Goal: Task Accomplishment & Management: Use online tool/utility

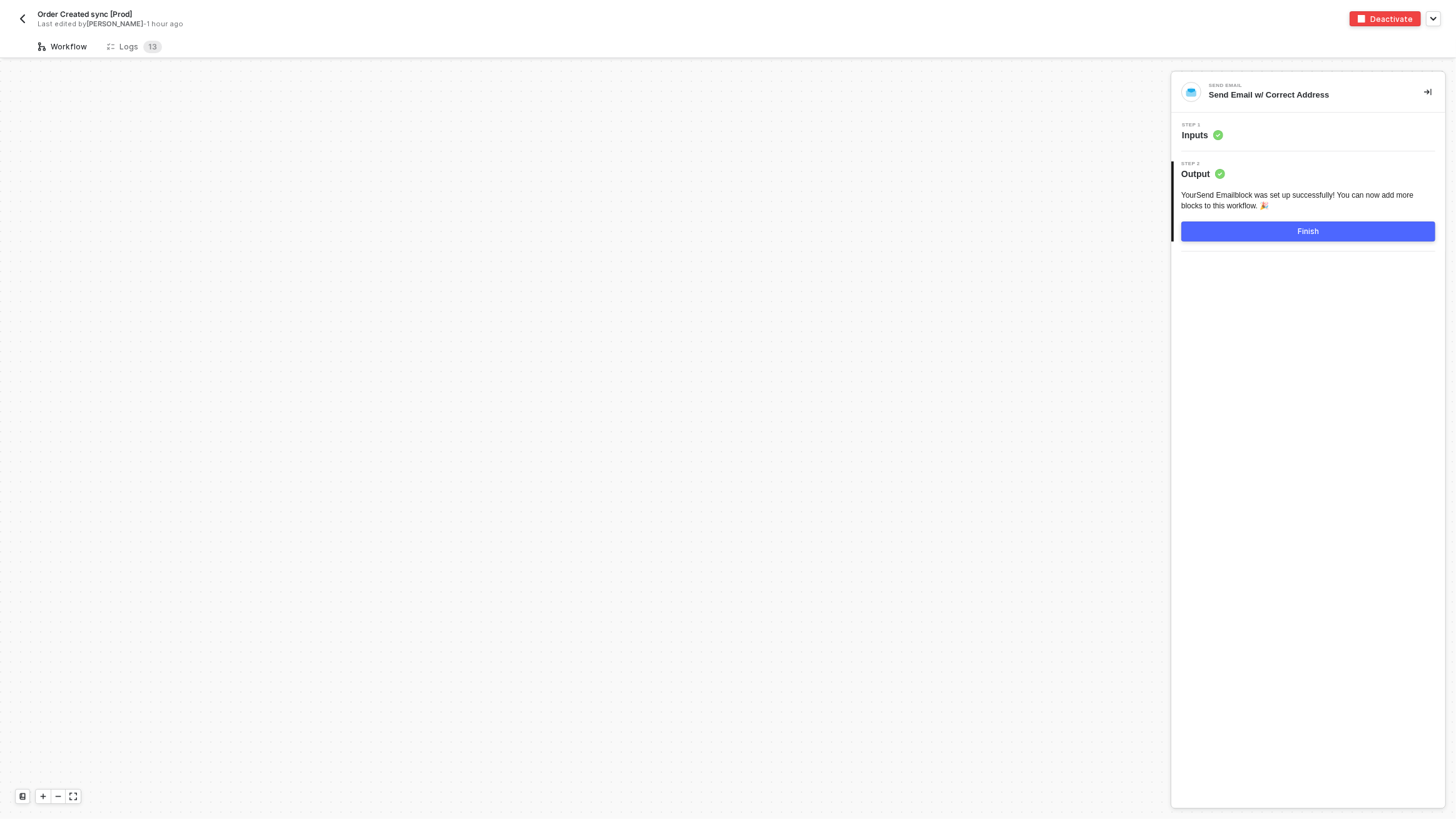
scroll to position [4332, 0]
click at [139, 53] on div "Logs 1 3" at bounding box center [134, 47] width 75 height 24
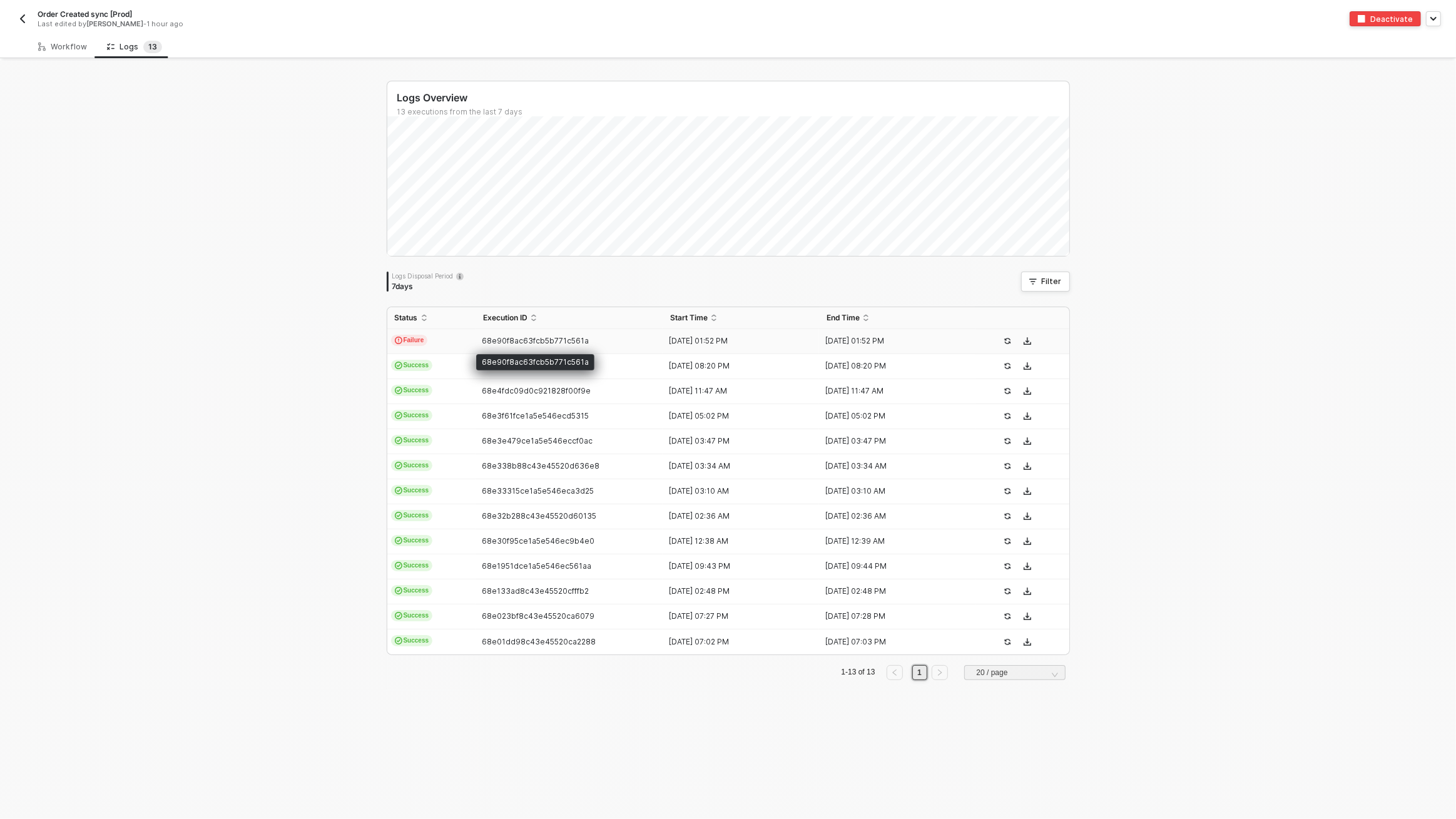
click at [487, 340] on span "68e90f8ac63fcb5b771c561a" at bounding box center [535, 340] width 107 height 9
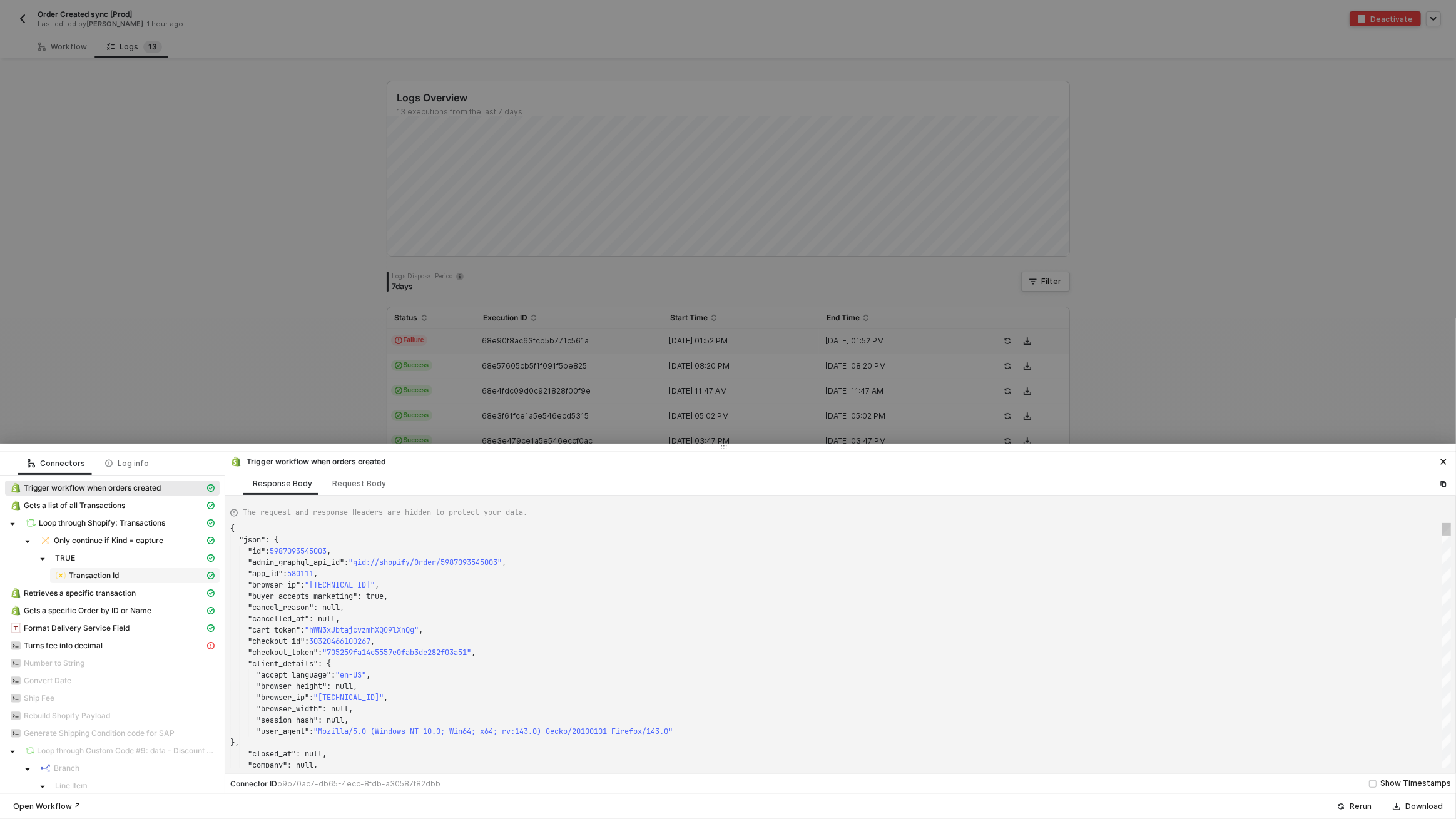
scroll to position [113, 0]
click at [111, 643] on div "Turns fee into decimal" at bounding box center [107, 645] width 195 height 11
type textarea "{ "message": "Unexpected token '}' [<Code Block>:68:13]" }"
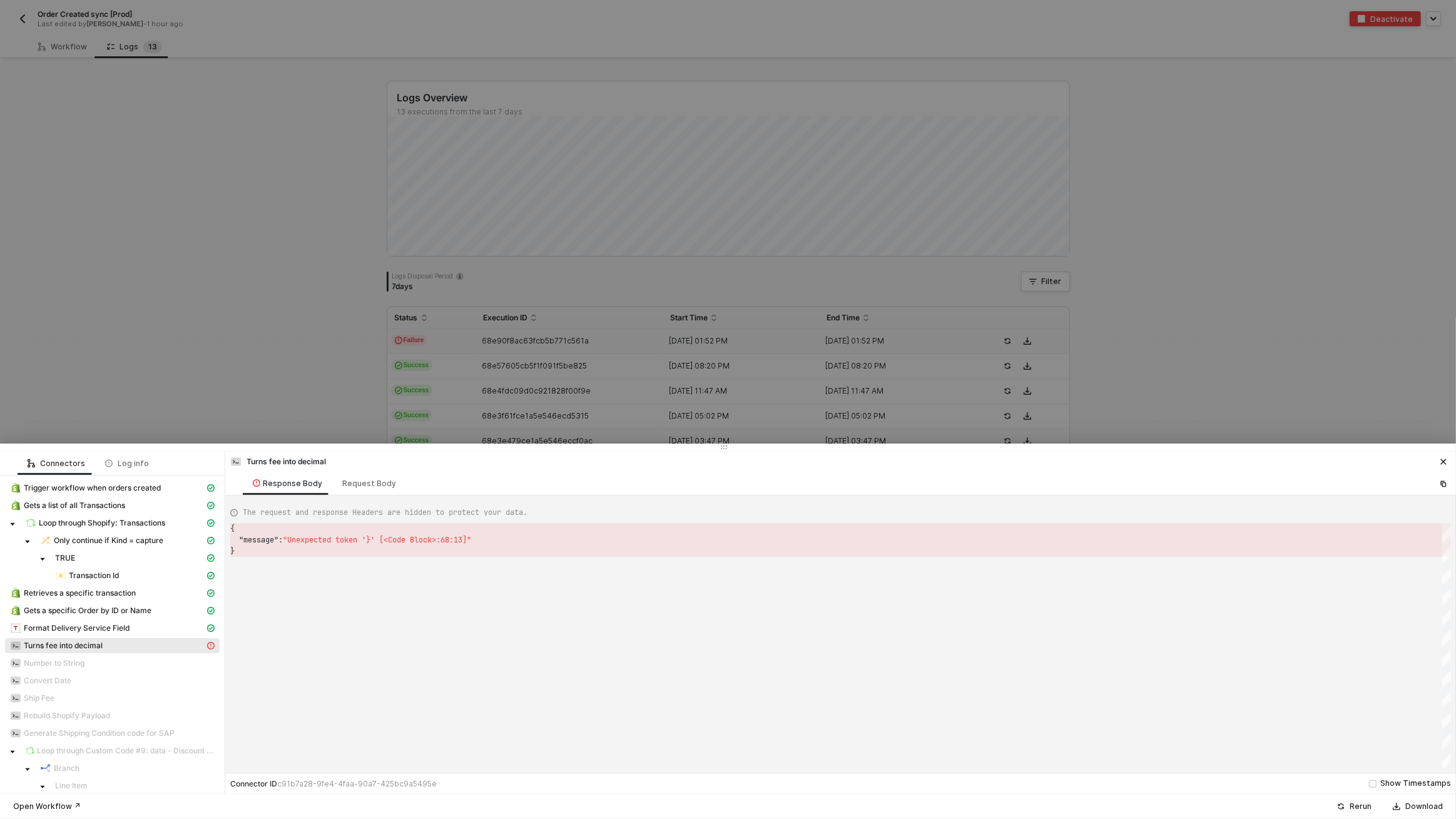
click at [185, 453] on div "Connectors Log info" at bounding box center [112, 464] width 224 height 24
click at [63, 67] on div at bounding box center [728, 409] width 1456 height 819
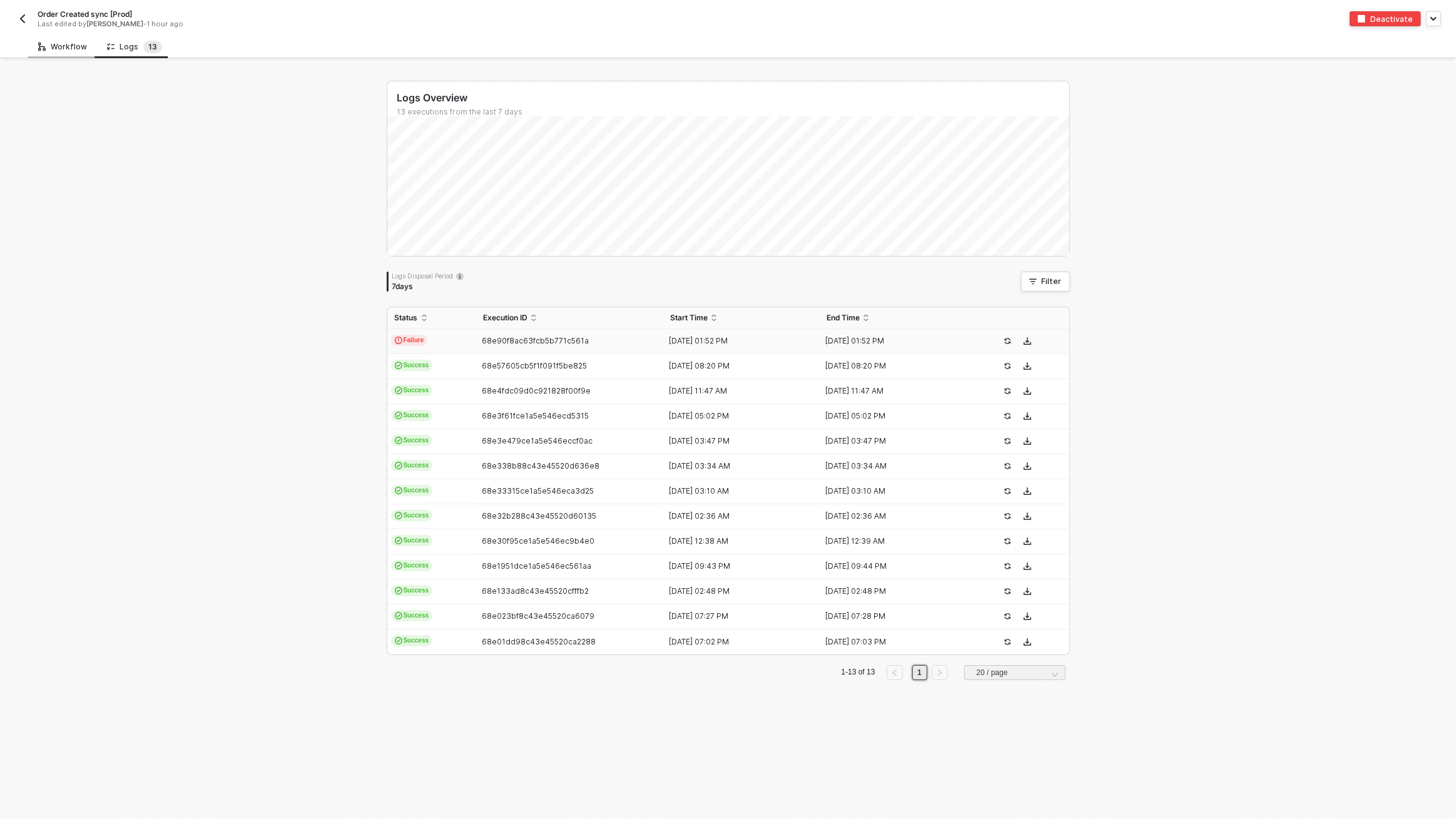
click at [68, 53] on div "Workflow" at bounding box center [63, 47] width 69 height 24
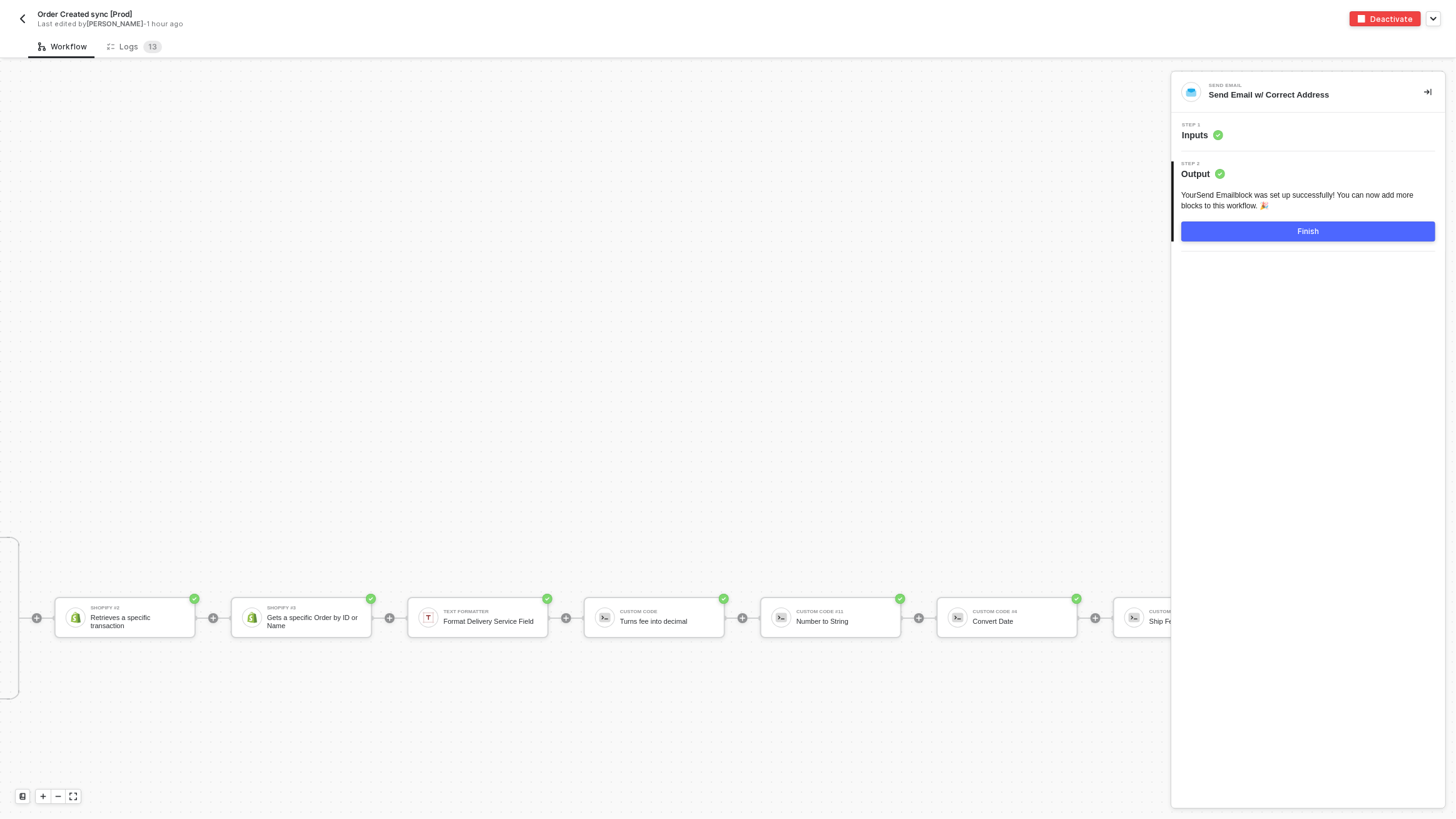
scroll to position [4859, 1159]
click at [657, 610] on div "Custom Code" at bounding box center [661, 612] width 94 height 5
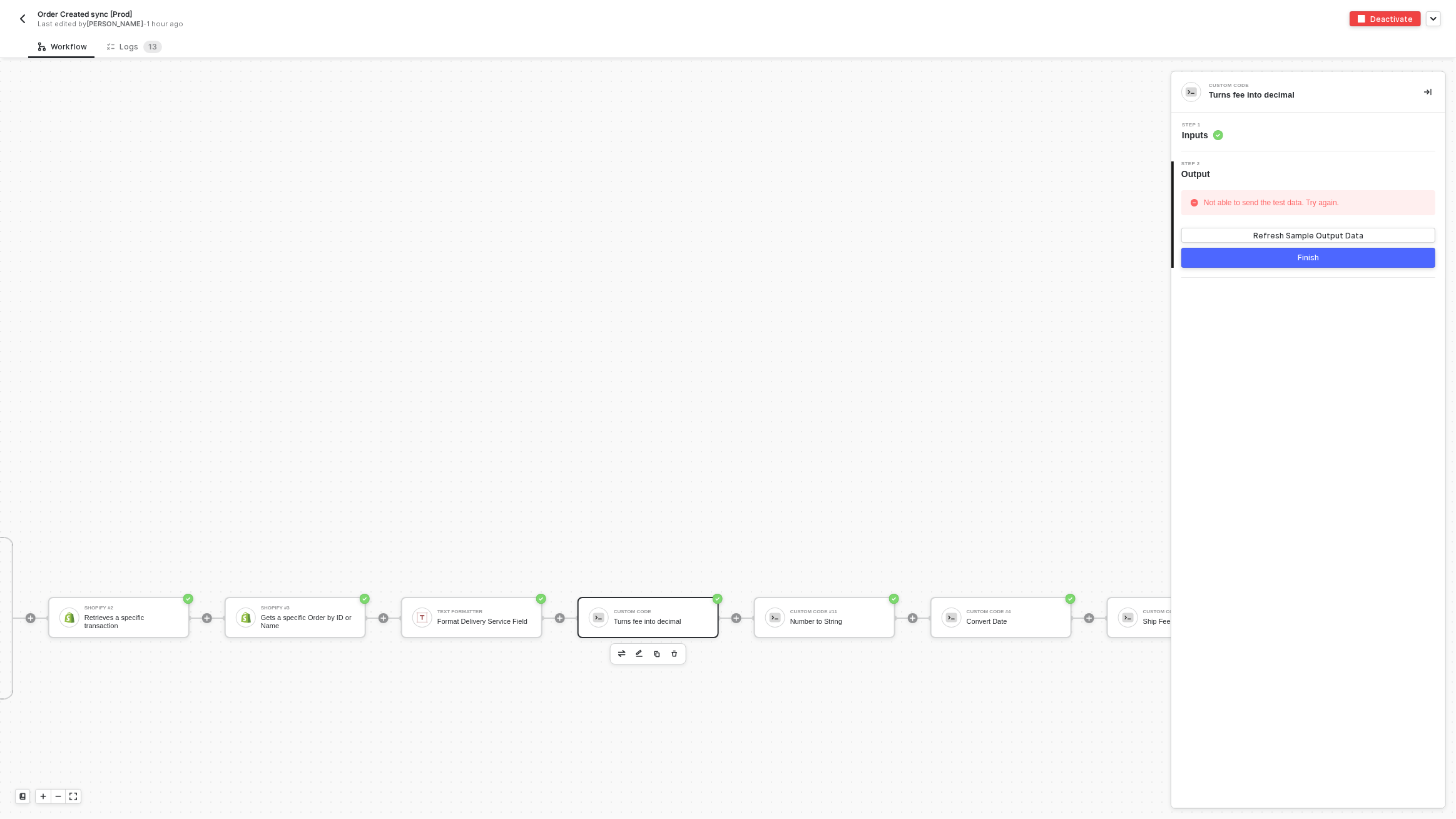
click at [1280, 134] on div "Step 1 Inputs" at bounding box center [1309, 132] width 271 height 18
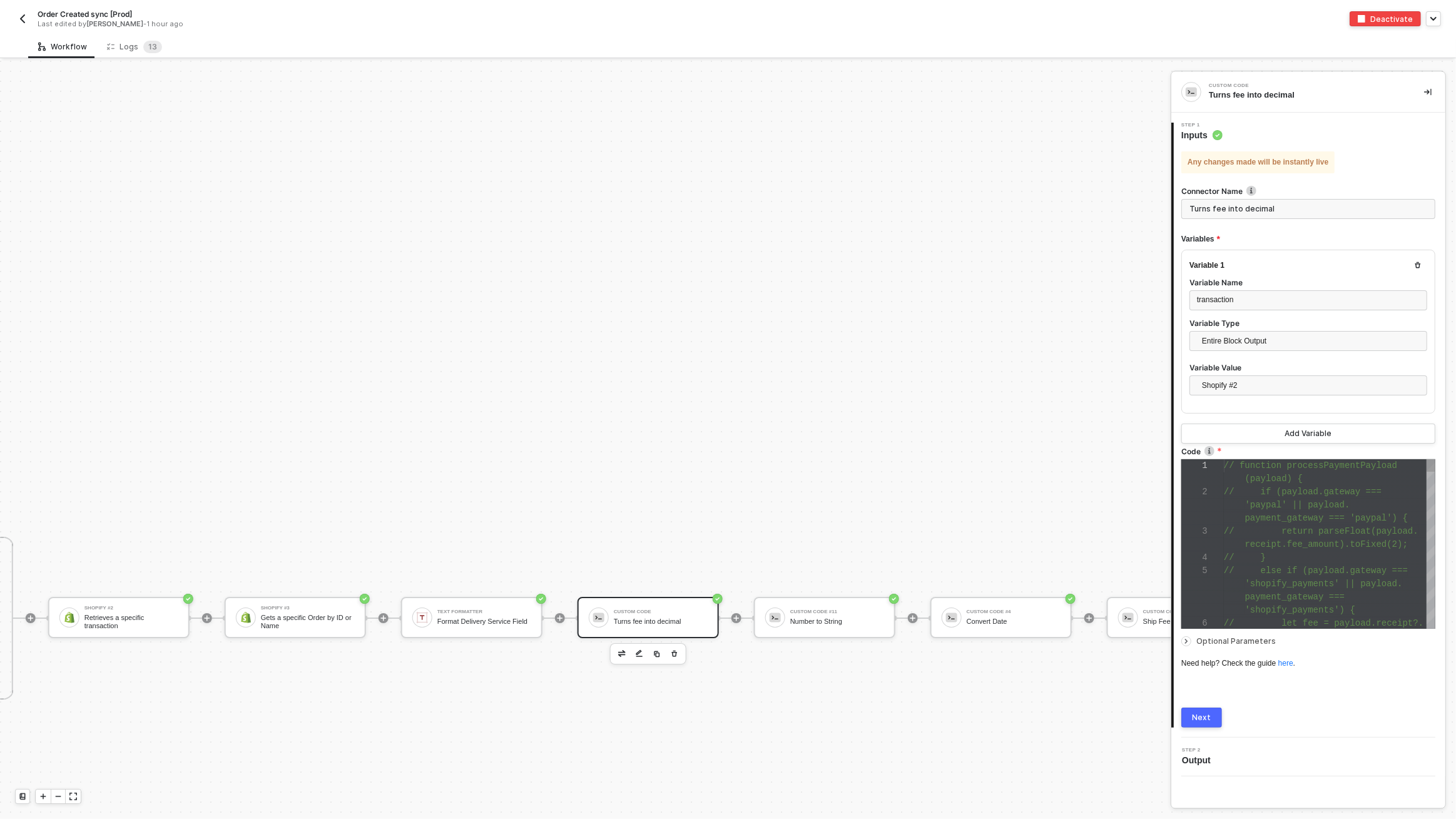
scroll to position [13, 52]
click at [1274, 487] on span "// if (payload.gateway ===" at bounding box center [1302, 492] width 158 height 10
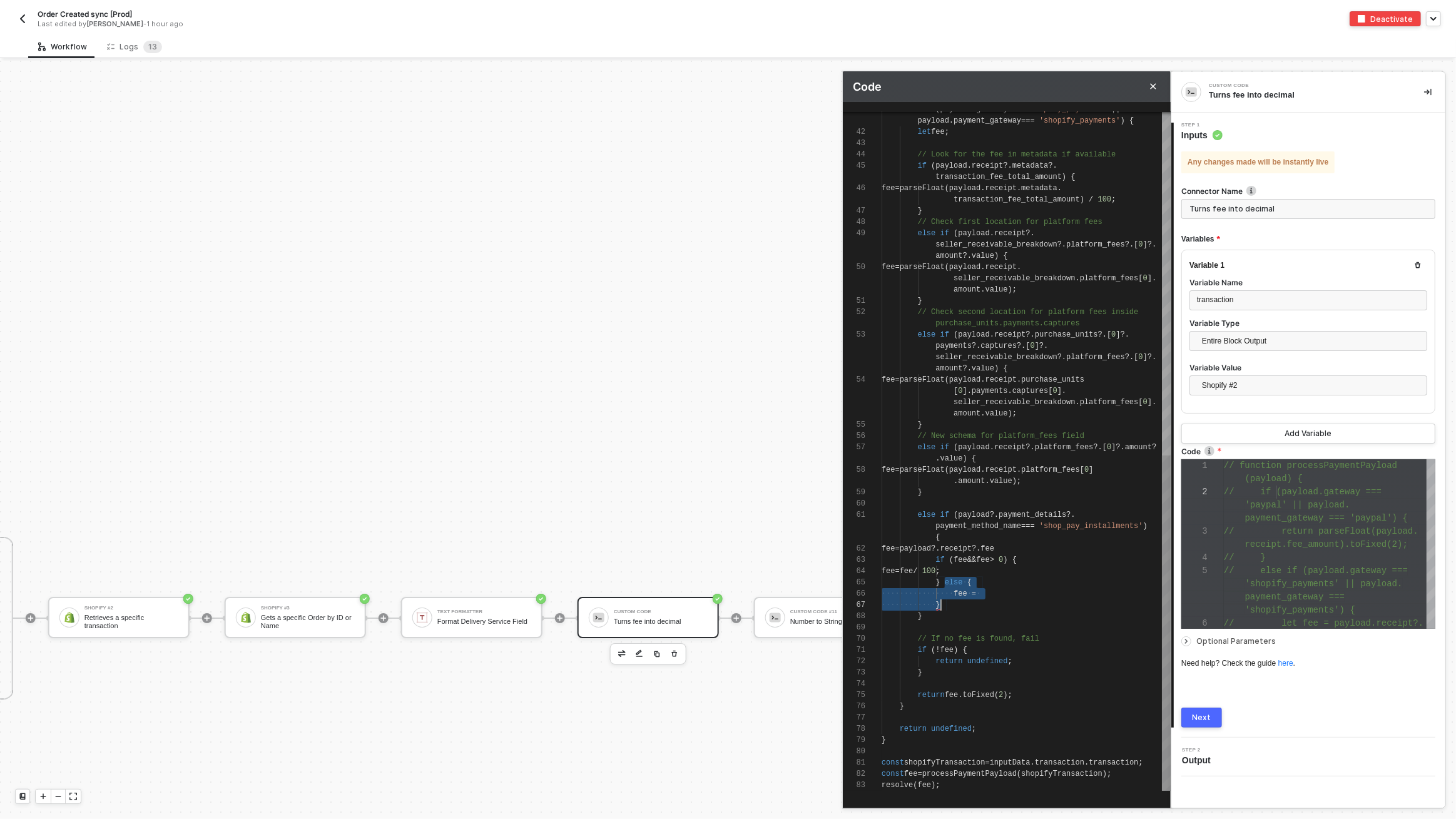
scroll to position [33, 58]
drag, startPoint x: 943, startPoint y: 585, endPoint x: 952, endPoint y: 602, distance: 19.2
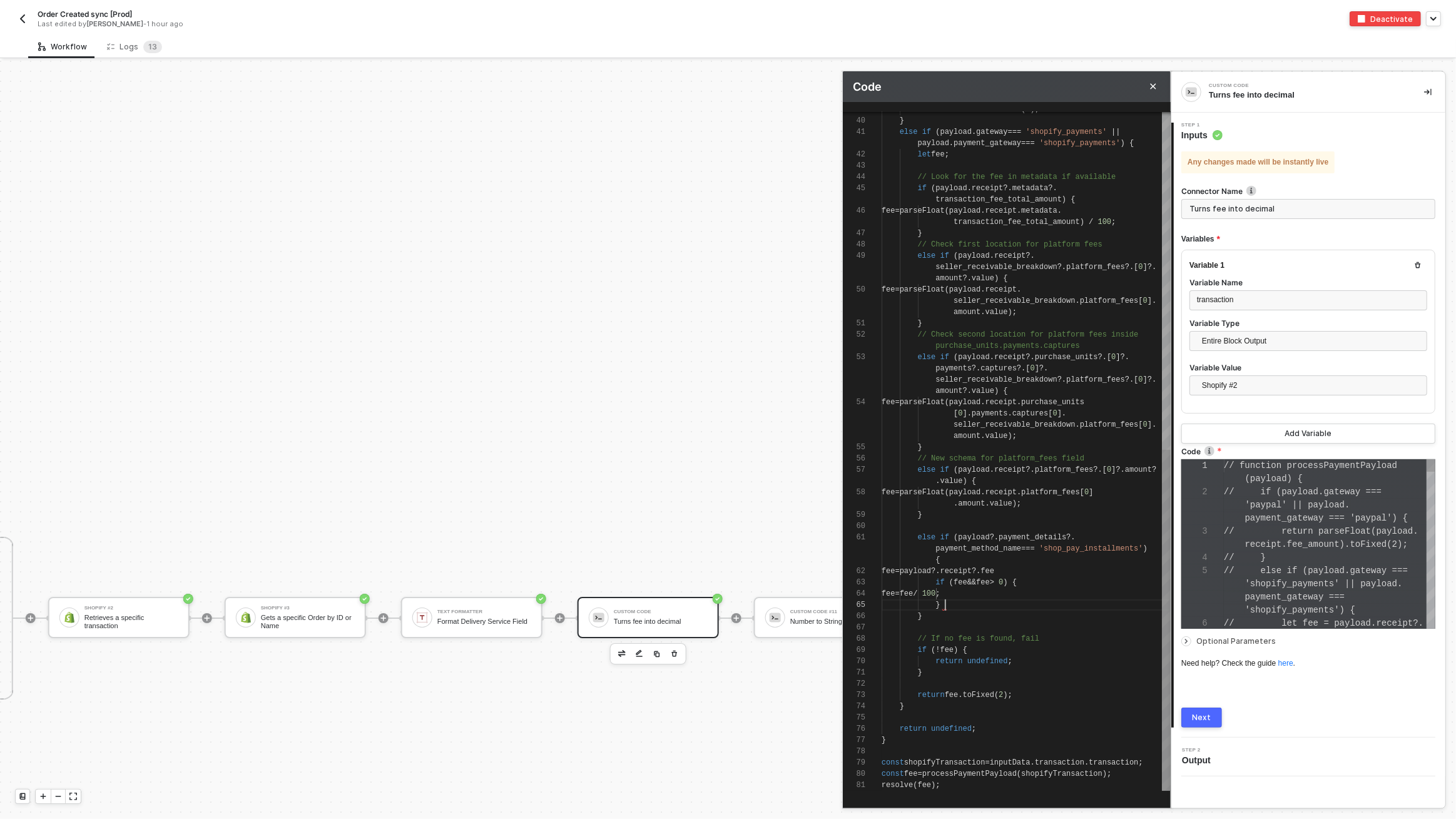
scroll to position [13, 0]
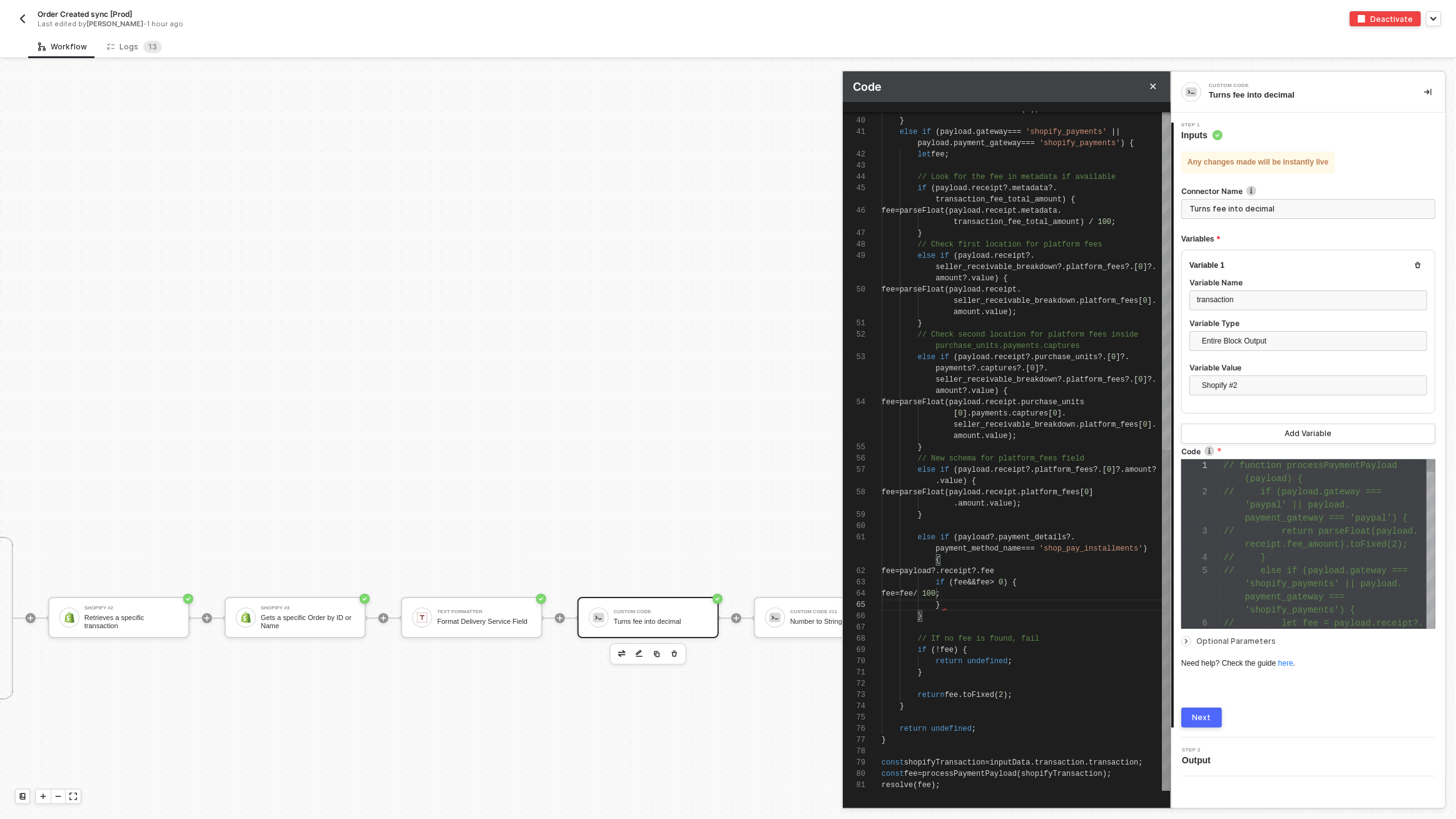
type textarea "fee = payload?.receipt?.fee if (fee && fee > 0) { fee = fee / 100; } } // If no…"
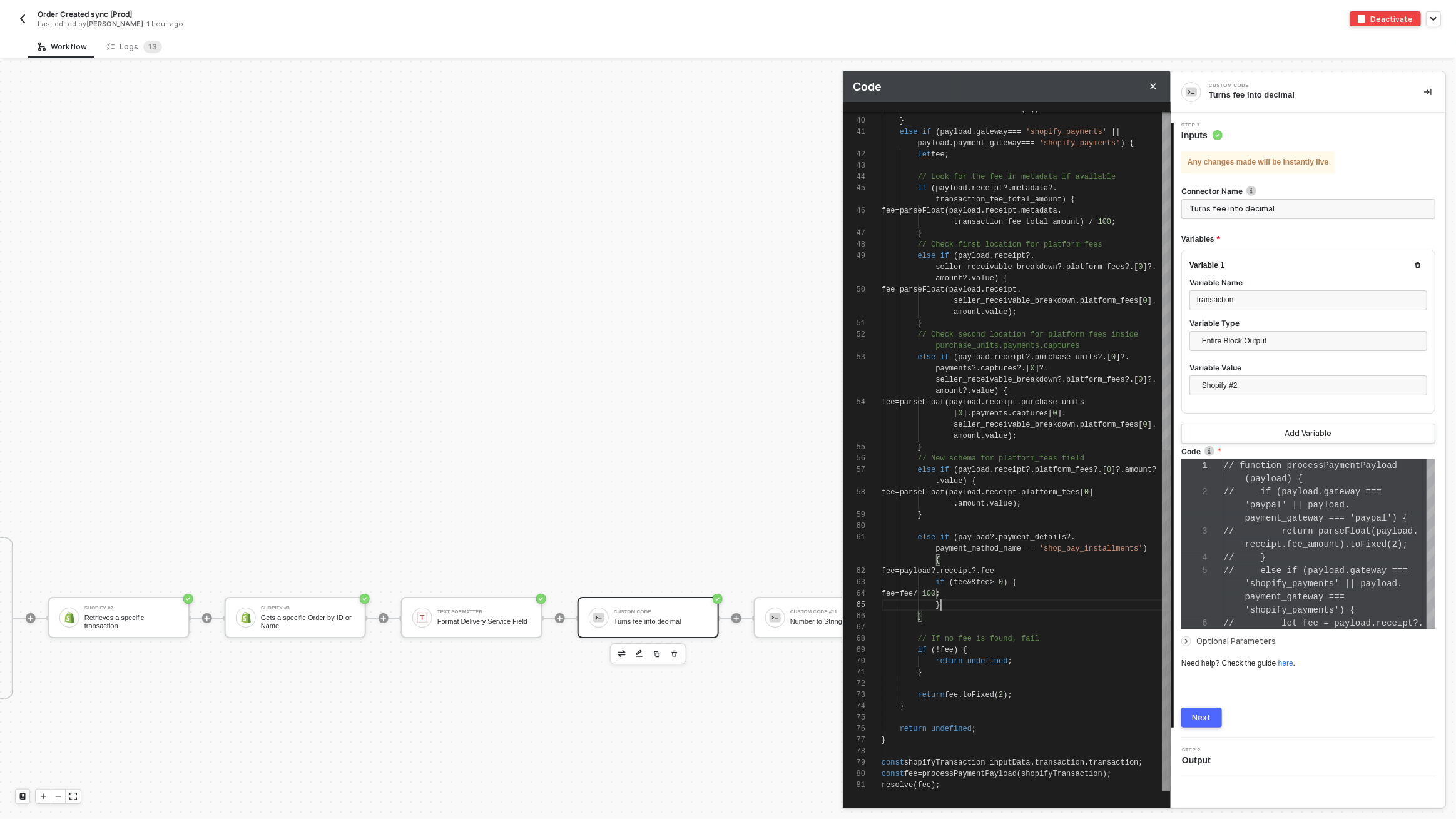
scroll to position [33, 58]
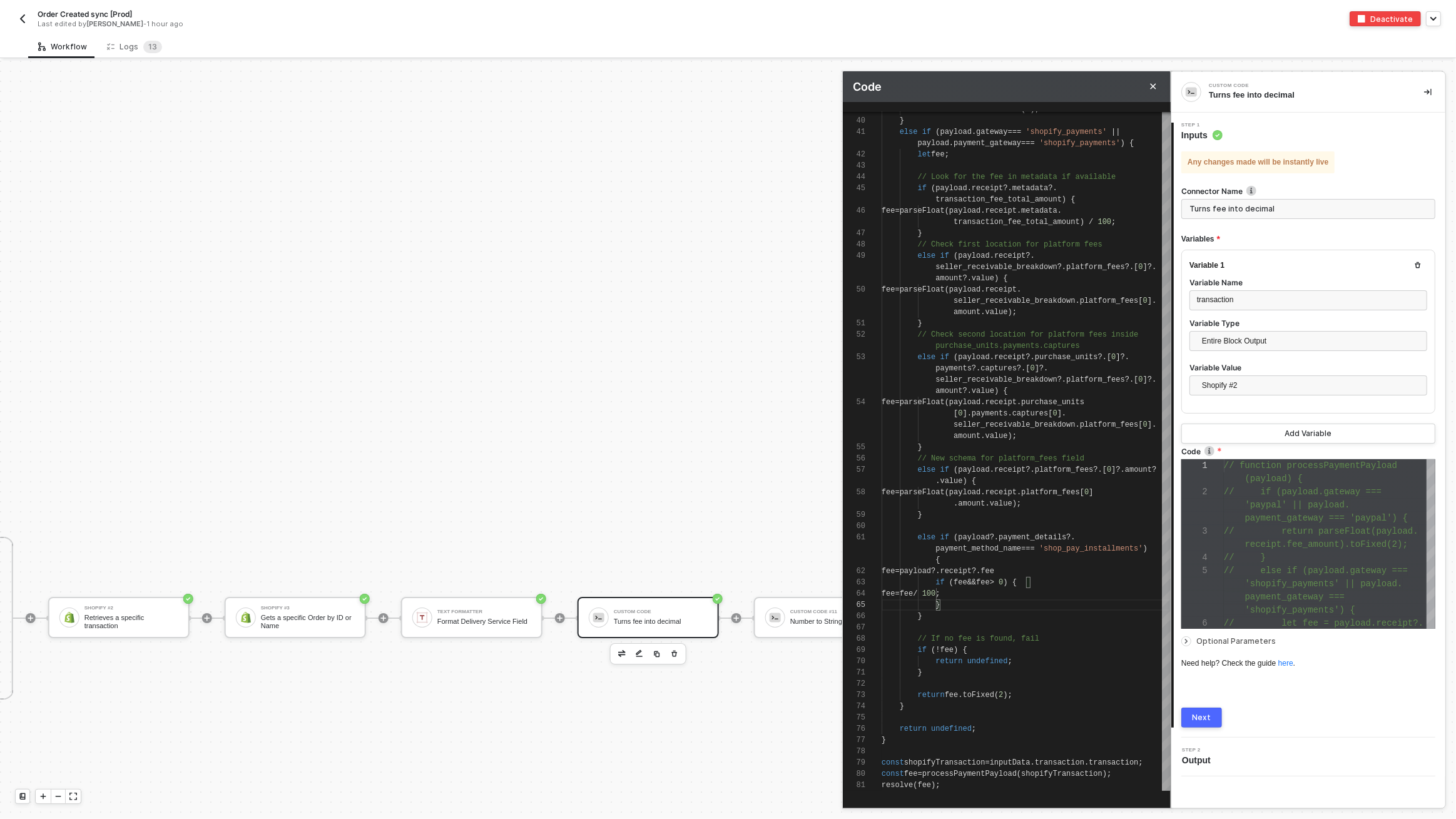
click at [1254, 712] on div "Next" at bounding box center [1307, 718] width 254 height 20
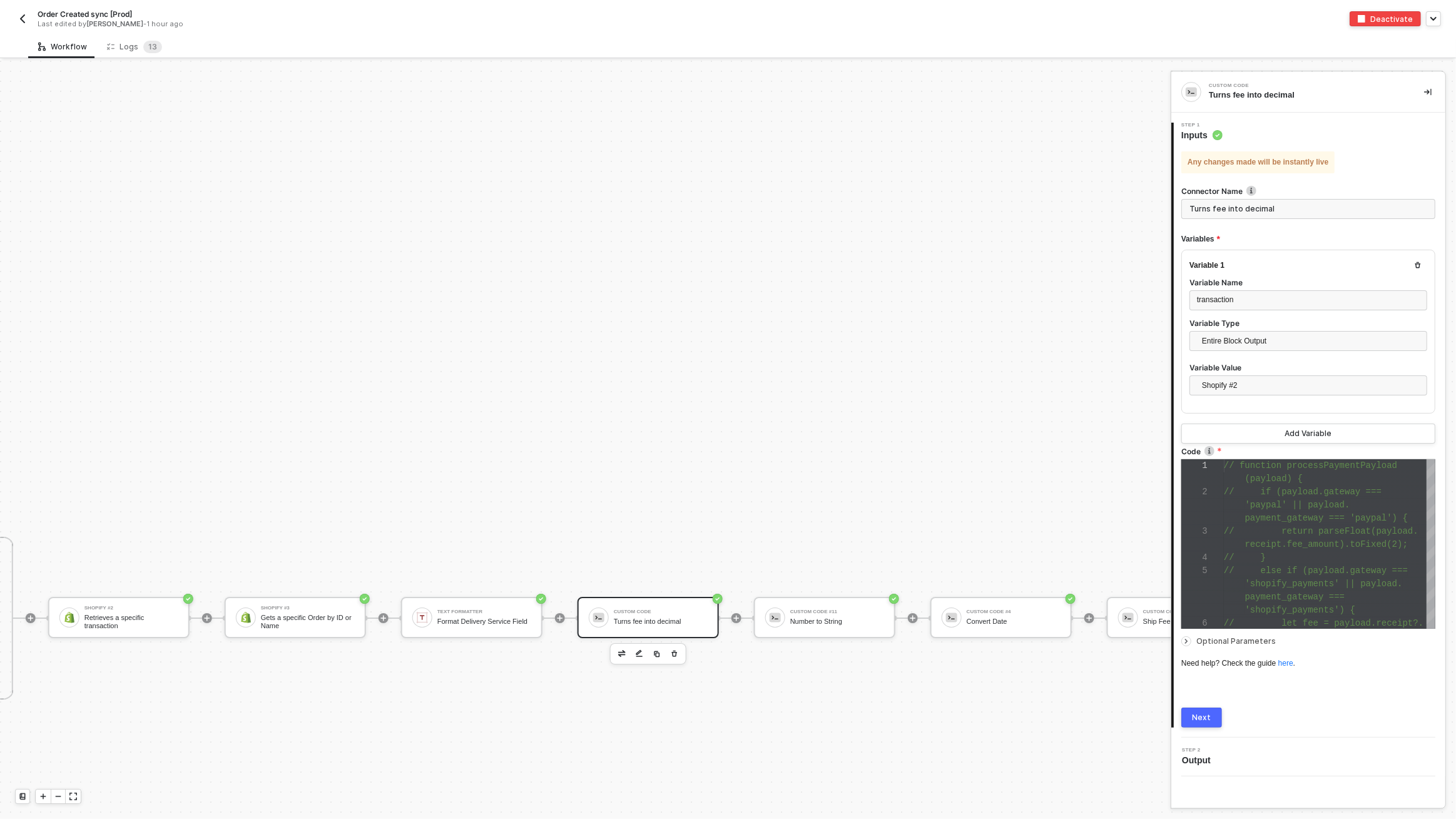
click at [1212, 720] on button "Next" at bounding box center [1201, 718] width 40 height 20
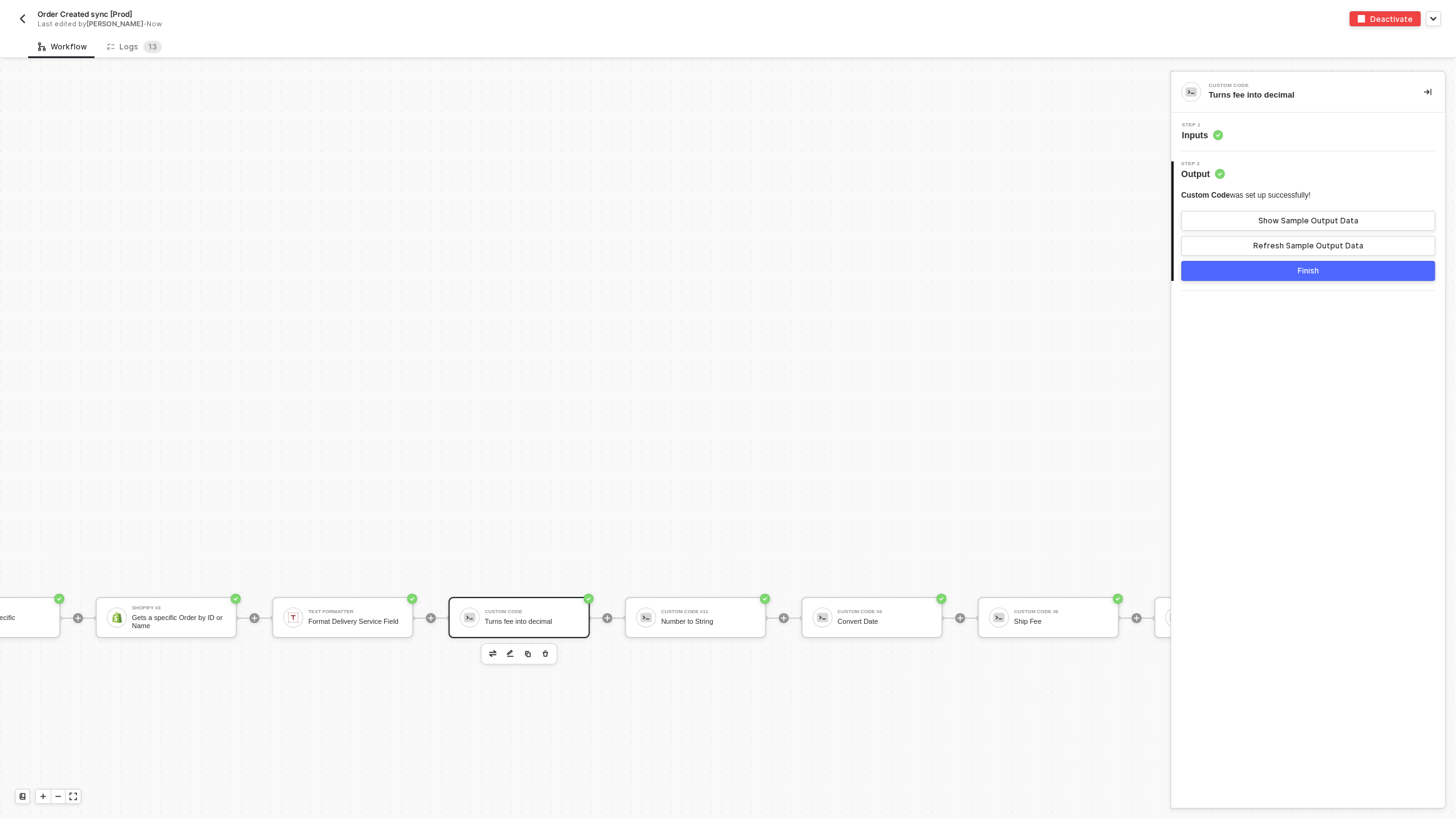
scroll to position [4859, 1295]
click at [332, 621] on div "Format Delivery Service Field" at bounding box center [348, 622] width 94 height 8
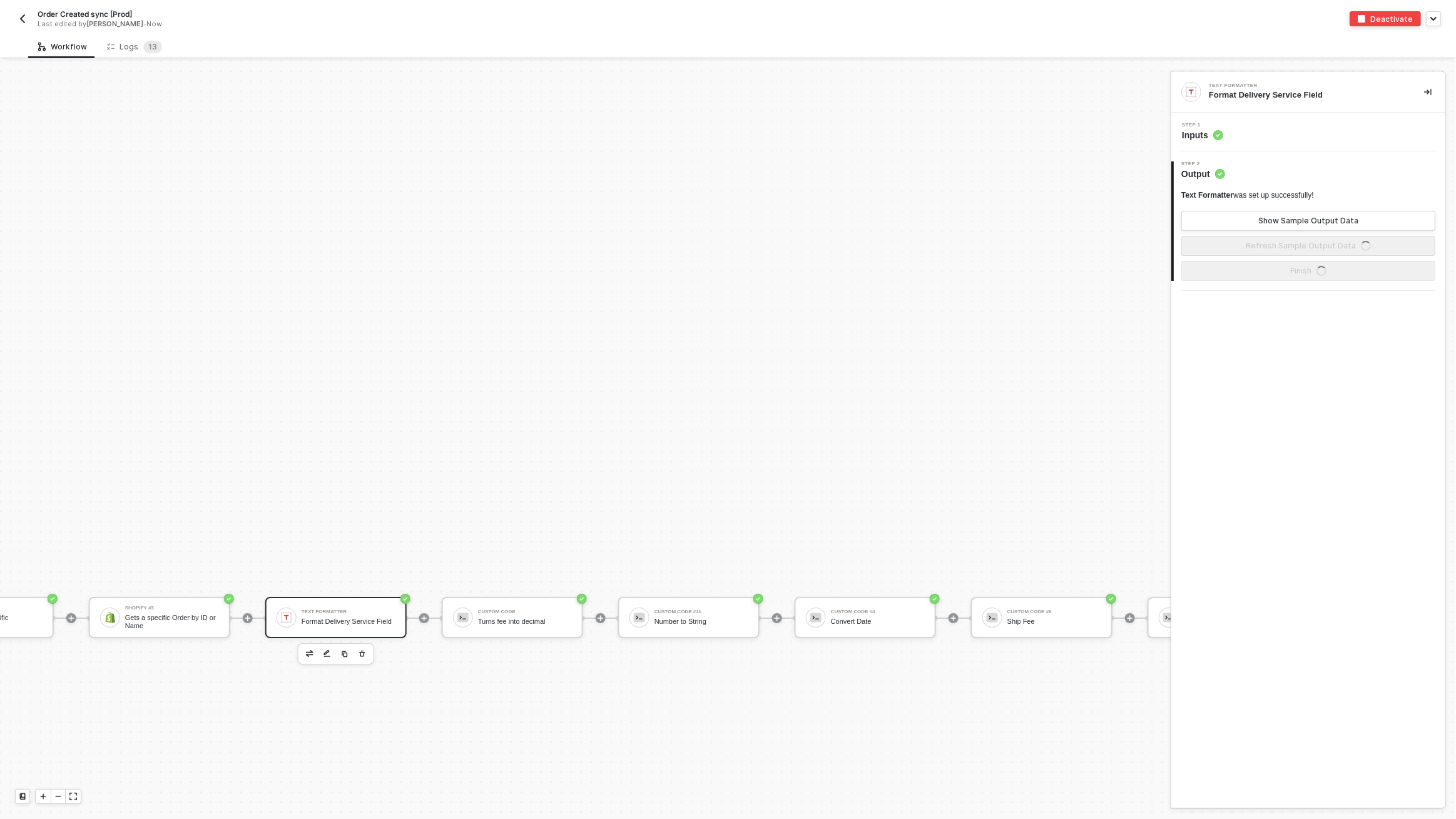
click at [1249, 123] on div "Step 1 Inputs" at bounding box center [1309, 132] width 271 height 18
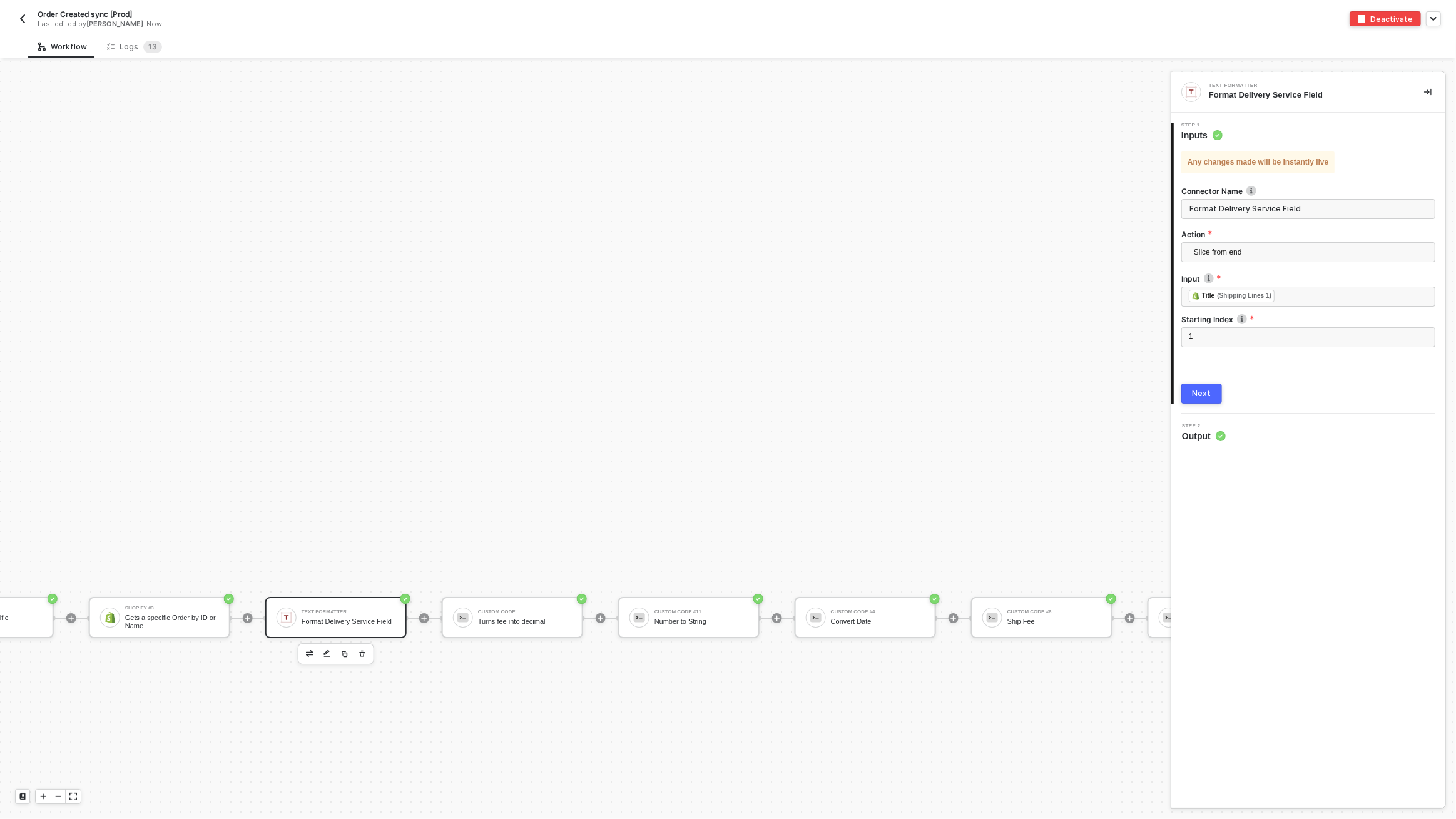
click at [1246, 141] on div "Any changes made will be instantly live Connector Name Format Delivery Service …" at bounding box center [1307, 272] width 254 height 262
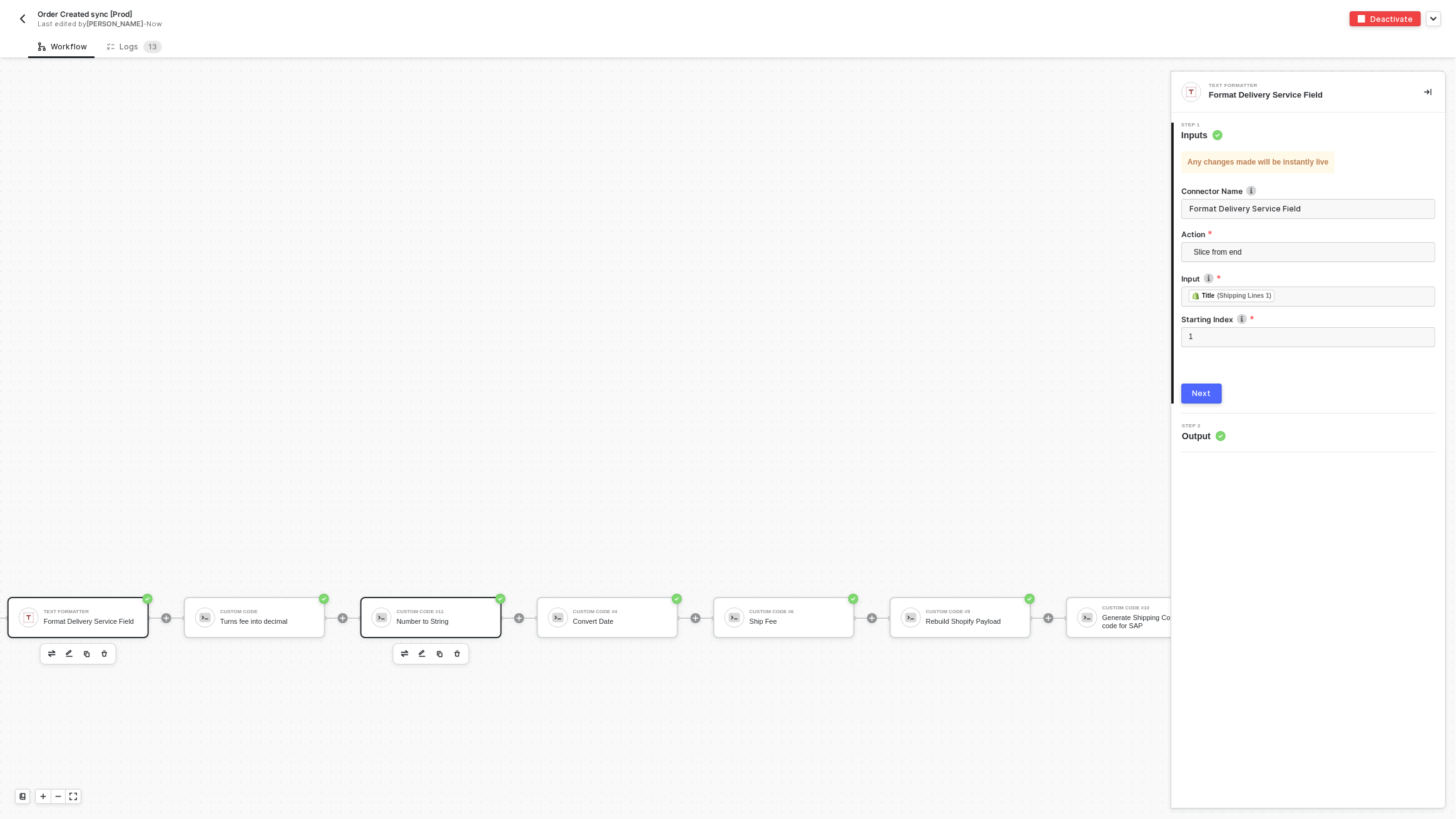
scroll to position [4859, 1557]
click at [799, 627] on div "Custom Code #6 Ship Fee" at bounding box center [792, 617] width 94 height 24
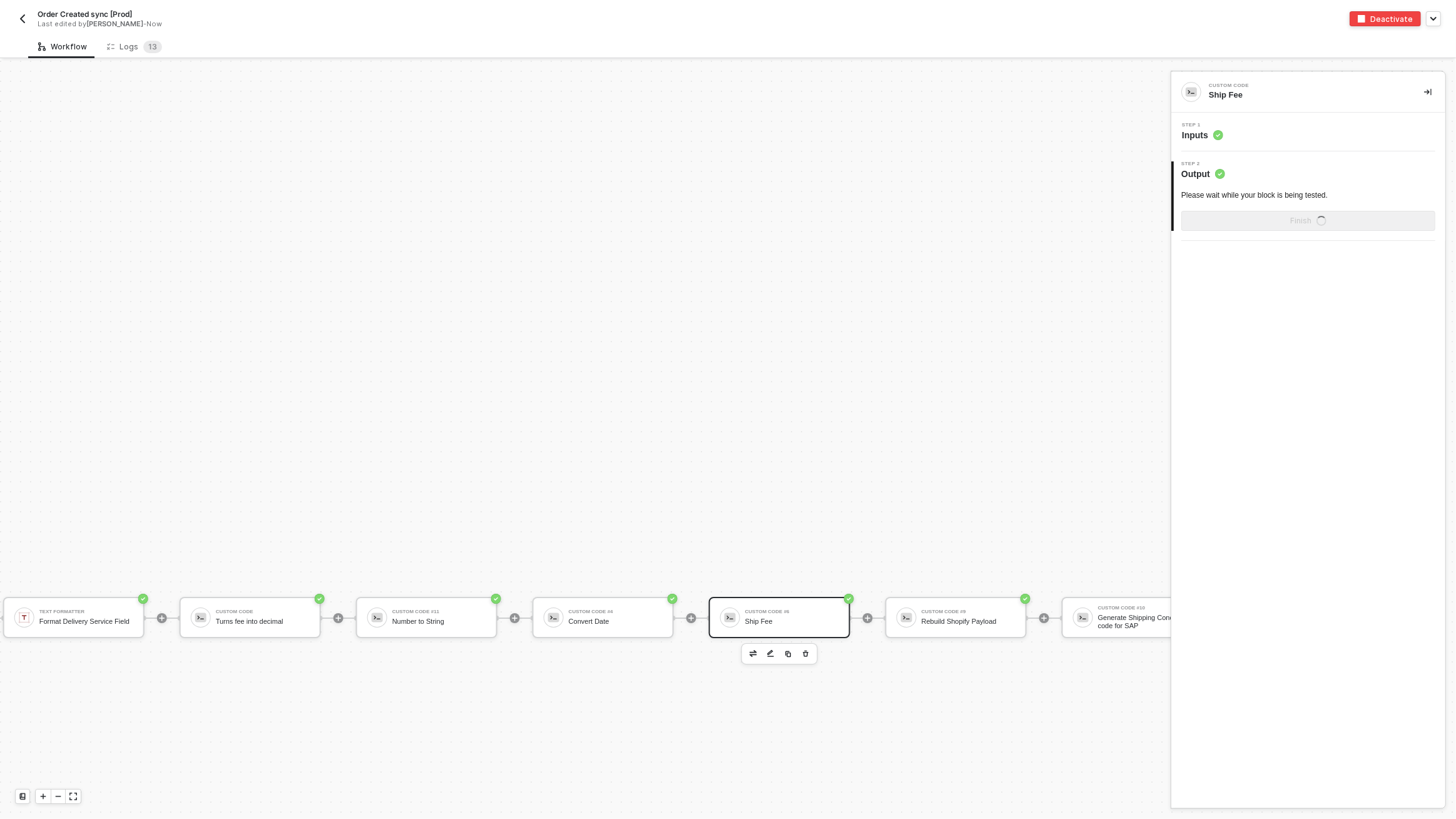
click at [1274, 134] on div "Step 1 Inputs" at bounding box center [1309, 132] width 271 height 18
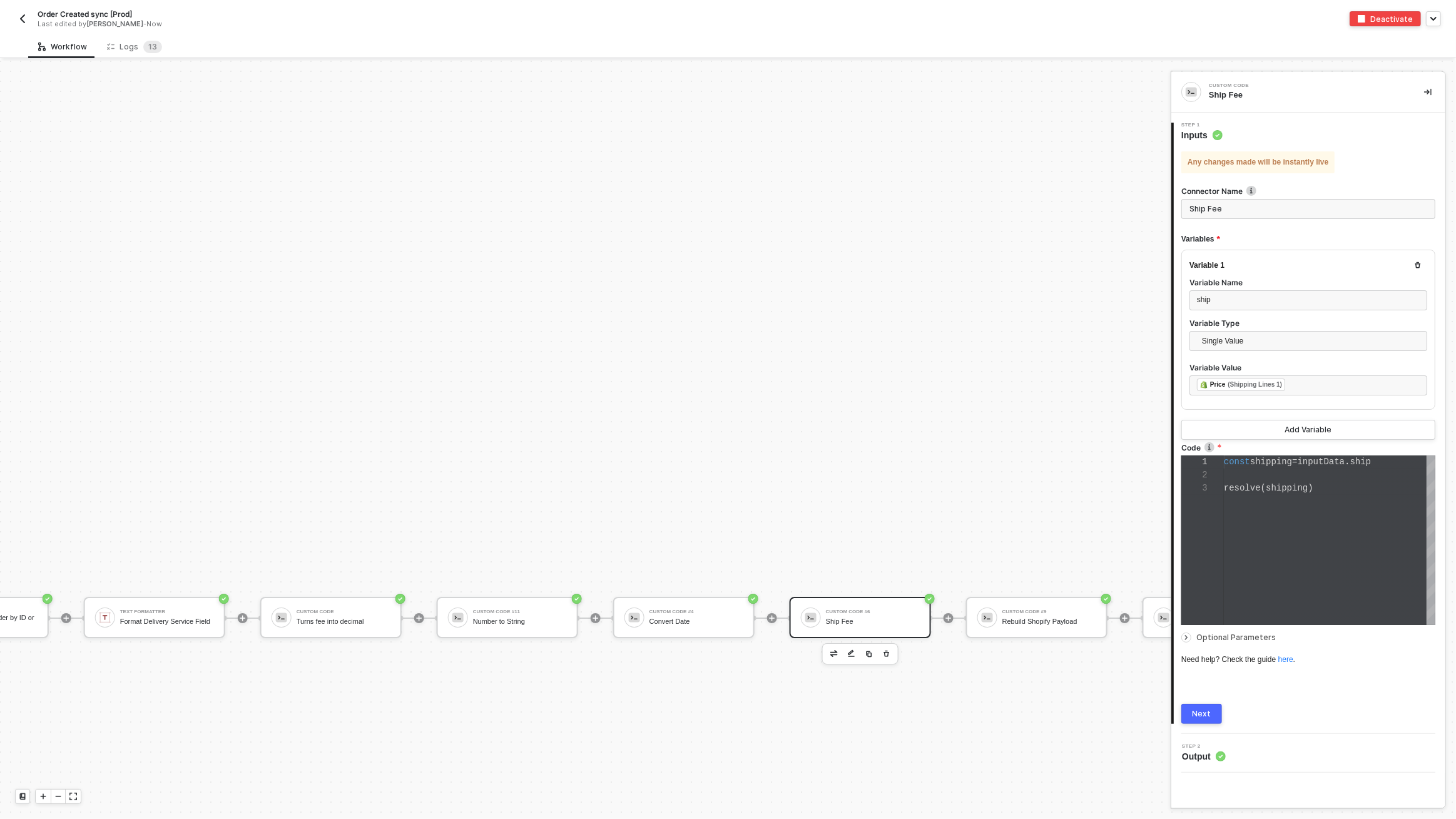
scroll to position [4859, 1443]
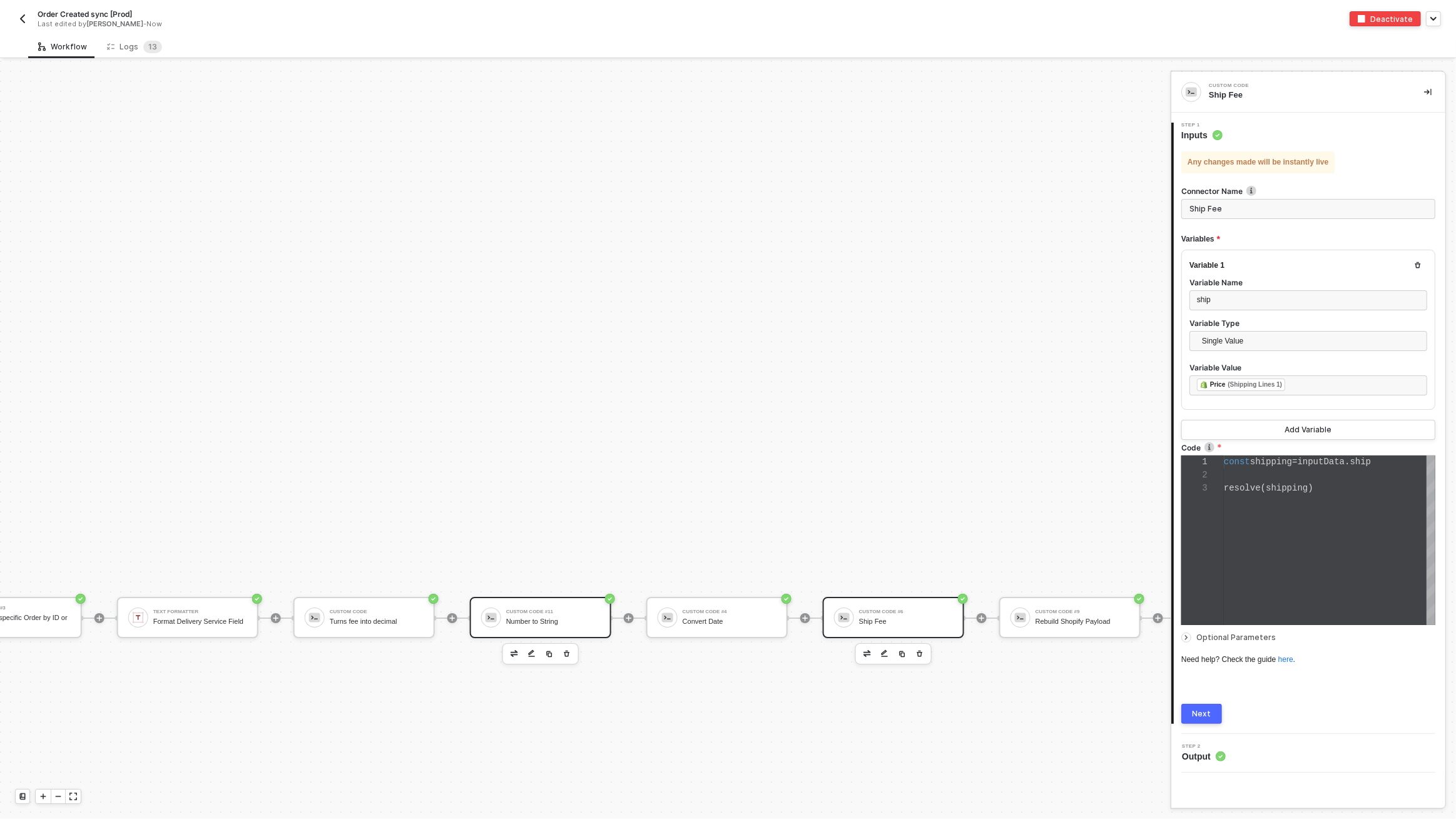
click at [553, 617] on div "Number to String" at bounding box center [553, 622] width 94 height 8
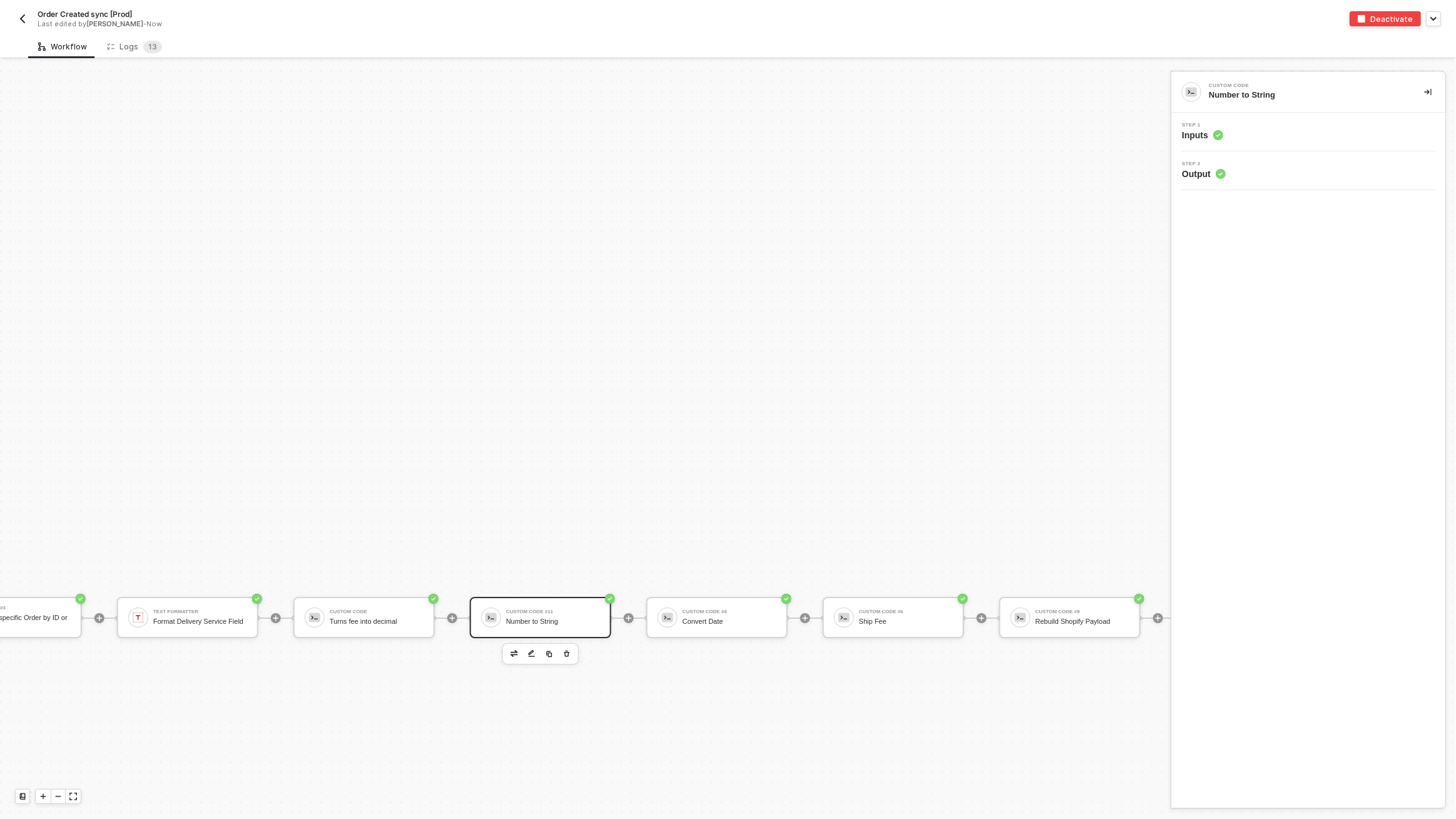
click at [1214, 126] on span "Step 1" at bounding box center [1202, 125] width 41 height 5
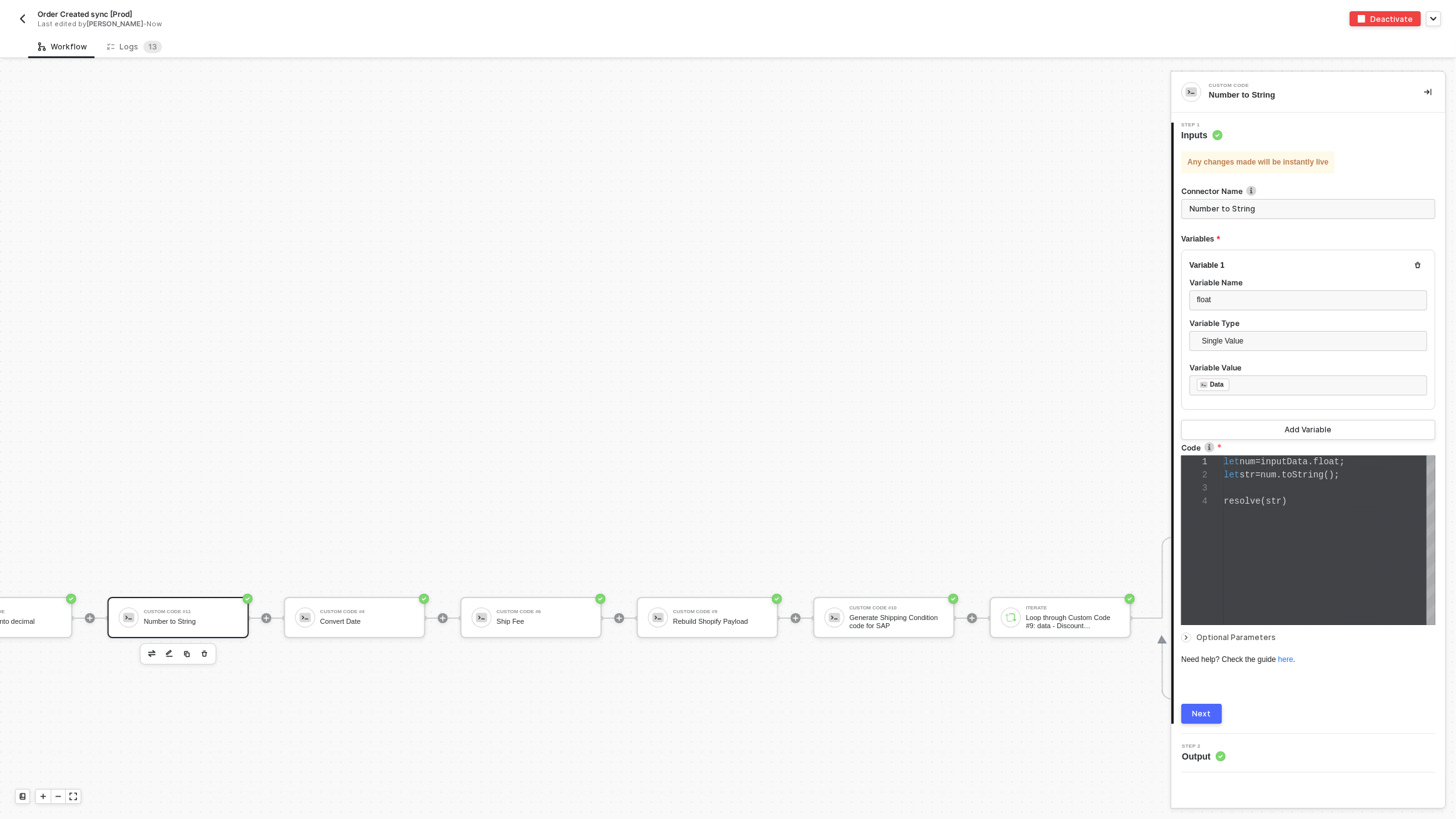
scroll to position [4859, 1846]
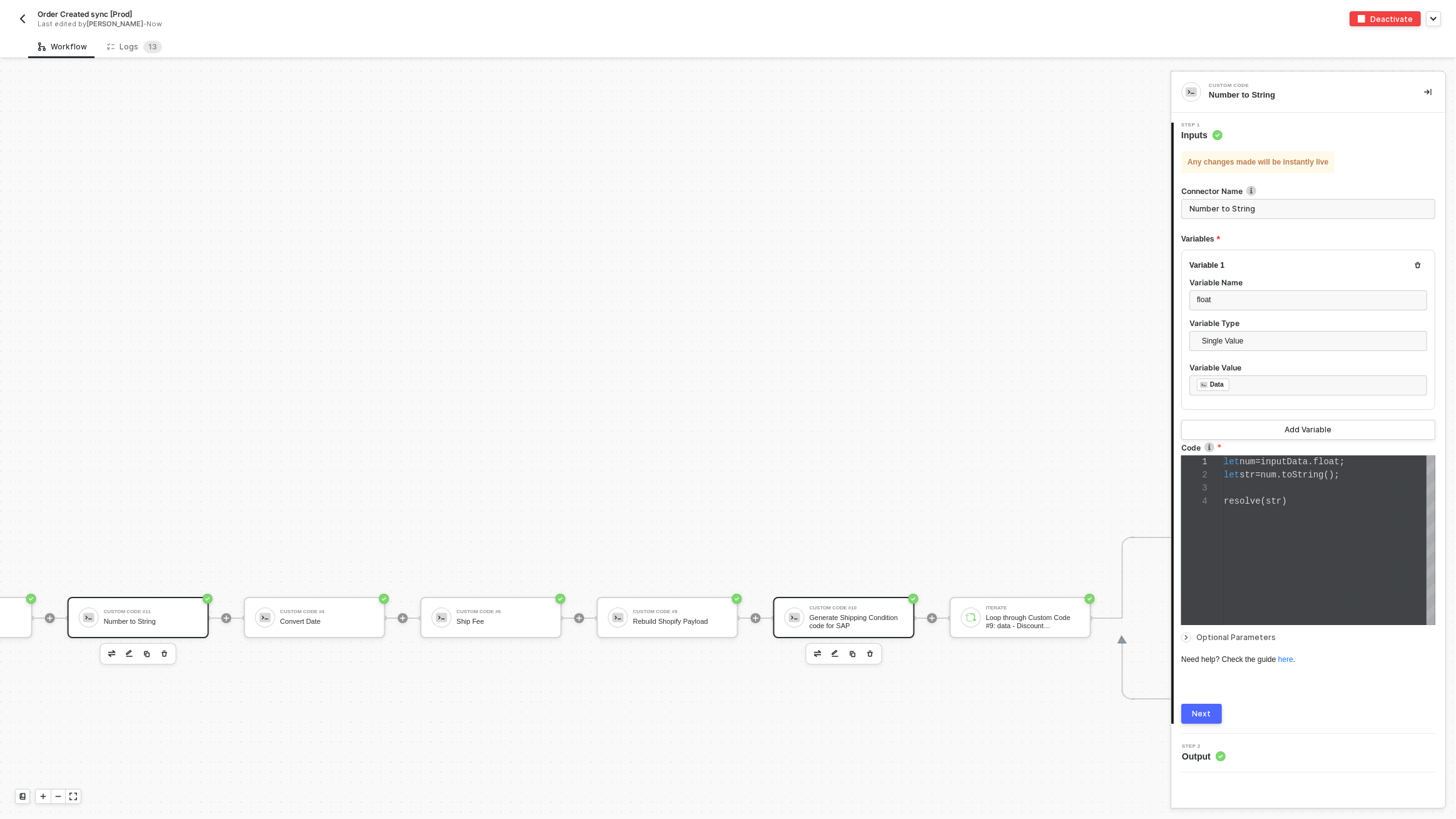
click at [877, 618] on div "Generate Shipping Condition code for SAP" at bounding box center [856, 622] width 94 height 16
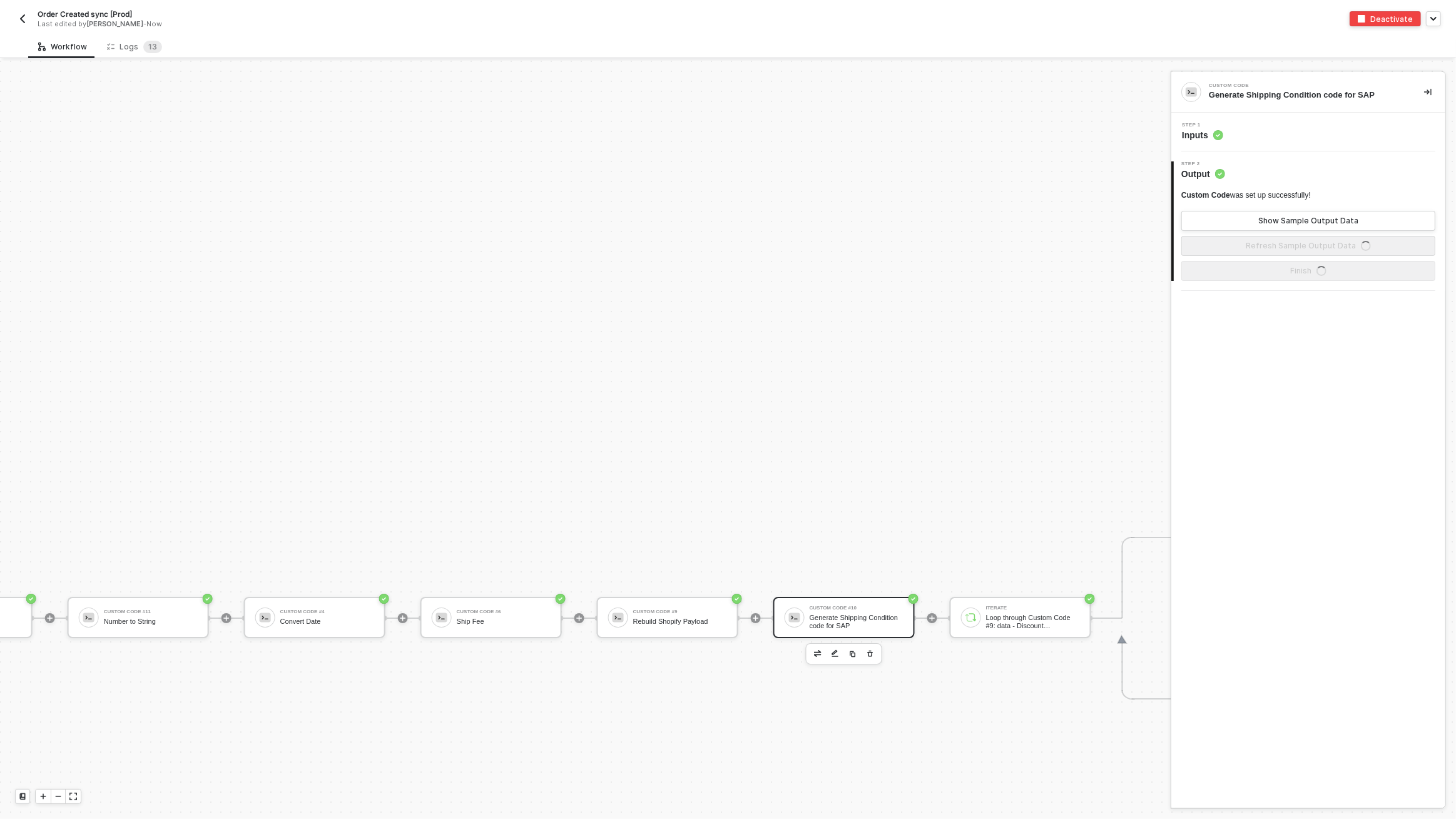
click at [1247, 123] on div "Step 1 Inputs" at bounding box center [1309, 132] width 271 height 18
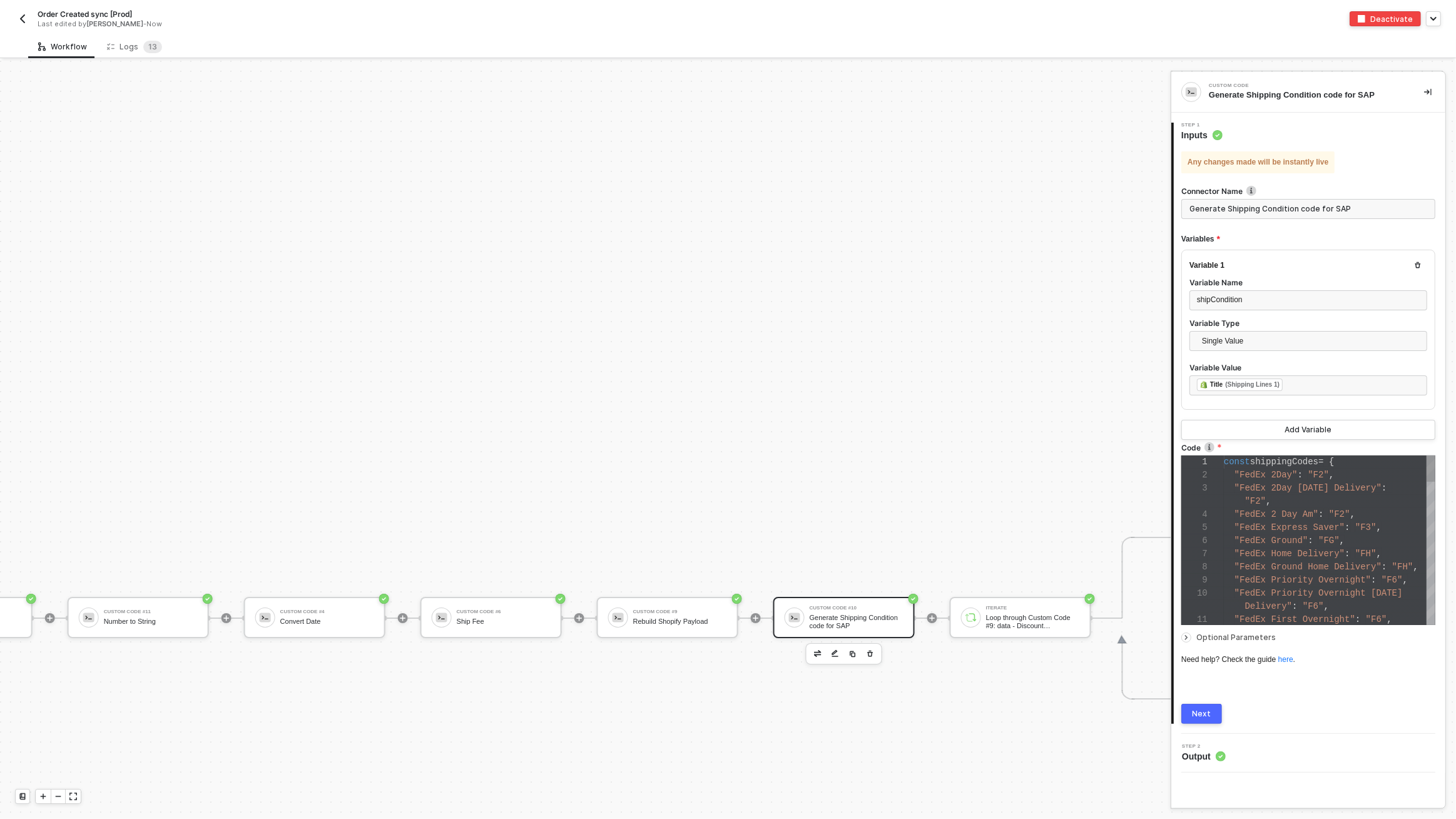
scroll to position [118, 0]
click at [637, 493] on div "Shopify Trigger Trigger workflow when orders created Shopify Gets a list of all…" at bounding box center [1398, 617] width 6488 height 10832
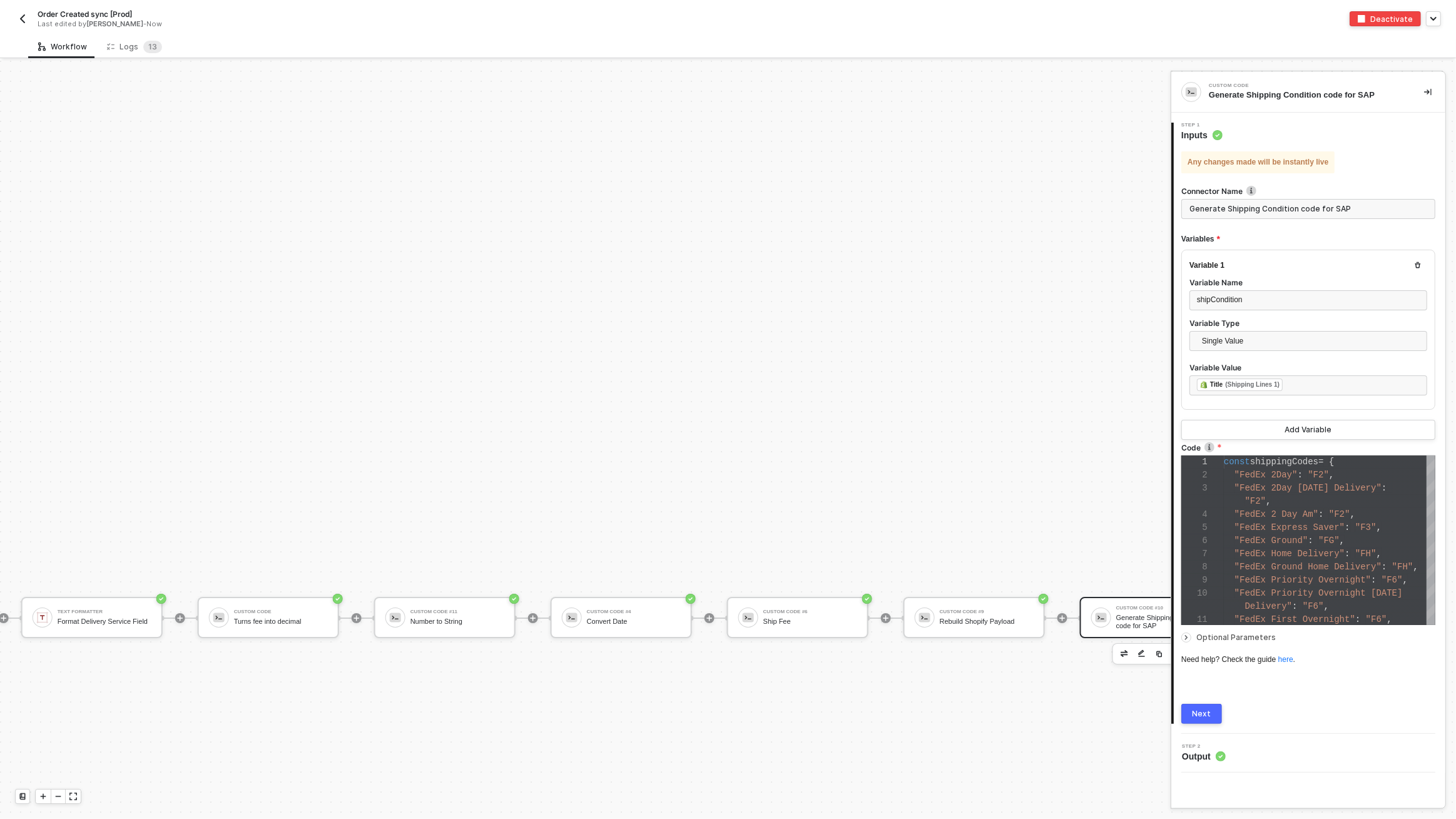
scroll to position [4859, 1456]
click at [130, 43] on div "Logs 1 3" at bounding box center [134, 46] width 55 height 13
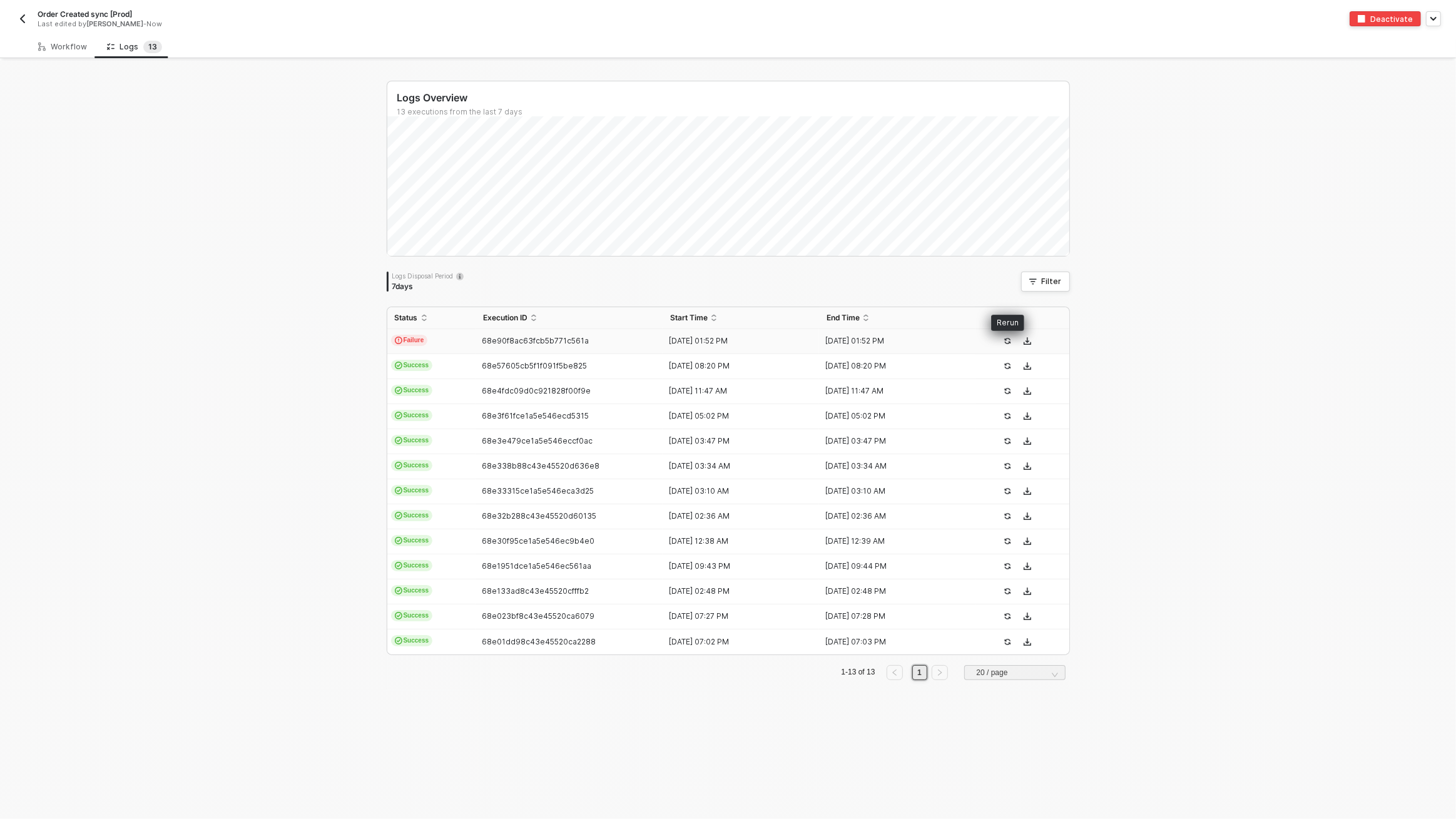
click at [1004, 339] on icon "icon-success-page" at bounding box center [1007, 340] width 6 height 6
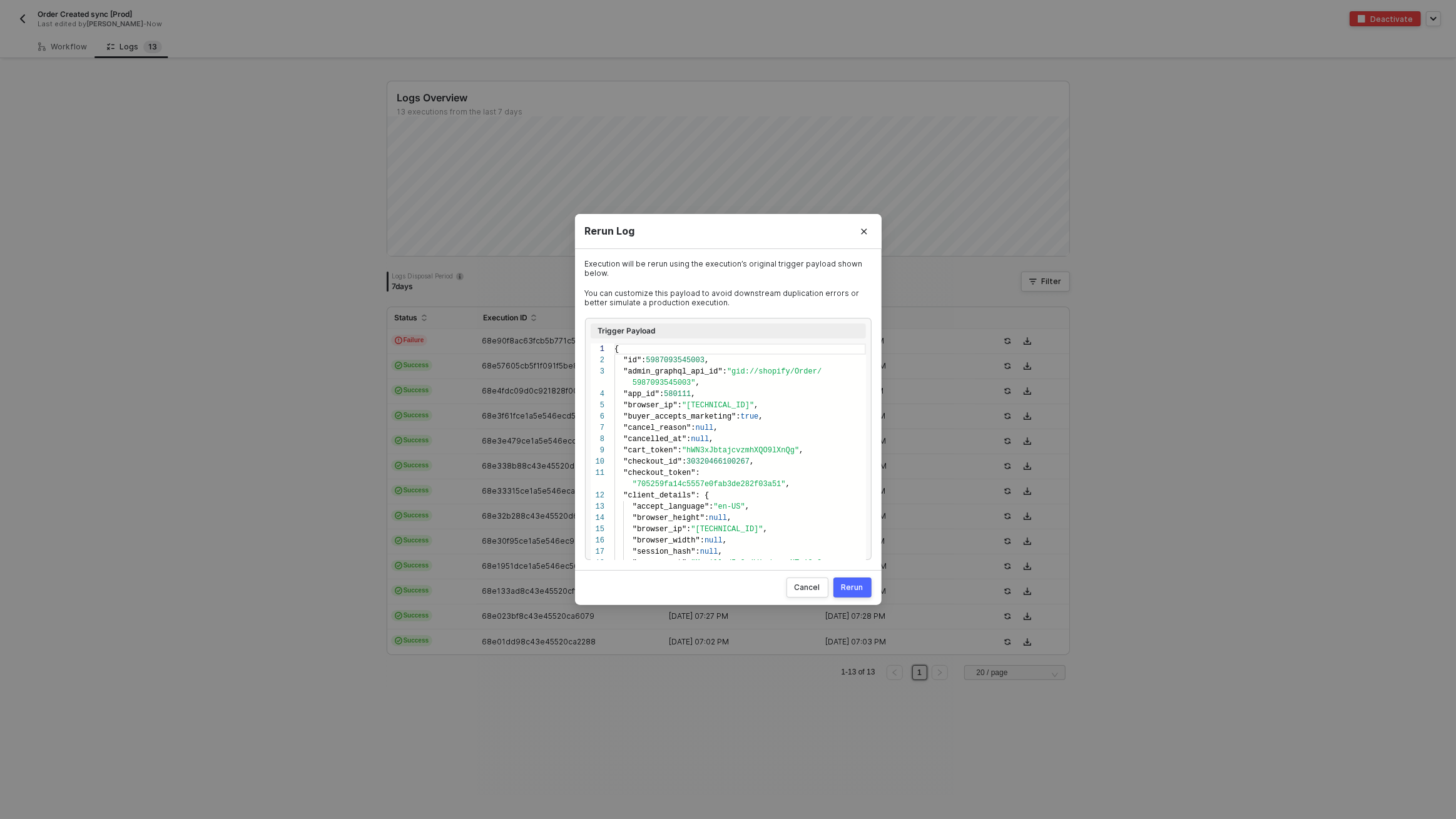
scroll to position [101, 0]
click at [845, 585] on div "Rerun" at bounding box center [852, 588] width 22 height 10
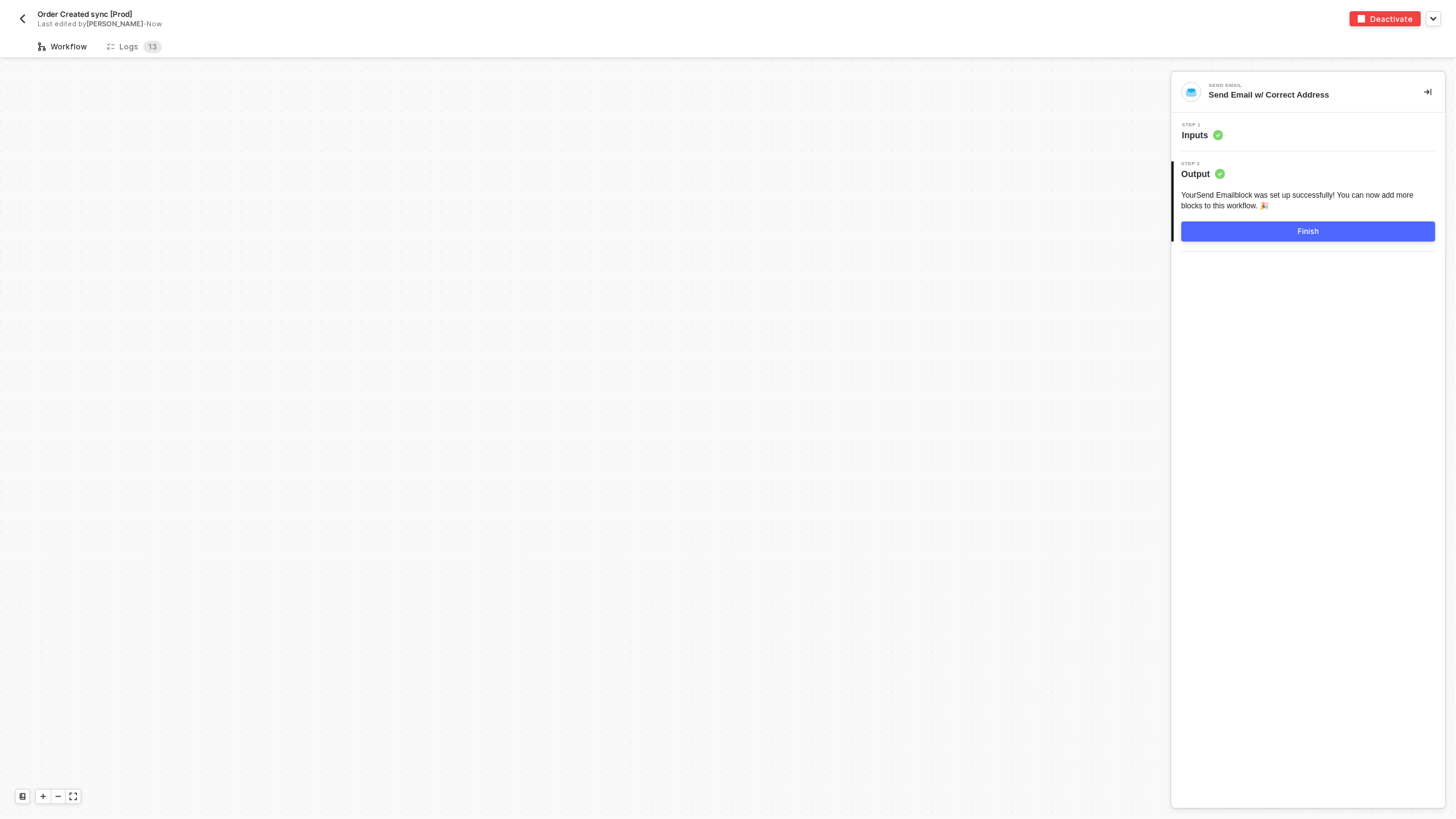
scroll to position [4332, 0]
click at [132, 45] on div "Logs 1 3" at bounding box center [134, 46] width 55 height 13
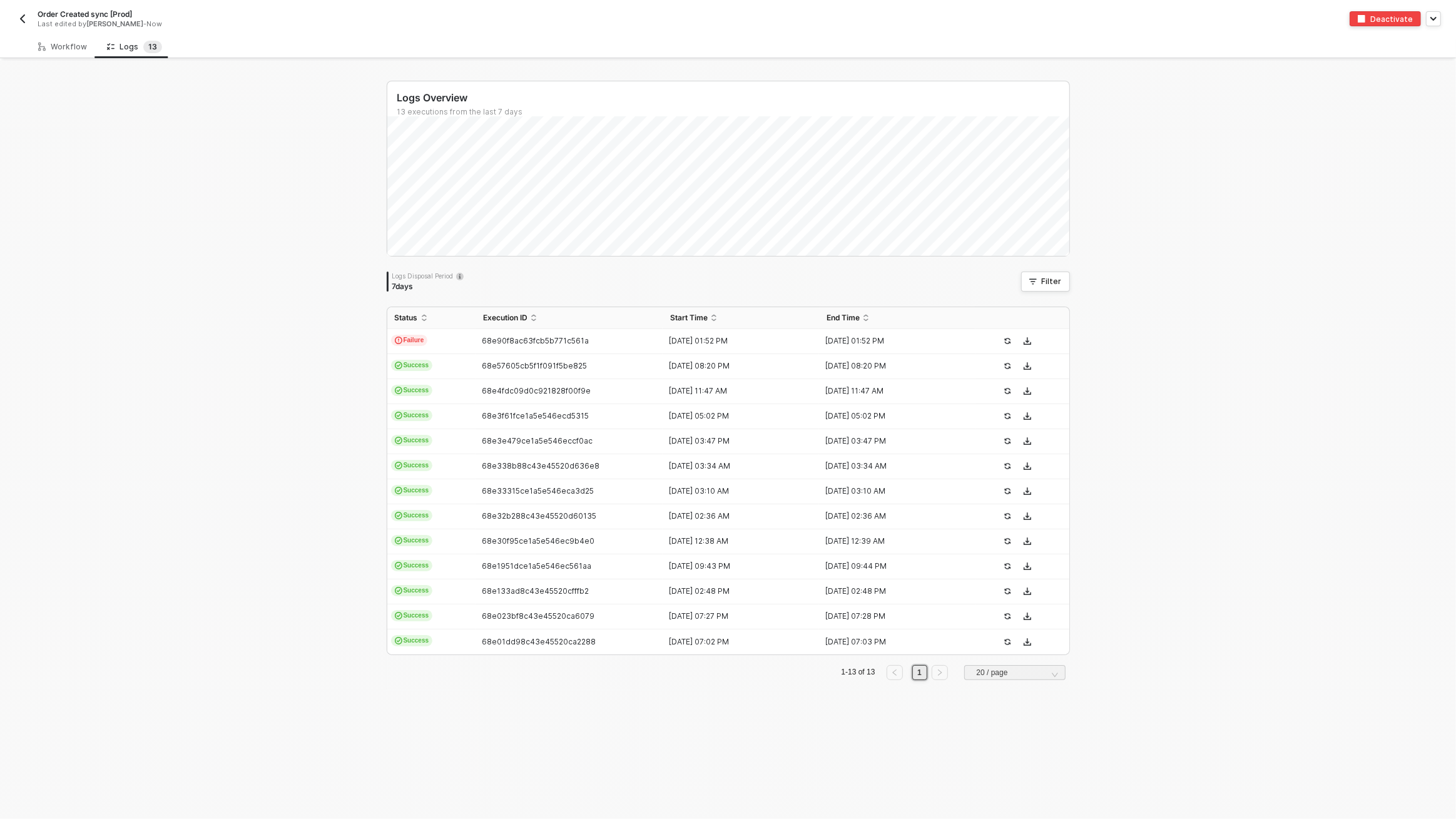
click at [18, 21] on img "button" at bounding box center [23, 18] width 10 height 10
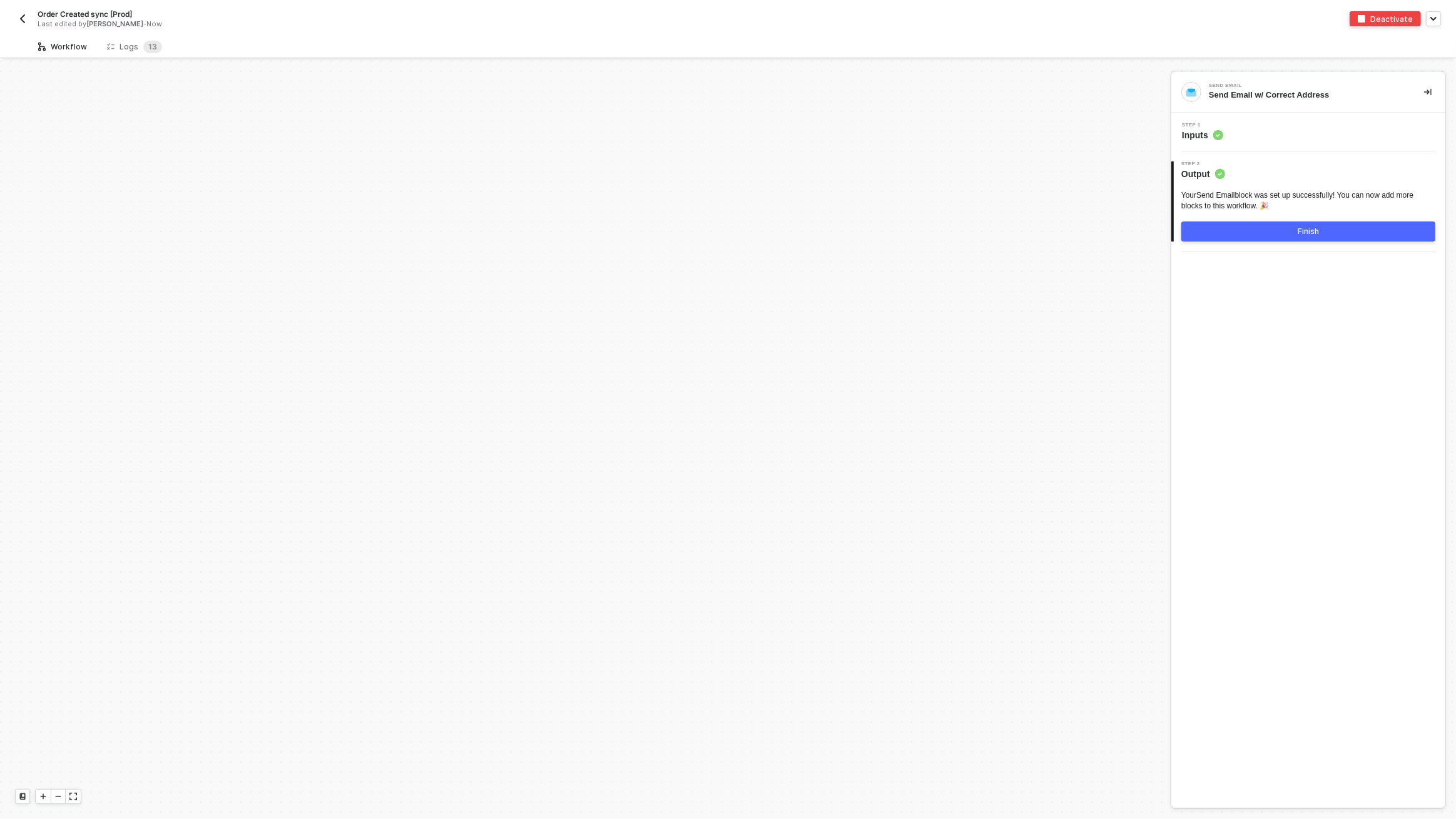
scroll to position [4332, 0]
click at [141, 53] on div "Logs 1 3" at bounding box center [134, 47] width 75 height 24
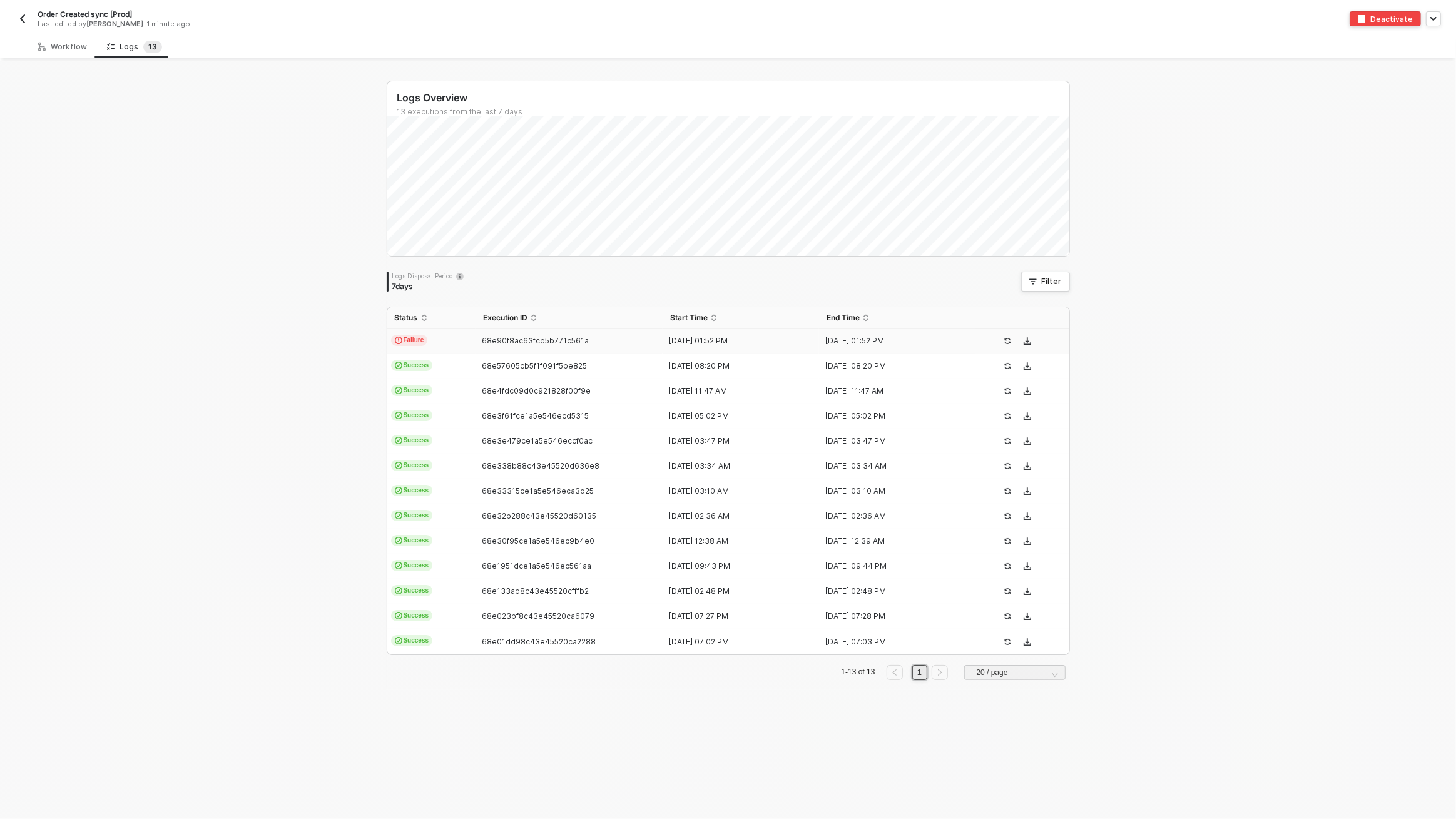
click at [527, 344] on span "68e90f8ac63fcb5b771c561a" at bounding box center [535, 340] width 107 height 9
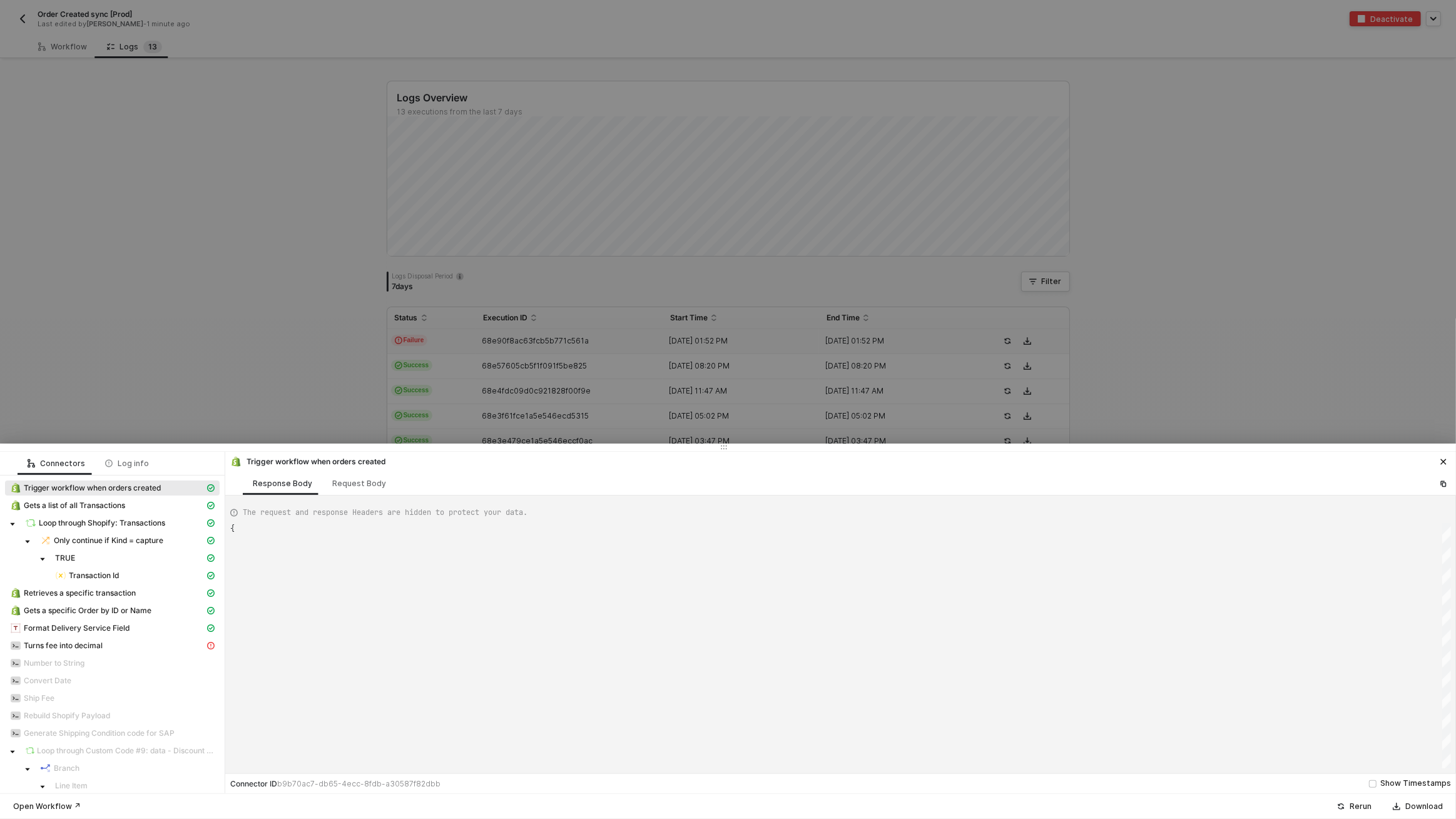
type textarea "{ "json": { "id": 5987093545003, "admin_graphql_api_id": "gid://shopify/Order/5…"
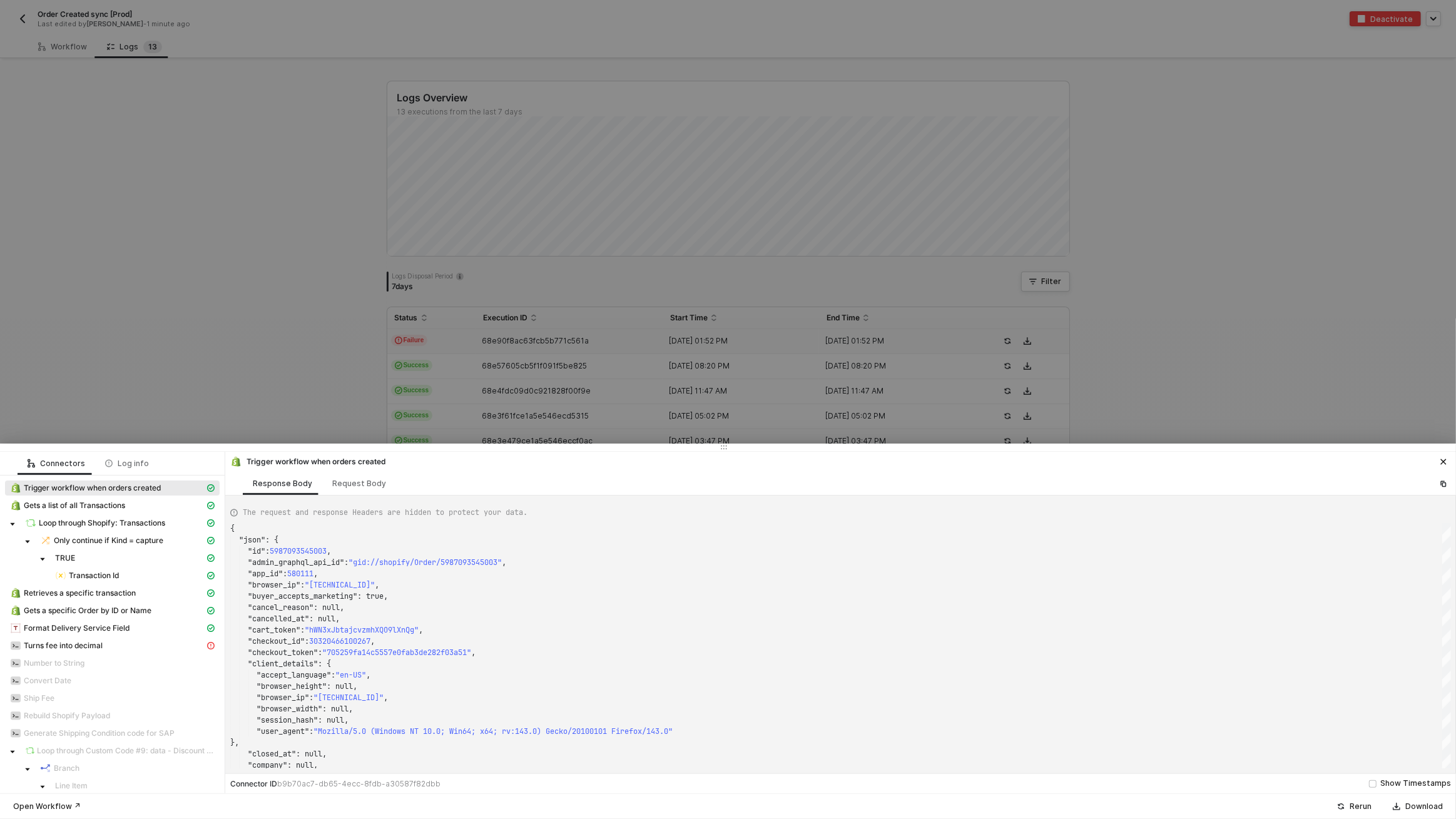
click at [126, 496] on div "Trigger workflow when orders created" at bounding box center [113, 489] width 215 height 18
click at [297, 549] on div "{ "json" : { "id" : 5987093545003 , "admin_graphql_api_id" : "gid://shopify/Ord…" at bounding box center [840, 646] width 1220 height 245
click at [82, 31] on div at bounding box center [728, 409] width 1456 height 819
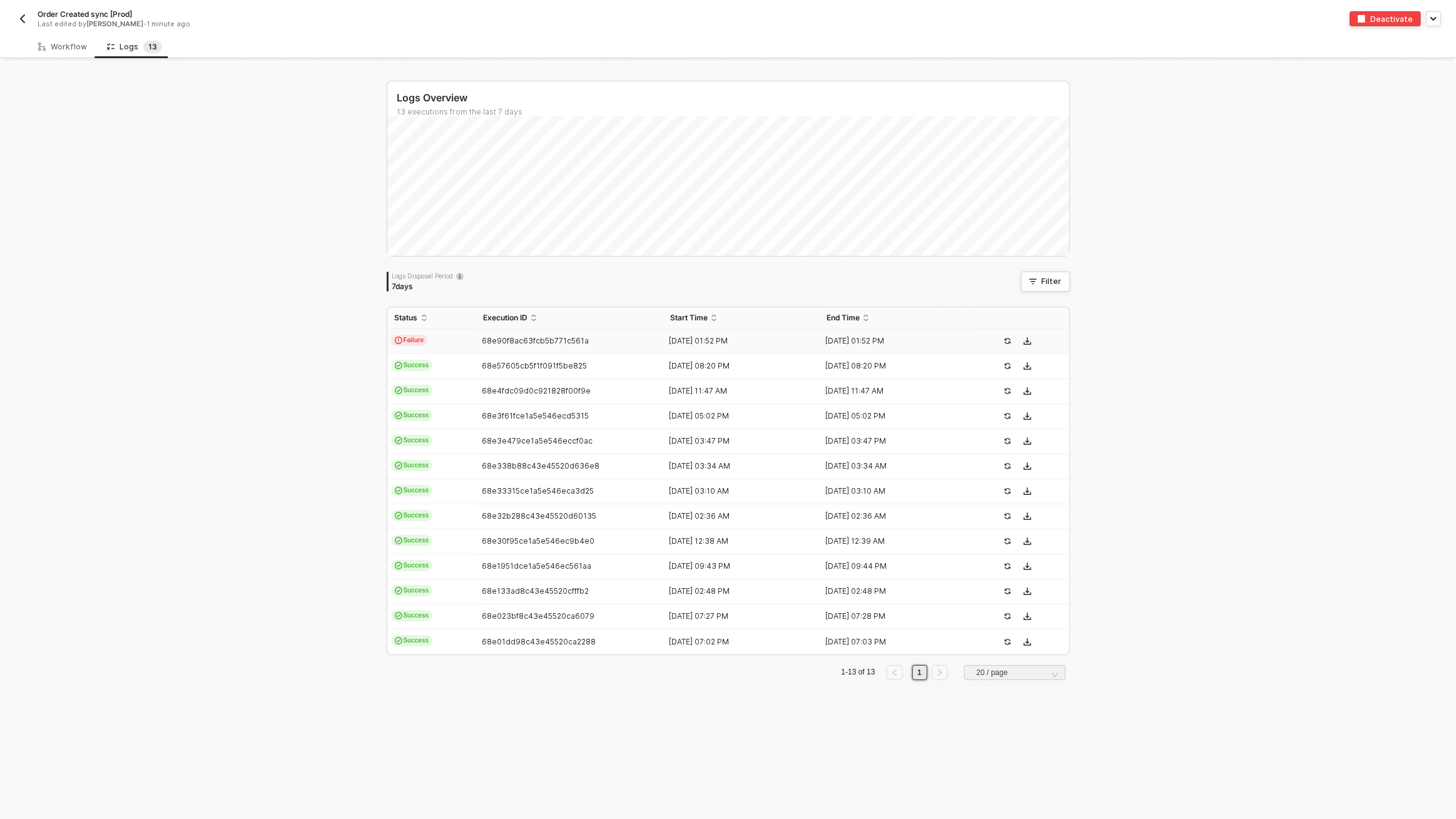
click at [26, 18] on img "button" at bounding box center [23, 18] width 10 height 10
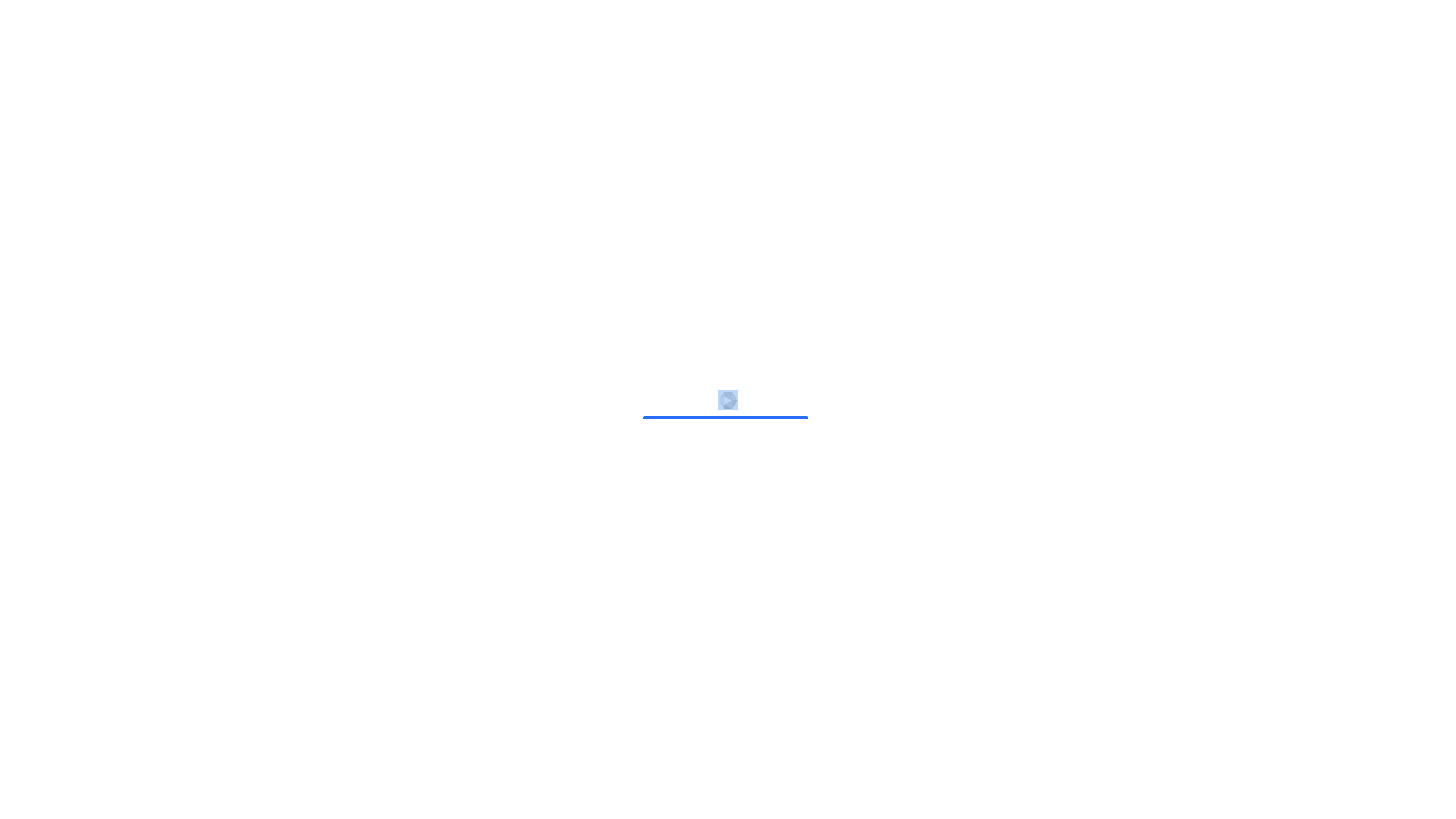
click at [0, 0] on div at bounding box center [728, 409] width 1456 height 819
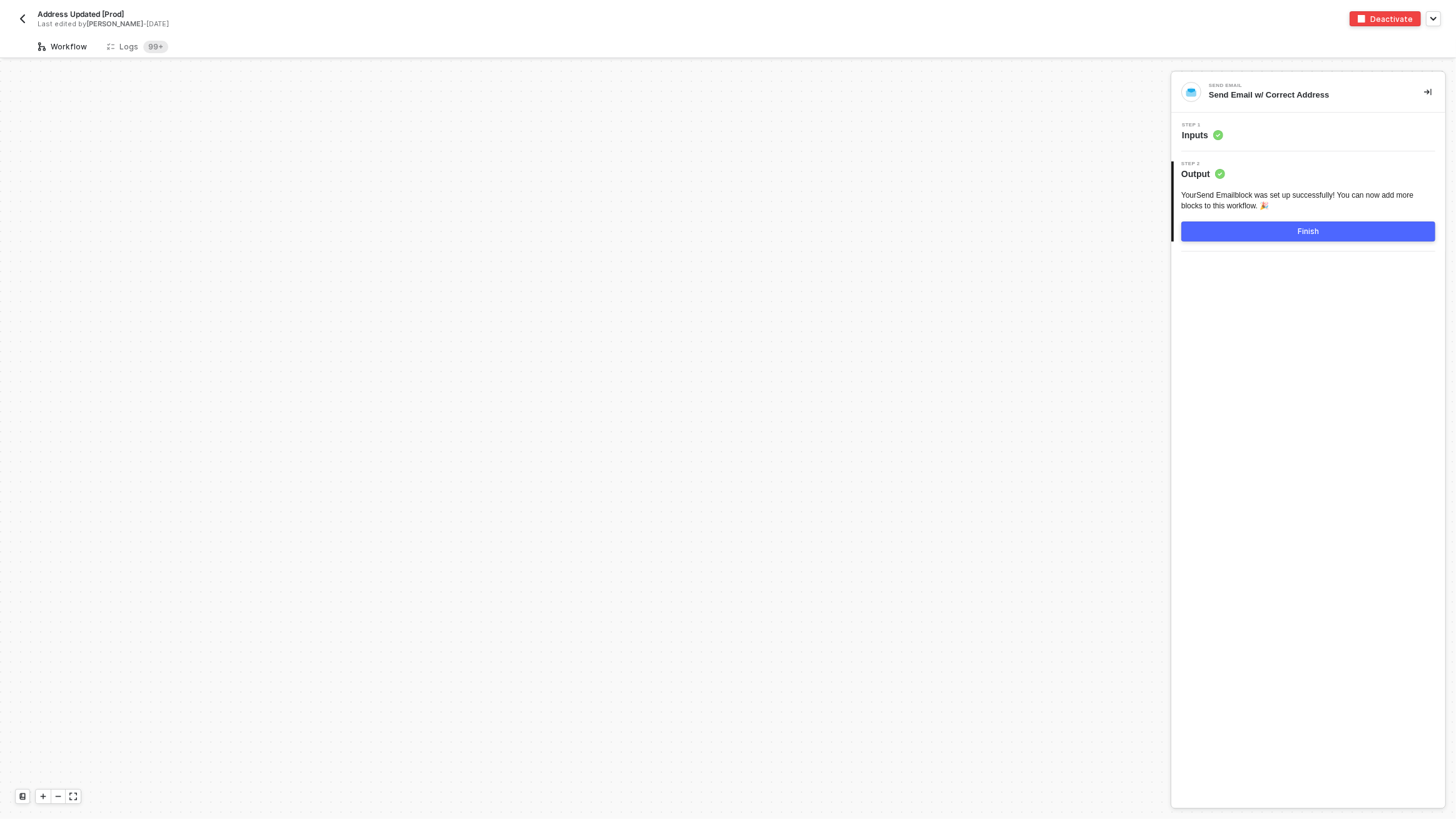
scroll to position [4582, 0]
click at [123, 46] on div "Logs 99+" at bounding box center [137, 46] width 61 height 13
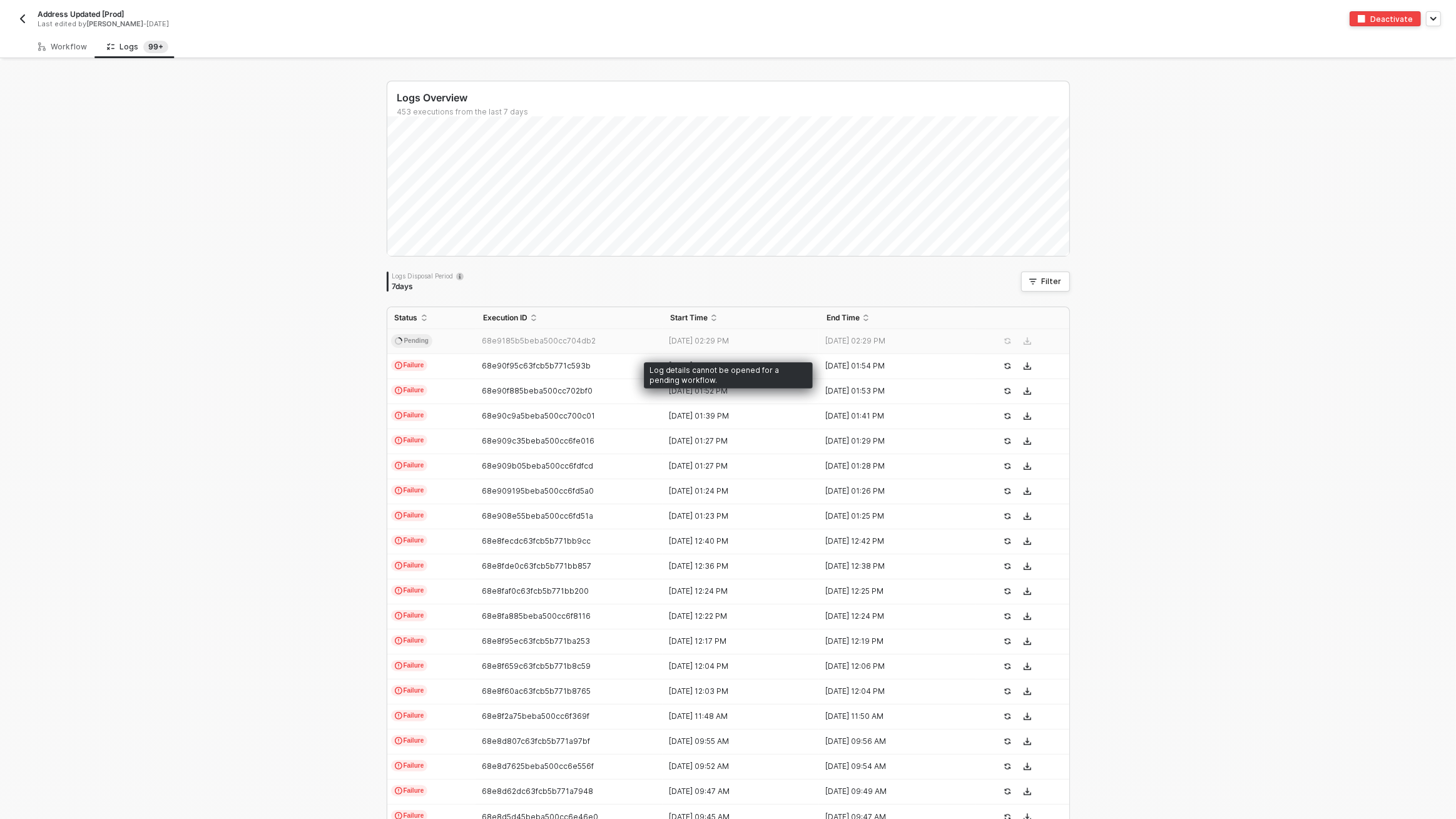
click at [450, 340] on td "Pending" at bounding box center [431, 342] width 88 height 25
click at [428, 343] on span "Pending" at bounding box center [411, 341] width 41 height 13
click at [428, 365] on td "Failure" at bounding box center [431, 367] width 88 height 25
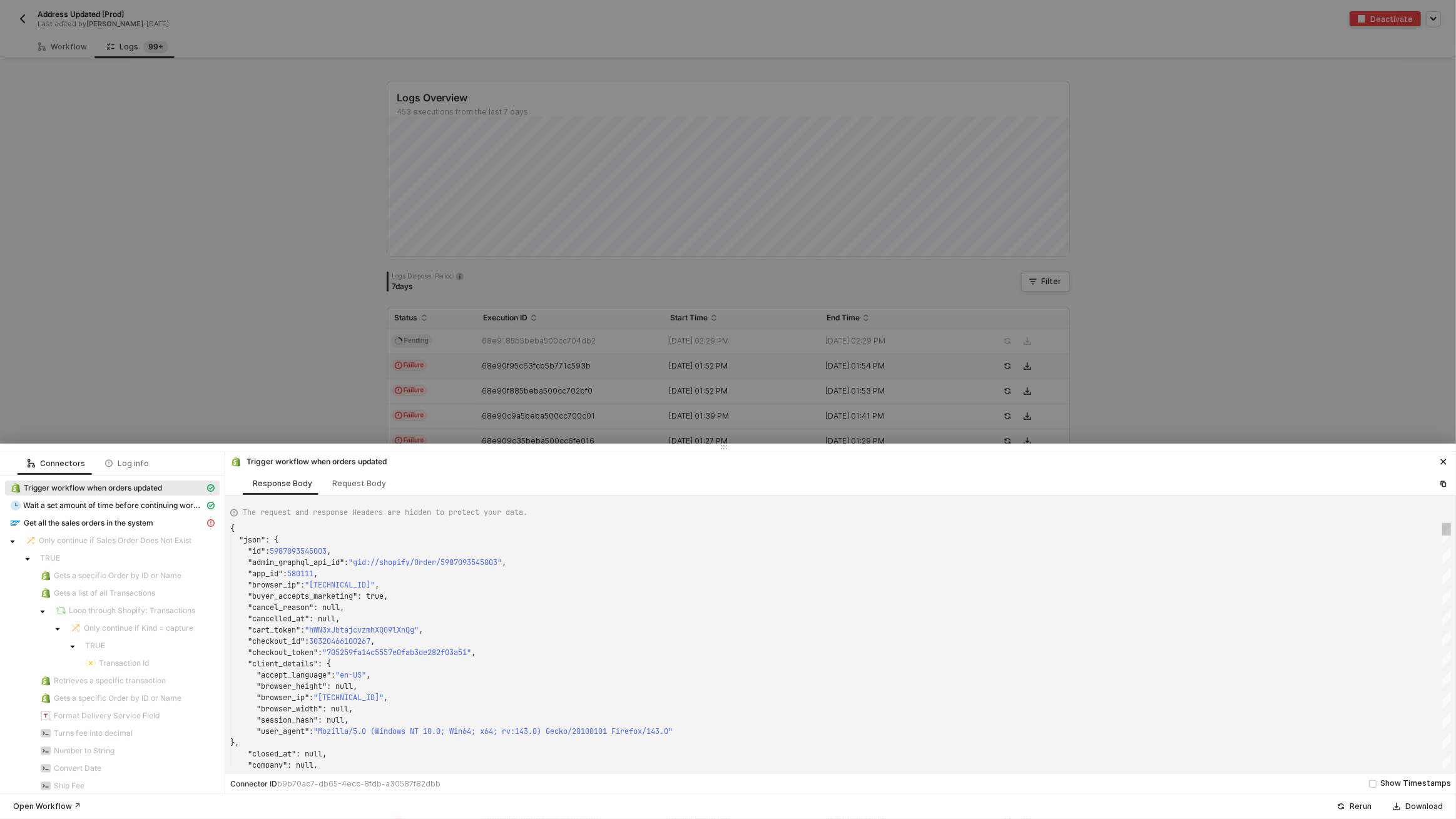
scroll to position [113, 0]
click at [173, 519] on div "Get all the sales orders in the system" at bounding box center [107, 522] width 195 height 11
type textarea "{ "message": "{\"code\":\"005056A509B11EE1B9A8FEC11C21178E\",\"message\":{\"lan…"
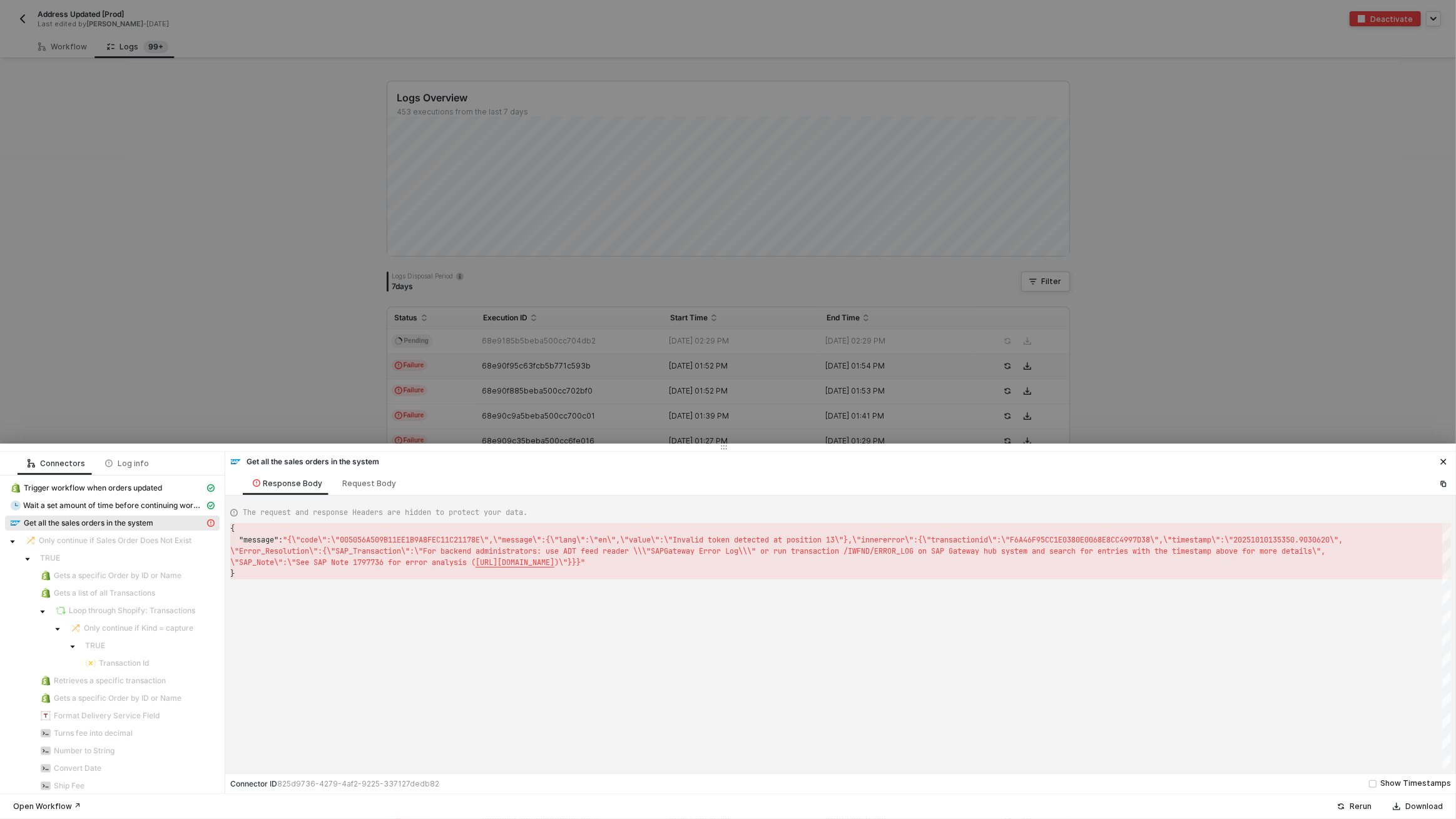
click at [324, 358] on div at bounding box center [728, 409] width 1456 height 819
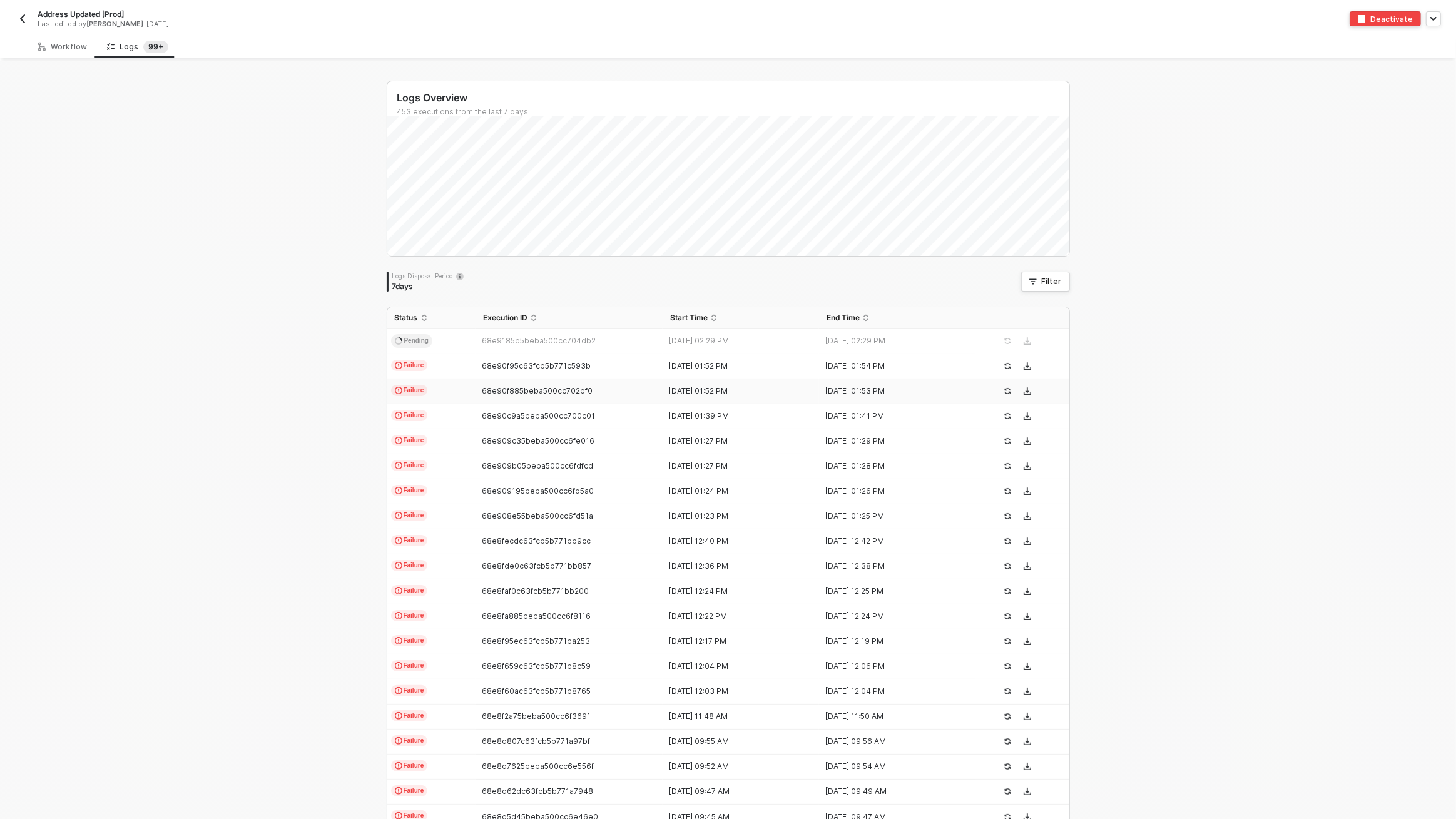
click at [480, 389] on div "68e90f885beba500cc702bf0" at bounding box center [564, 391] width 178 height 10
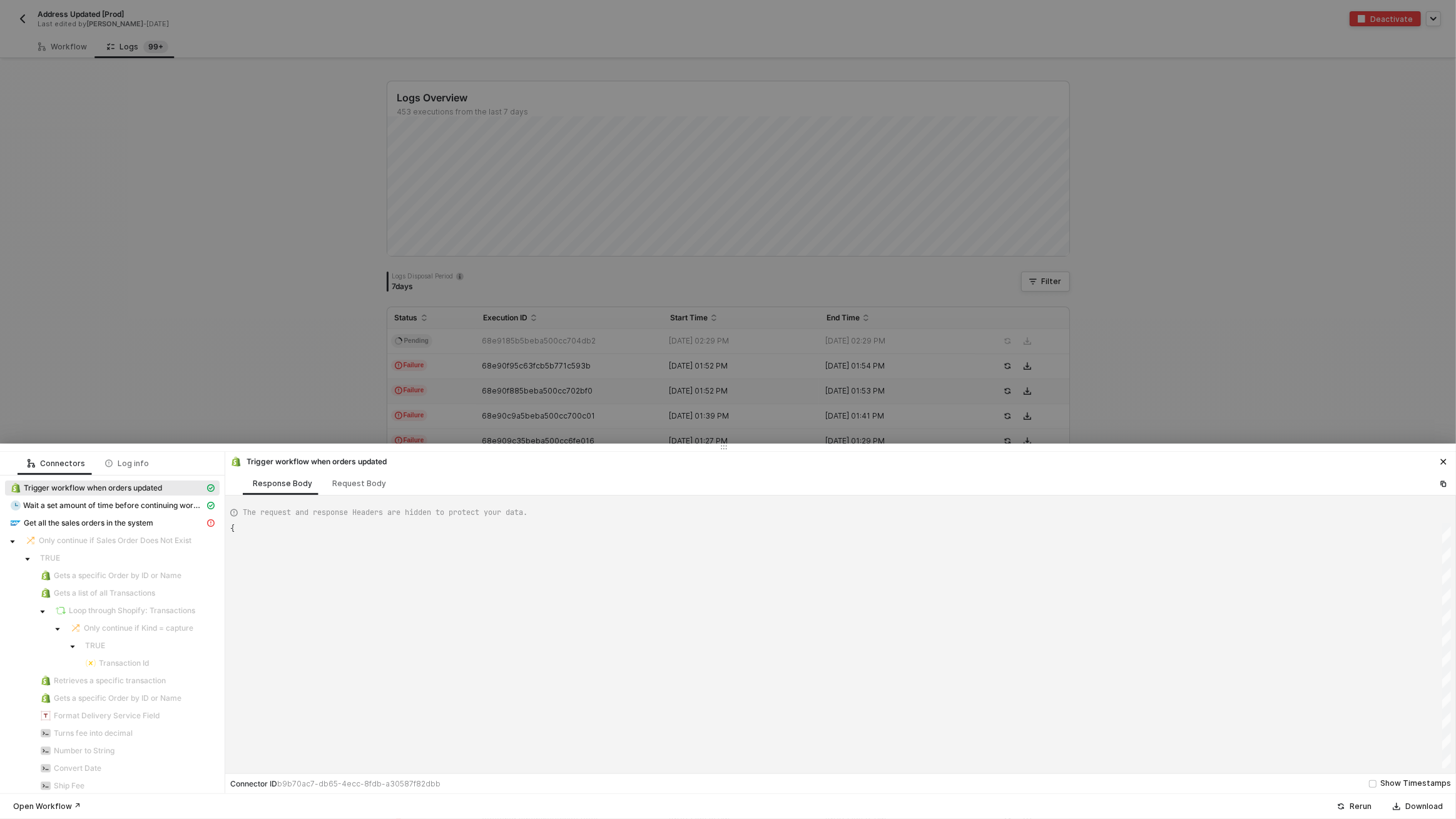
type textarea "{ "json": { "id": 5987093545003, "admin_graphql_api_id": "gid://shopify/Order/5…"
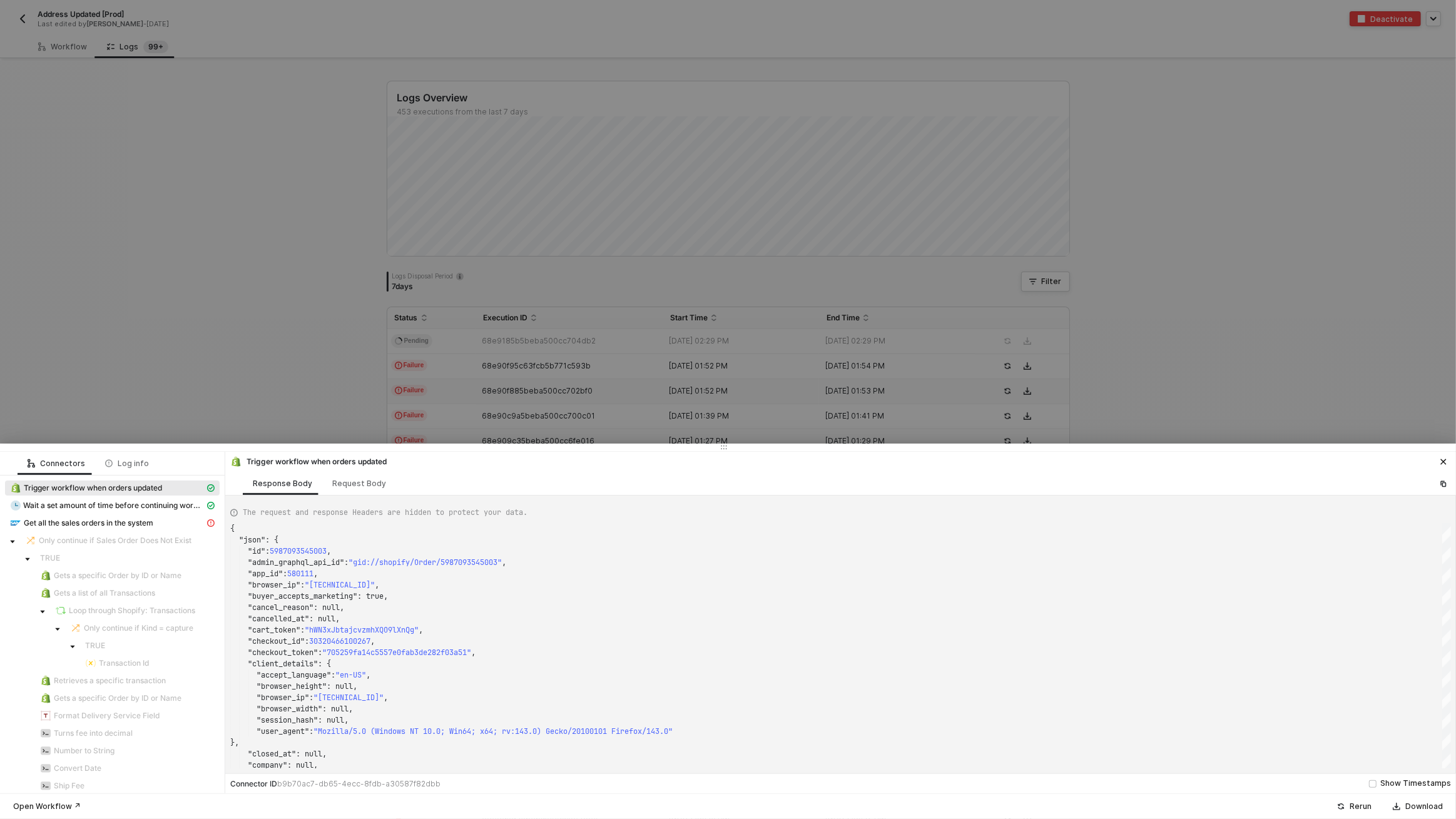
click at [238, 359] on div at bounding box center [728, 409] width 1456 height 819
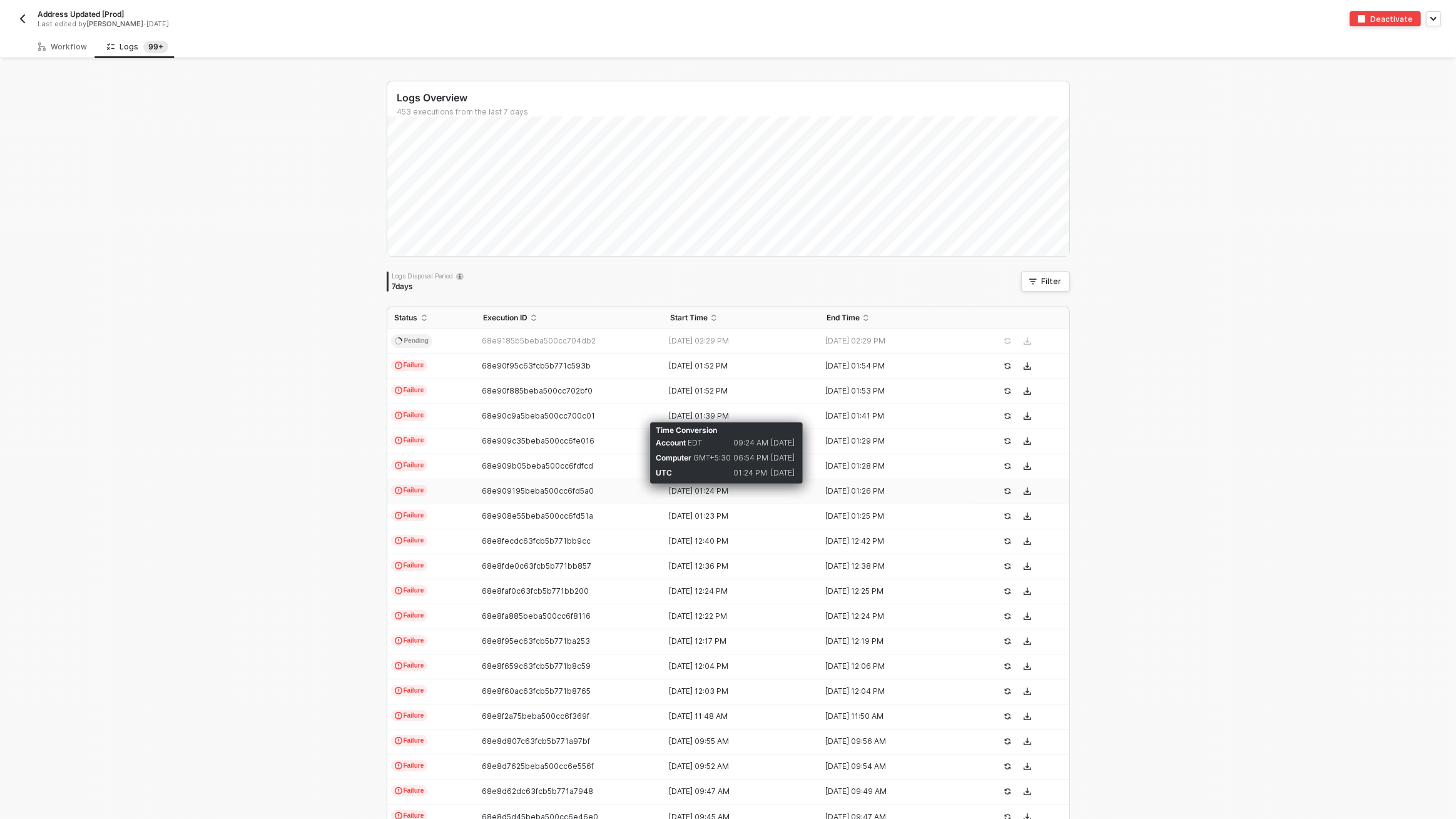
scroll to position [66, 0]
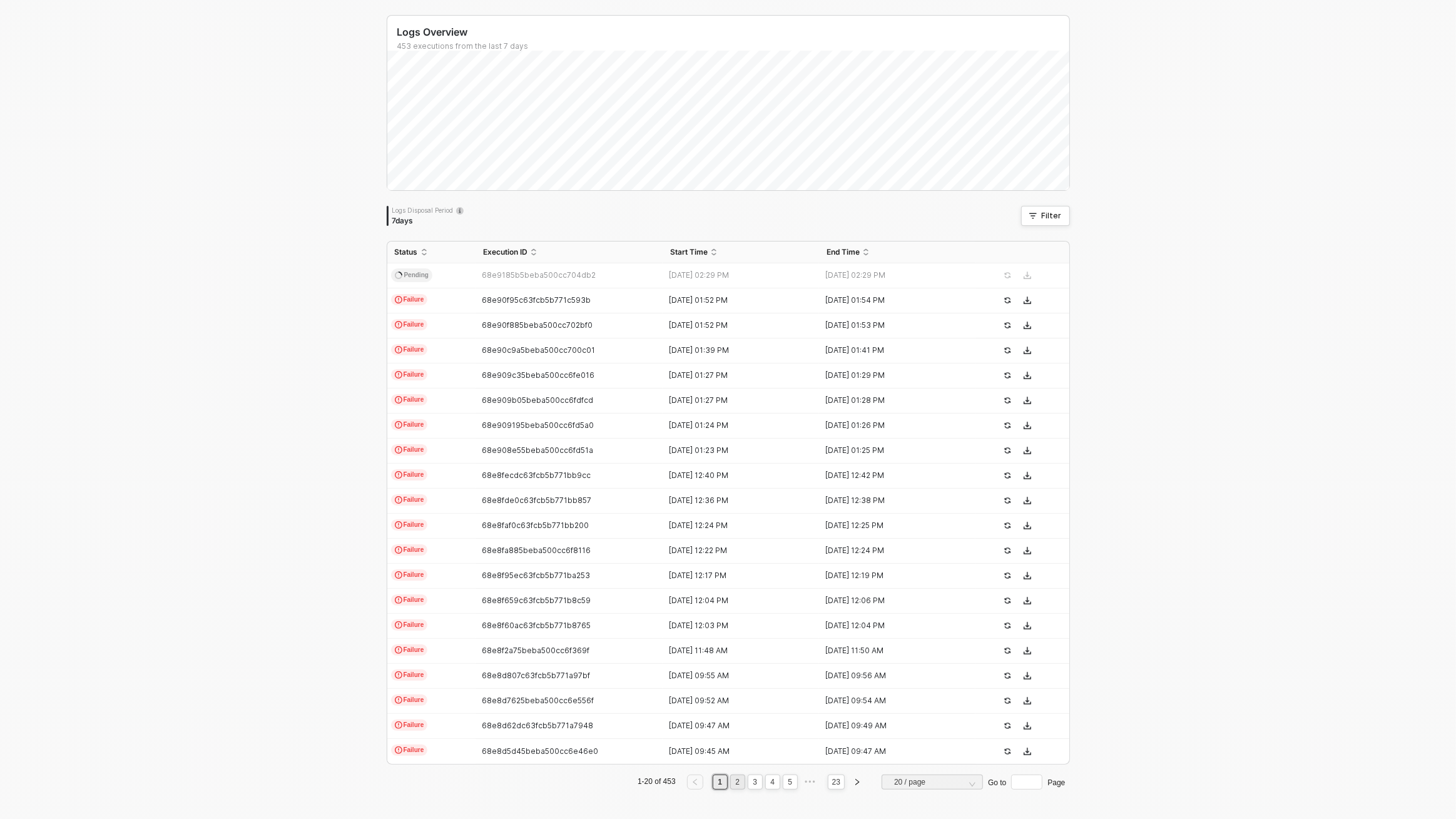
click at [735, 785] on link "2" at bounding box center [737, 782] width 12 height 13
click at [754, 785] on link "3" at bounding box center [755, 782] width 12 height 13
click at [777, 784] on link "4" at bounding box center [773, 782] width 12 height 13
click at [704, 783] on link "1" at bounding box center [702, 782] width 12 height 13
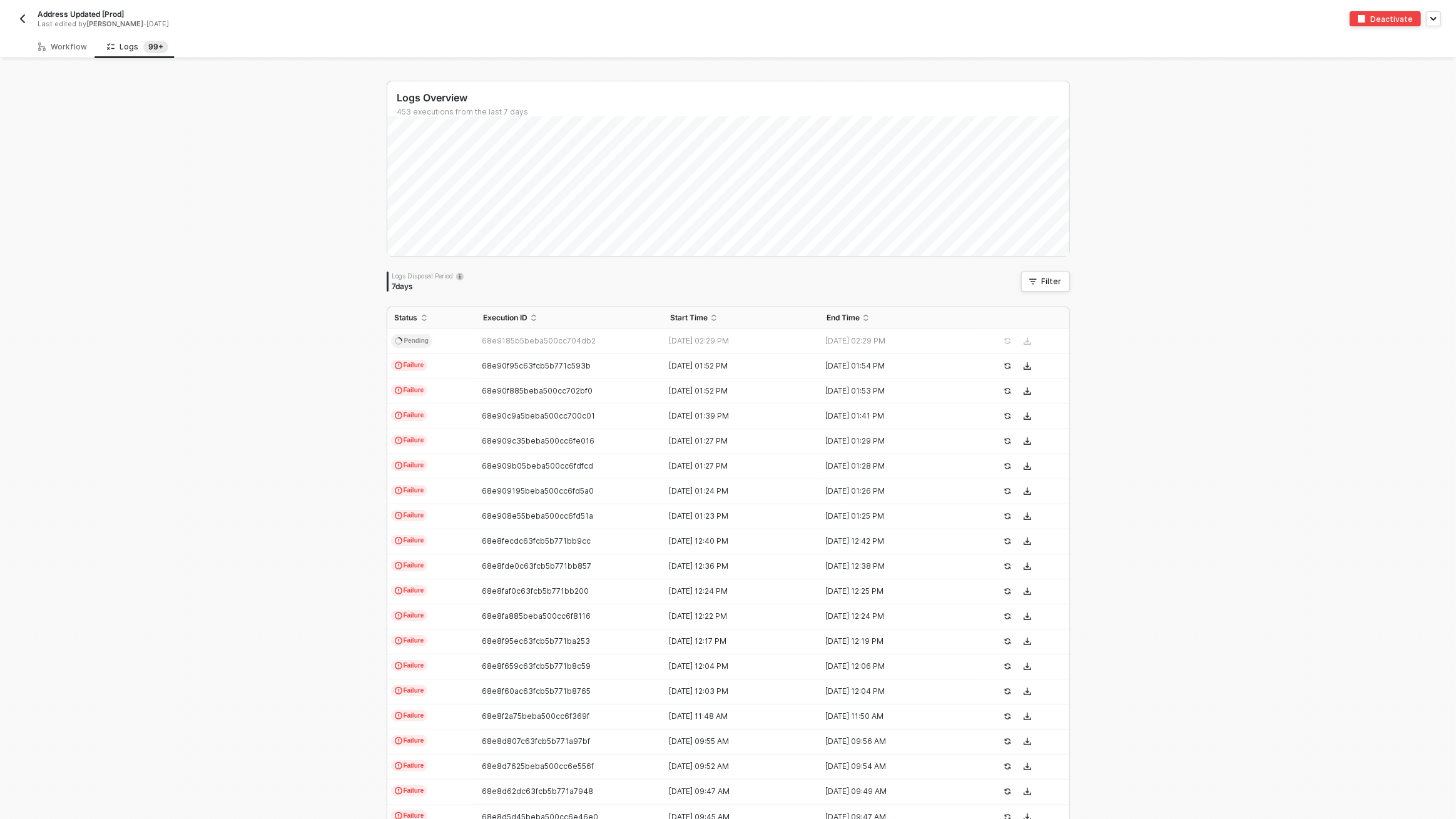
click at [244, 394] on div "Logs Overview 453 executions from the last 7 days Sun 5 Success 0 Failure 22 Lo…" at bounding box center [728, 473] width 1456 height 825
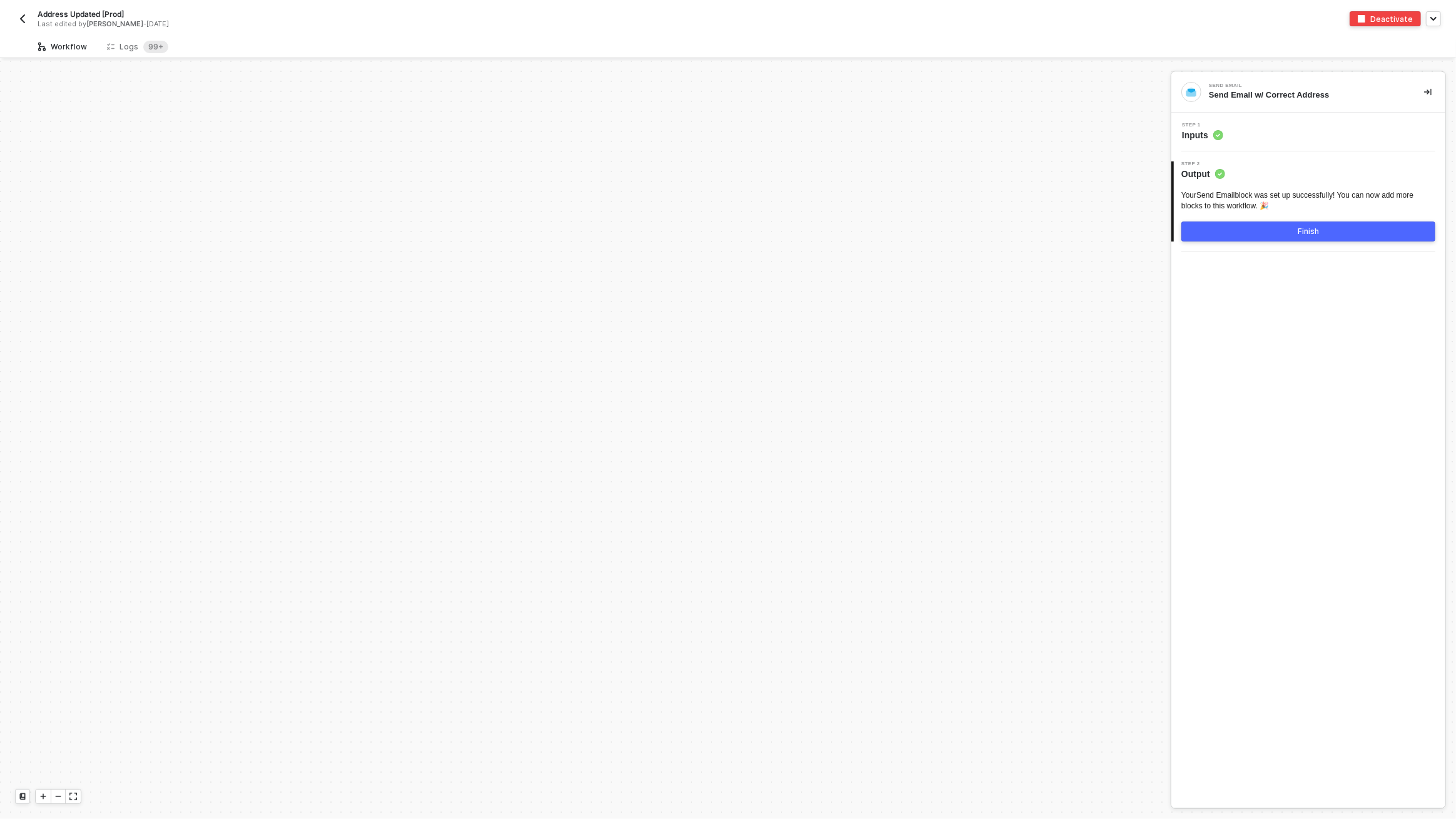
scroll to position [4582, 0]
click at [158, 42] on sup "99+" at bounding box center [156, 46] width 25 height 13
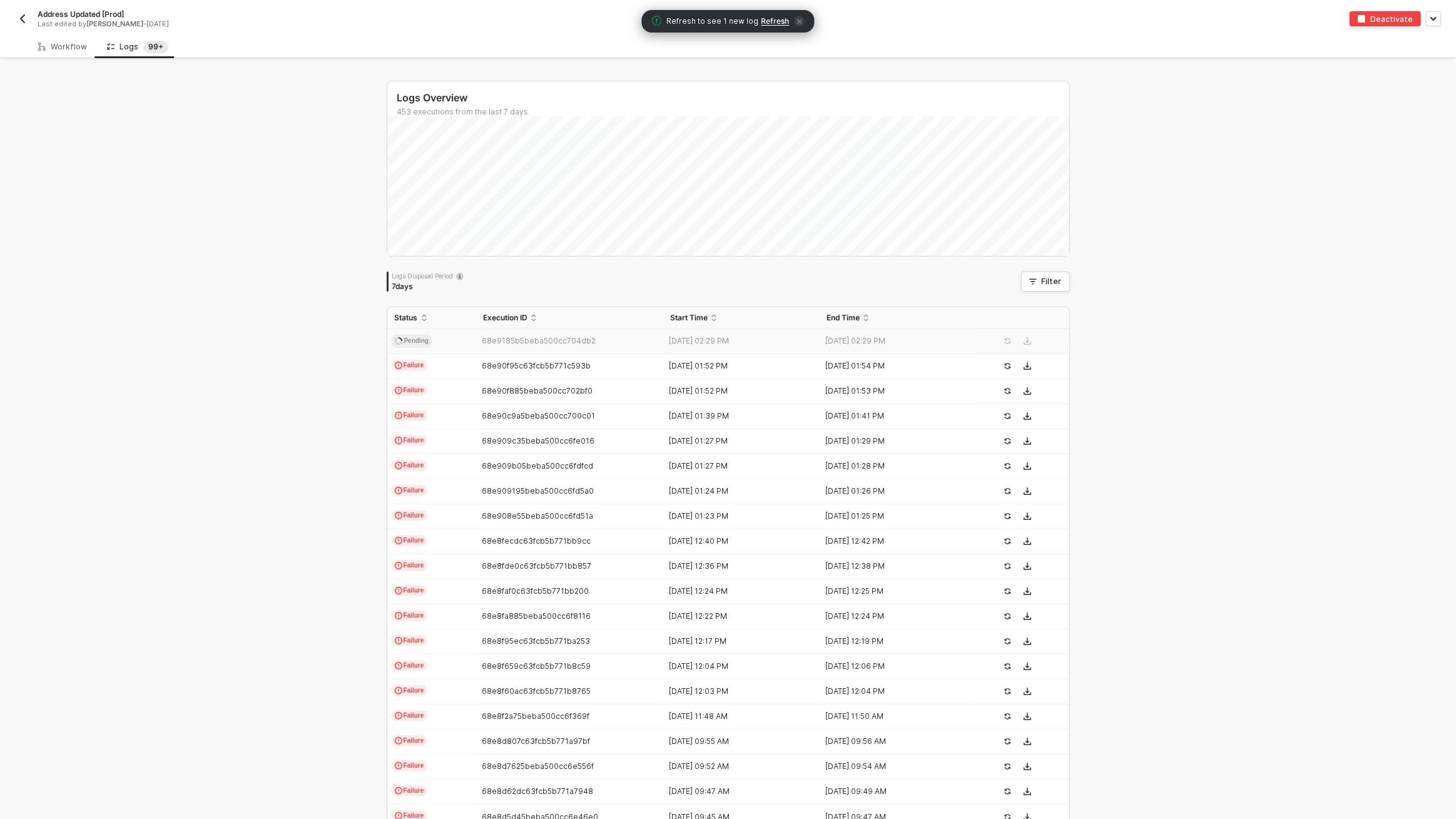
click at [538, 345] on div "68e9185b5beba500cc704db2" at bounding box center [564, 341] width 178 height 10
click at [773, 18] on span "Refresh" at bounding box center [776, 21] width 29 height 10
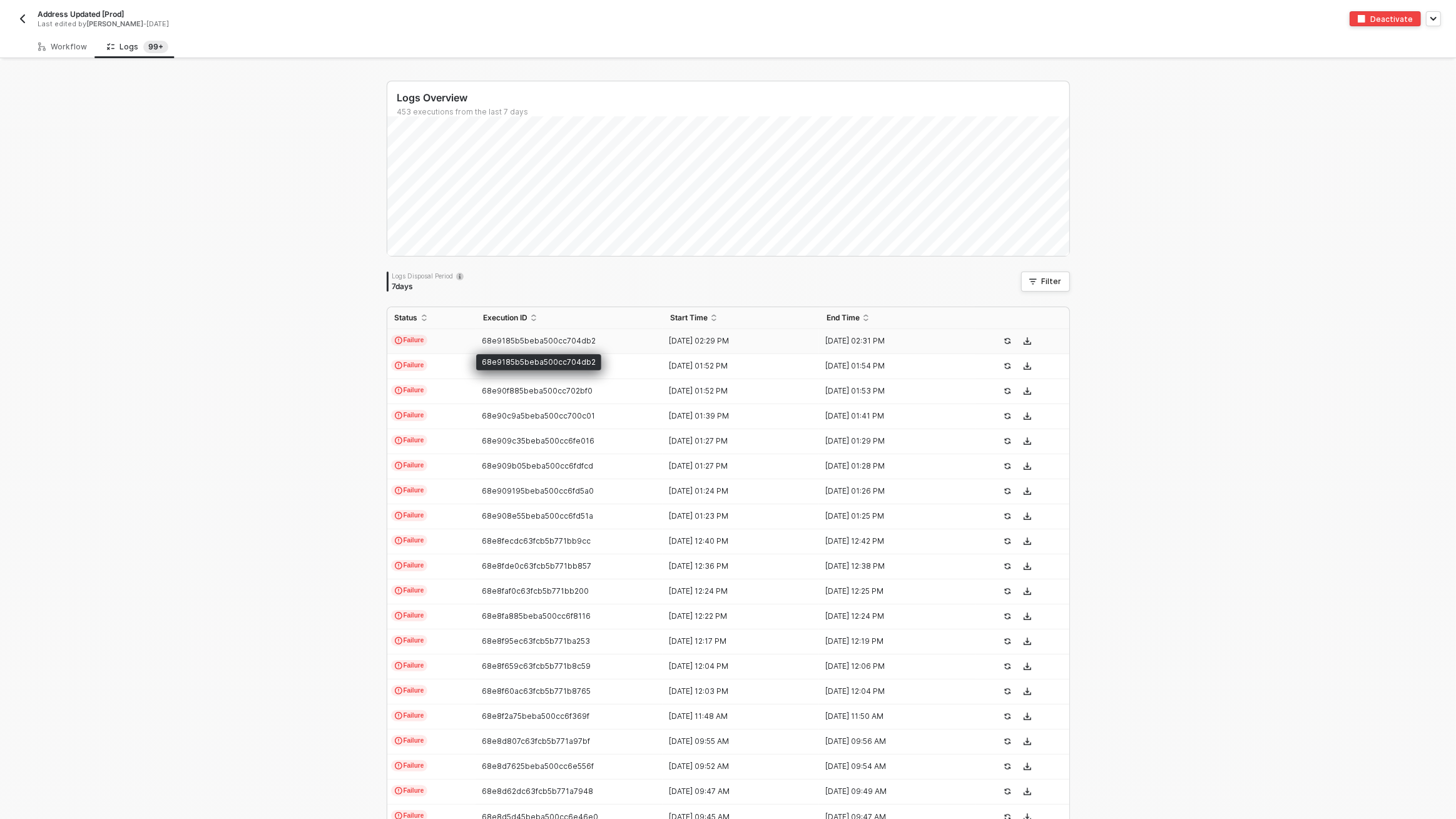
click at [580, 341] on span "68e9185b5beba500cc704db2" at bounding box center [539, 340] width 114 height 9
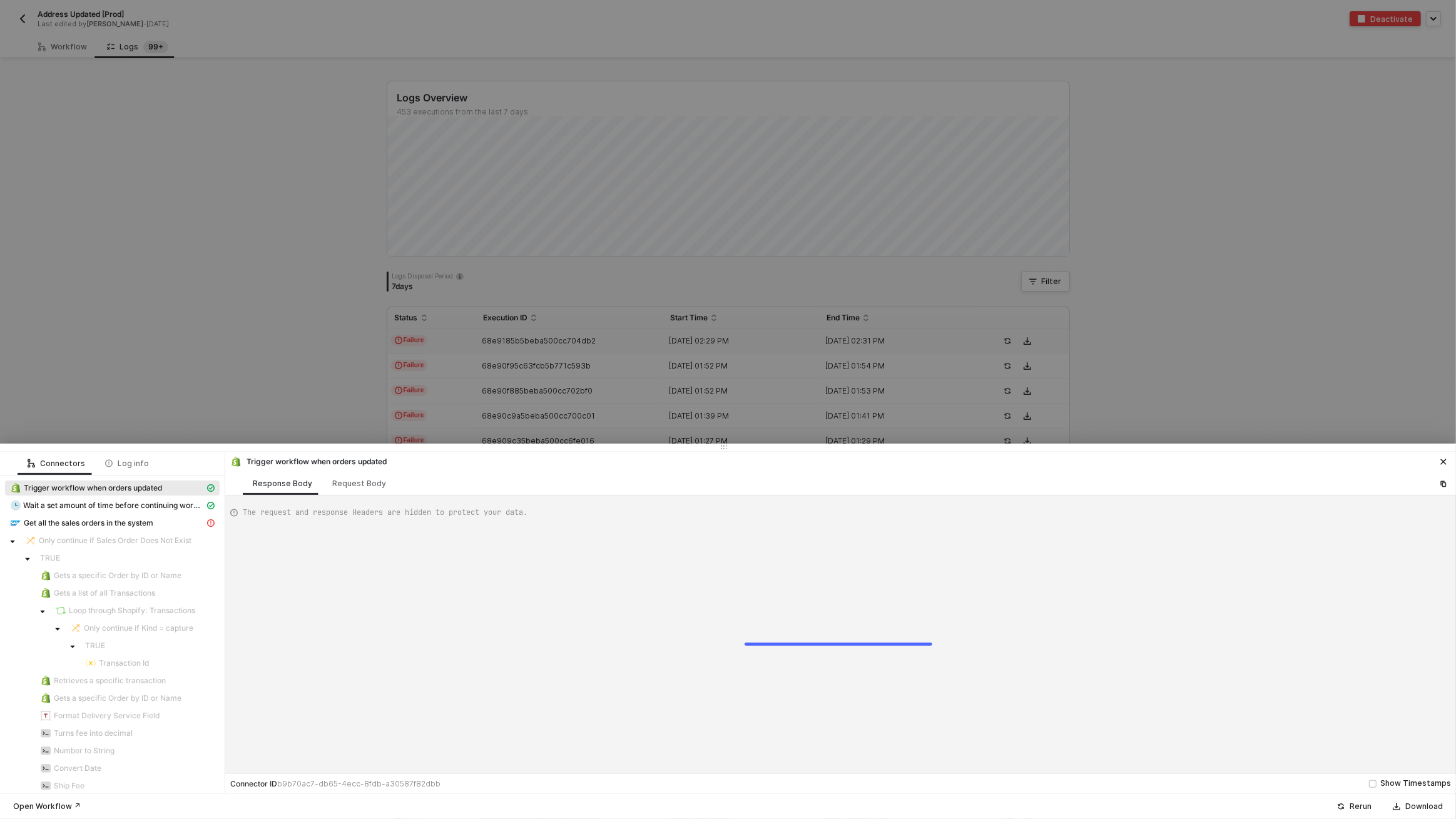
type textarea "{ "json": { "id": 5980592996395, "admin_graphql_api_id": "gid://shopify/Order/5…"
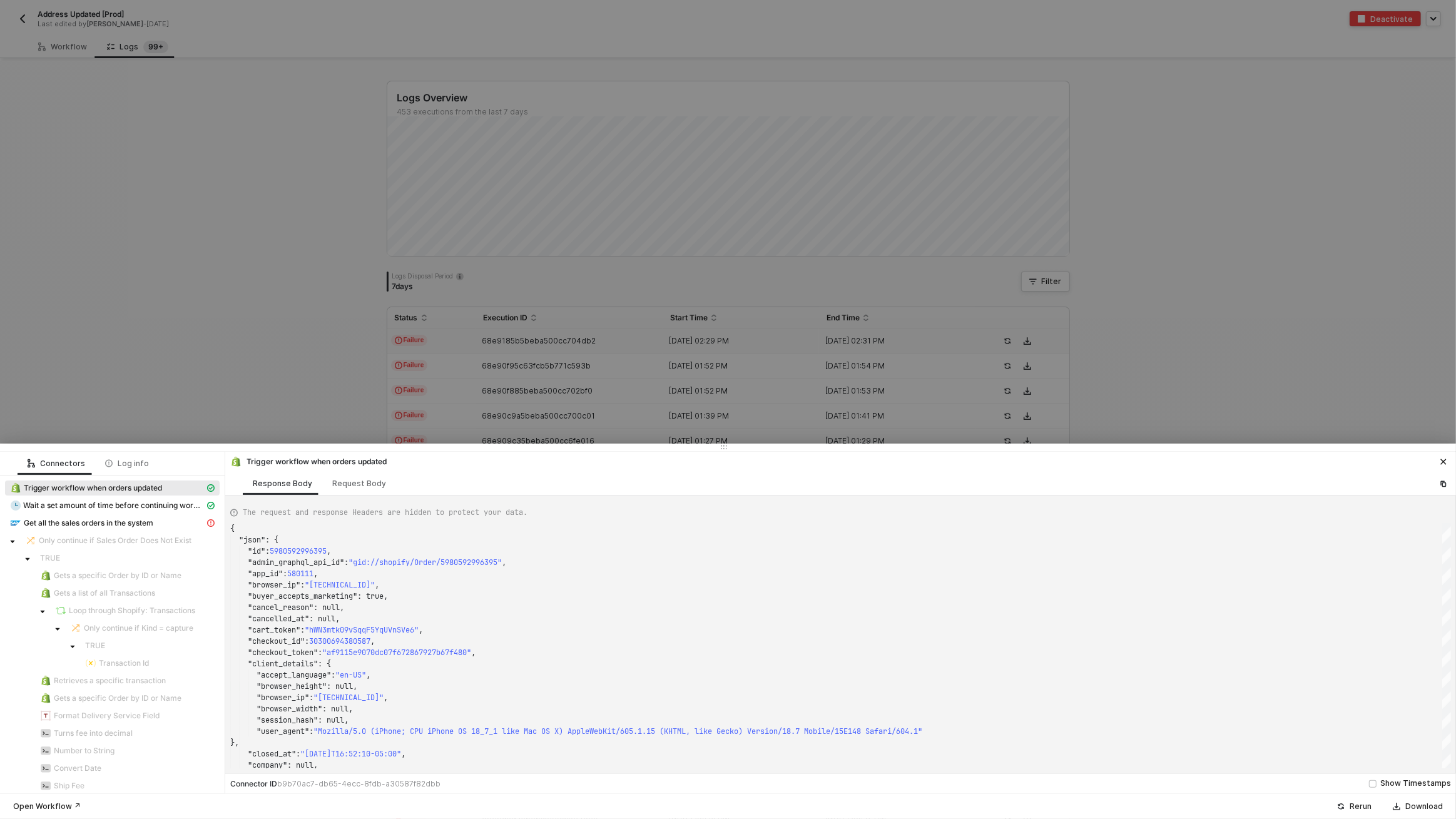
click at [67, 31] on div at bounding box center [728, 409] width 1456 height 819
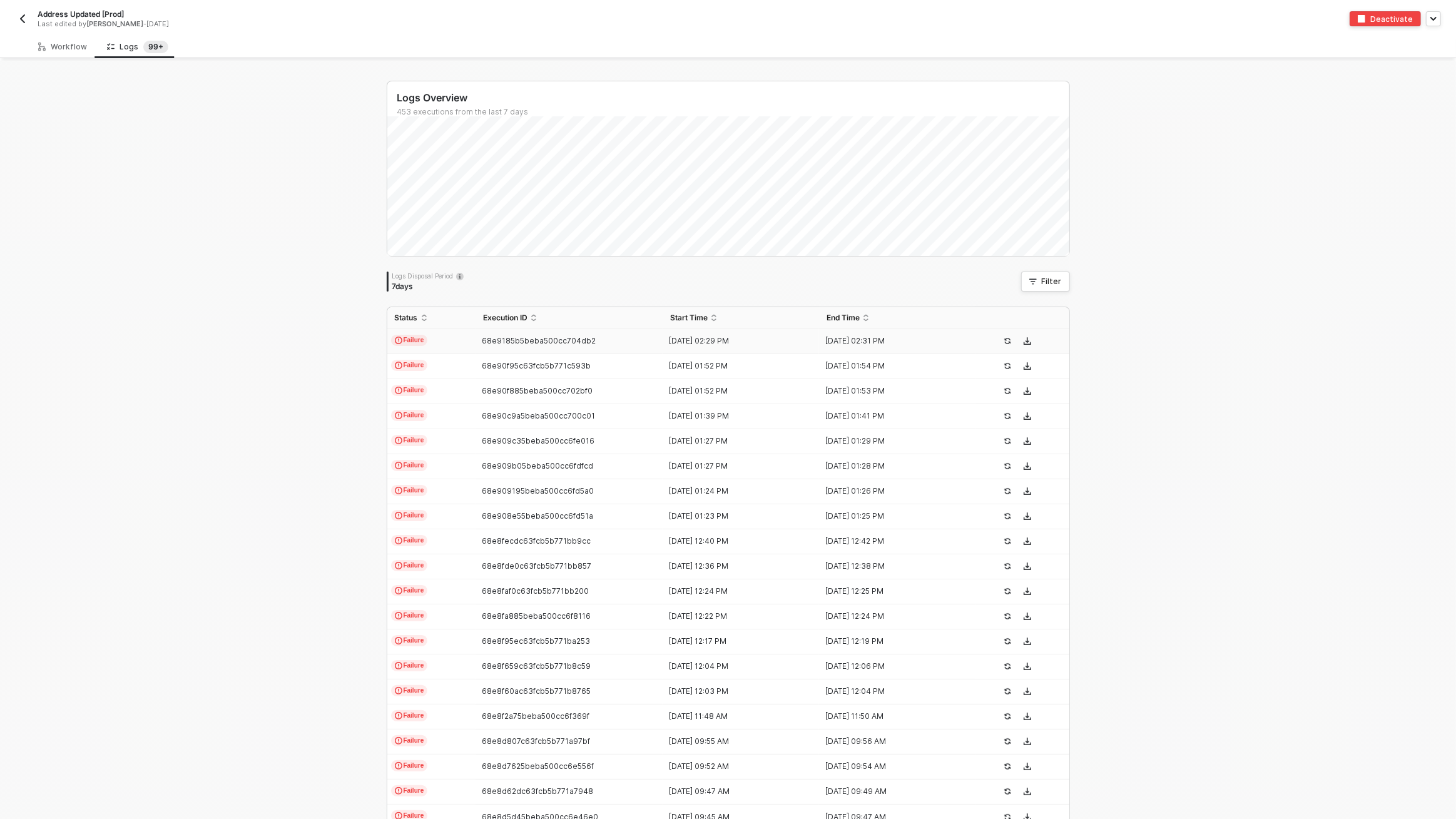
click at [23, 23] on img "button" at bounding box center [23, 18] width 10 height 10
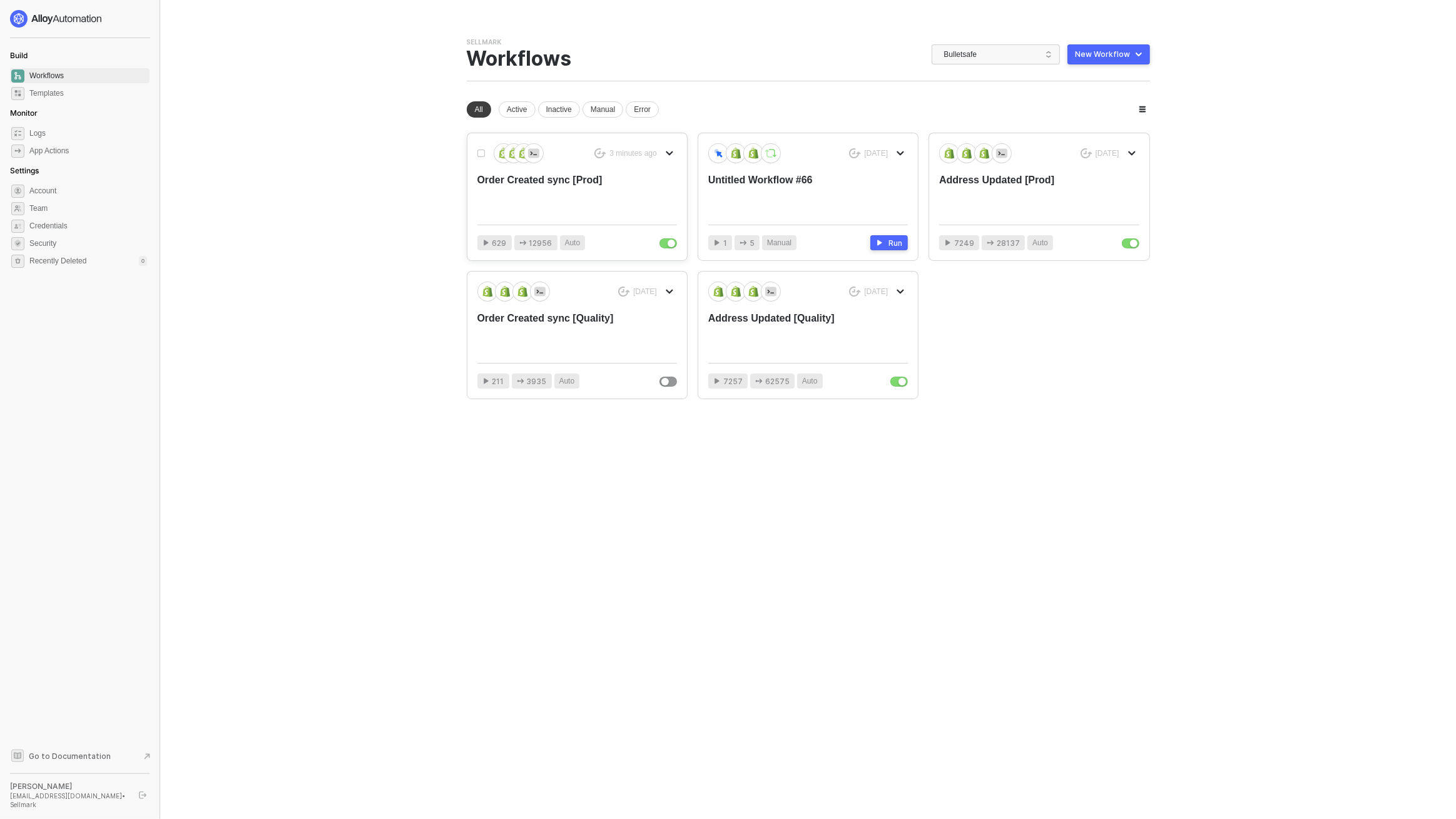
click at [621, 187] on div "Order Created sync [Prod]" at bounding box center [557, 193] width 160 height 41
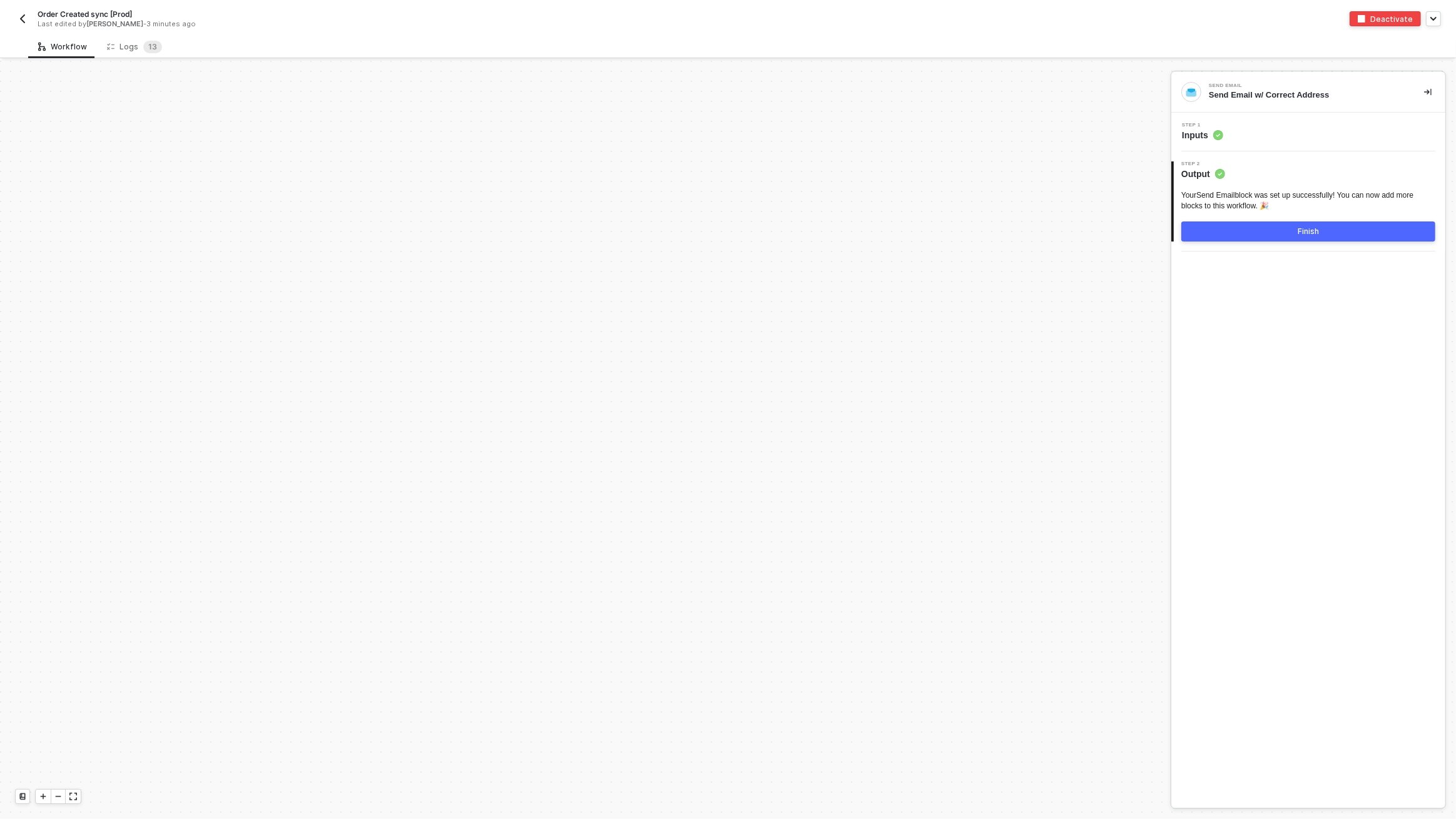
scroll to position [4332, 0]
click at [134, 45] on div "Logs 1 3" at bounding box center [134, 46] width 55 height 13
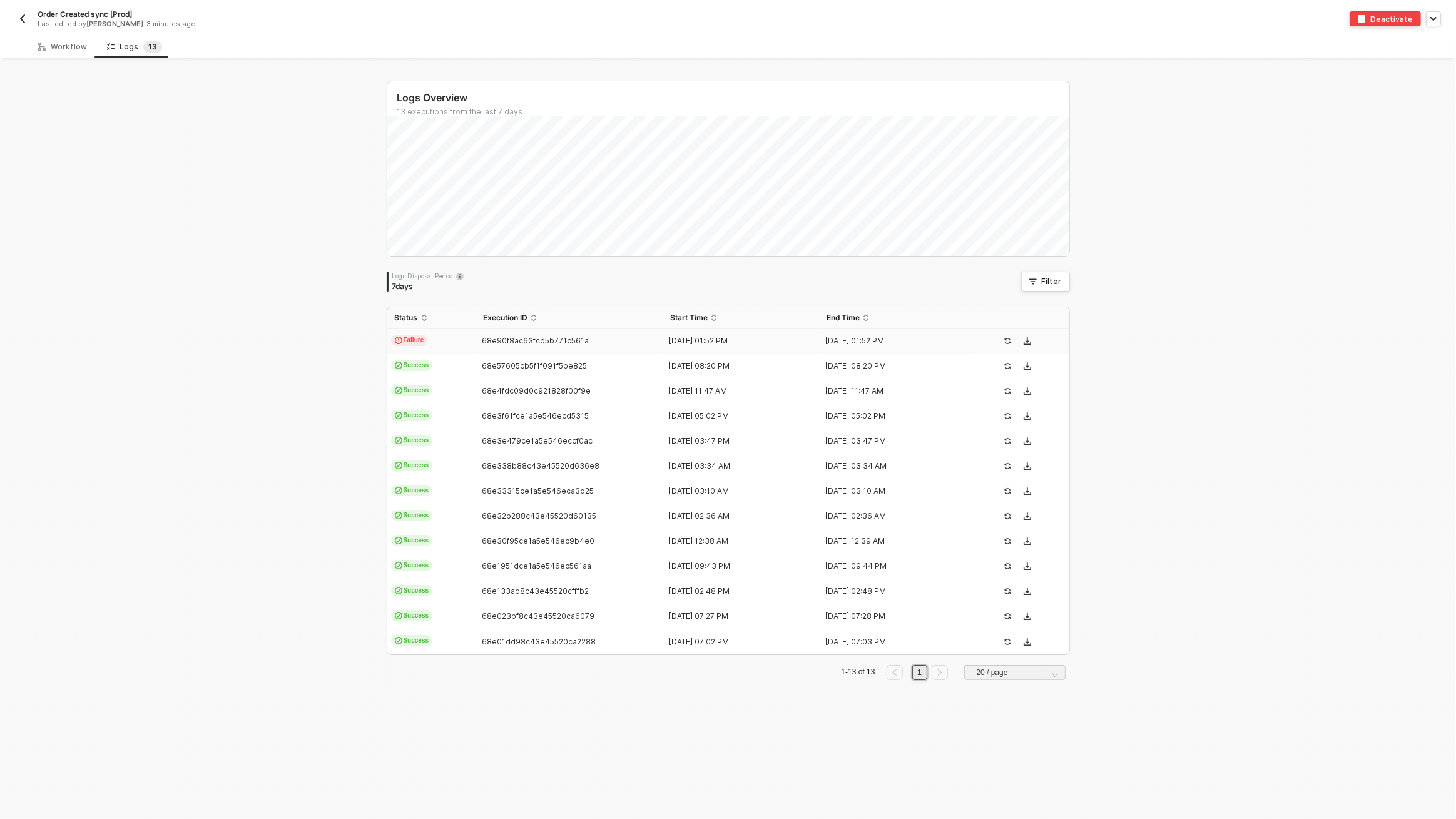
click at [511, 344] on span "68e90f8ac63fcb5b771c561a" at bounding box center [535, 340] width 107 height 9
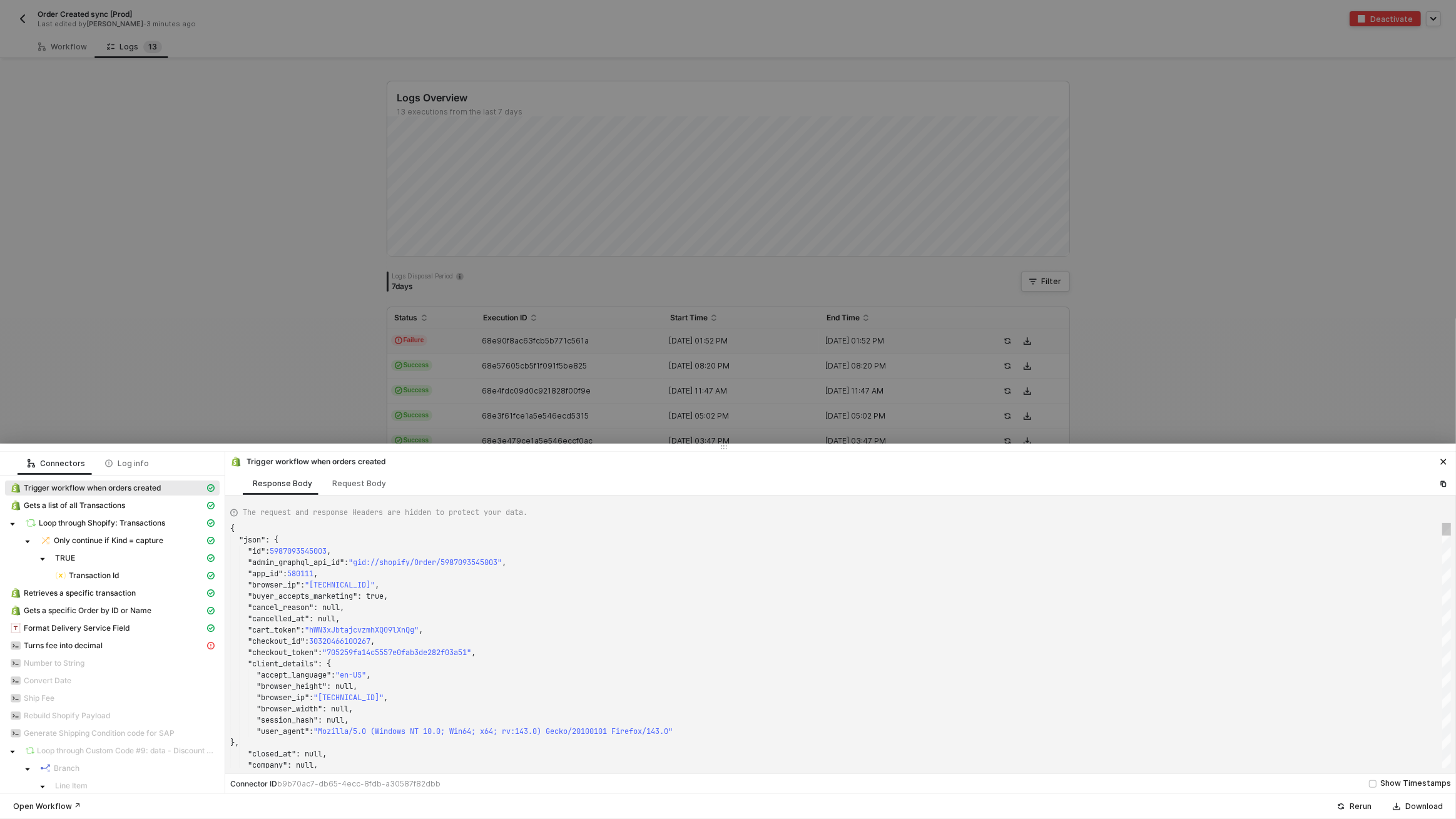
scroll to position [113, 0]
click at [302, 551] on div "{ "json" : { "id" : 5987093545003 , "admin_graphql_api_id" : "gid://shopify/Ord…" at bounding box center [840, 646] width 1220 height 245
click at [136, 456] on div "Log info" at bounding box center [127, 464] width 64 height 24
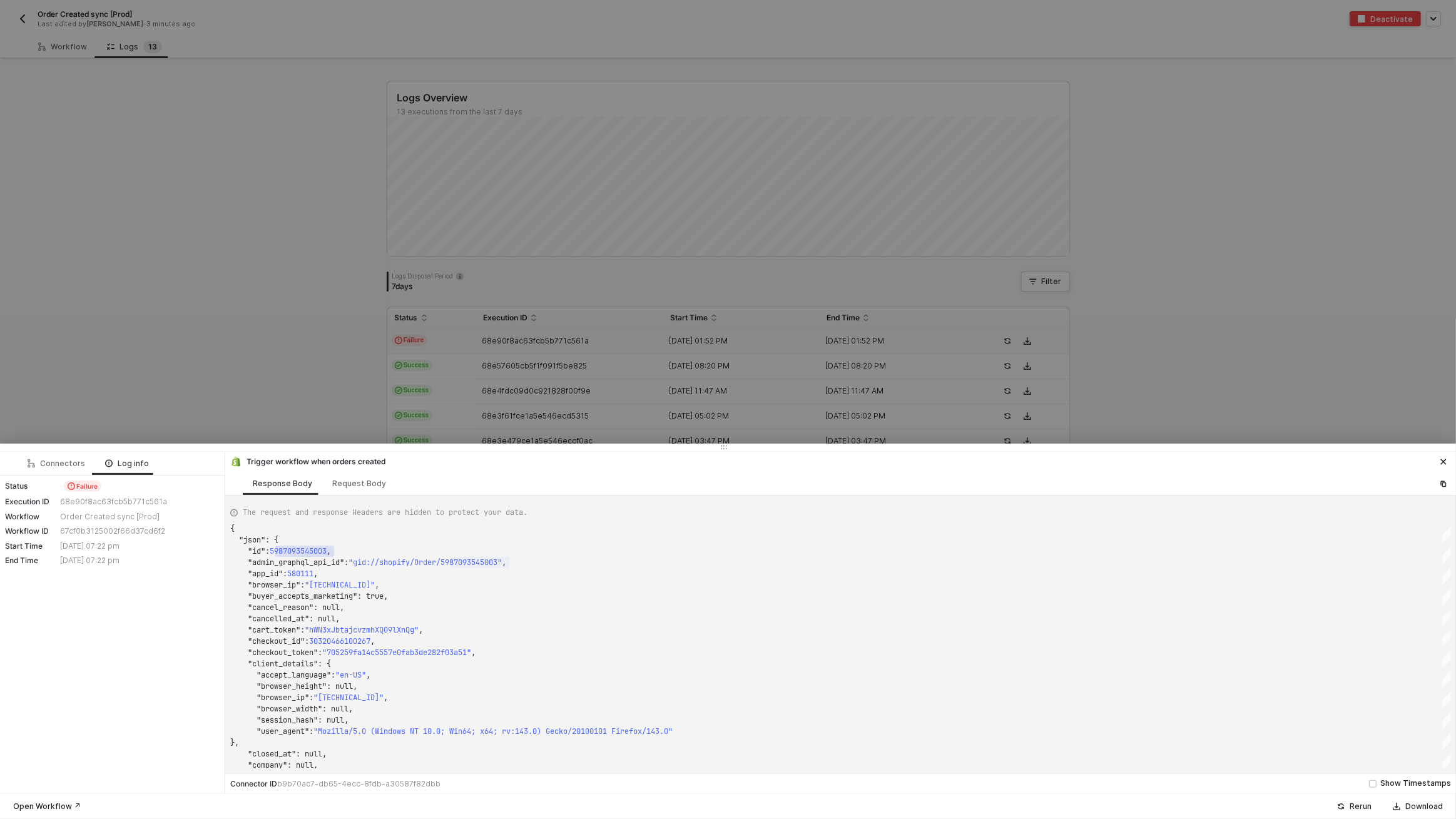
click at [87, 505] on div "68e90f8ac63fcb5b771c561a" at bounding box center [139, 502] width 156 height 10
copy div "68e90f8ac63fcb5b771c561a"
click at [299, 323] on div at bounding box center [728, 409] width 1456 height 819
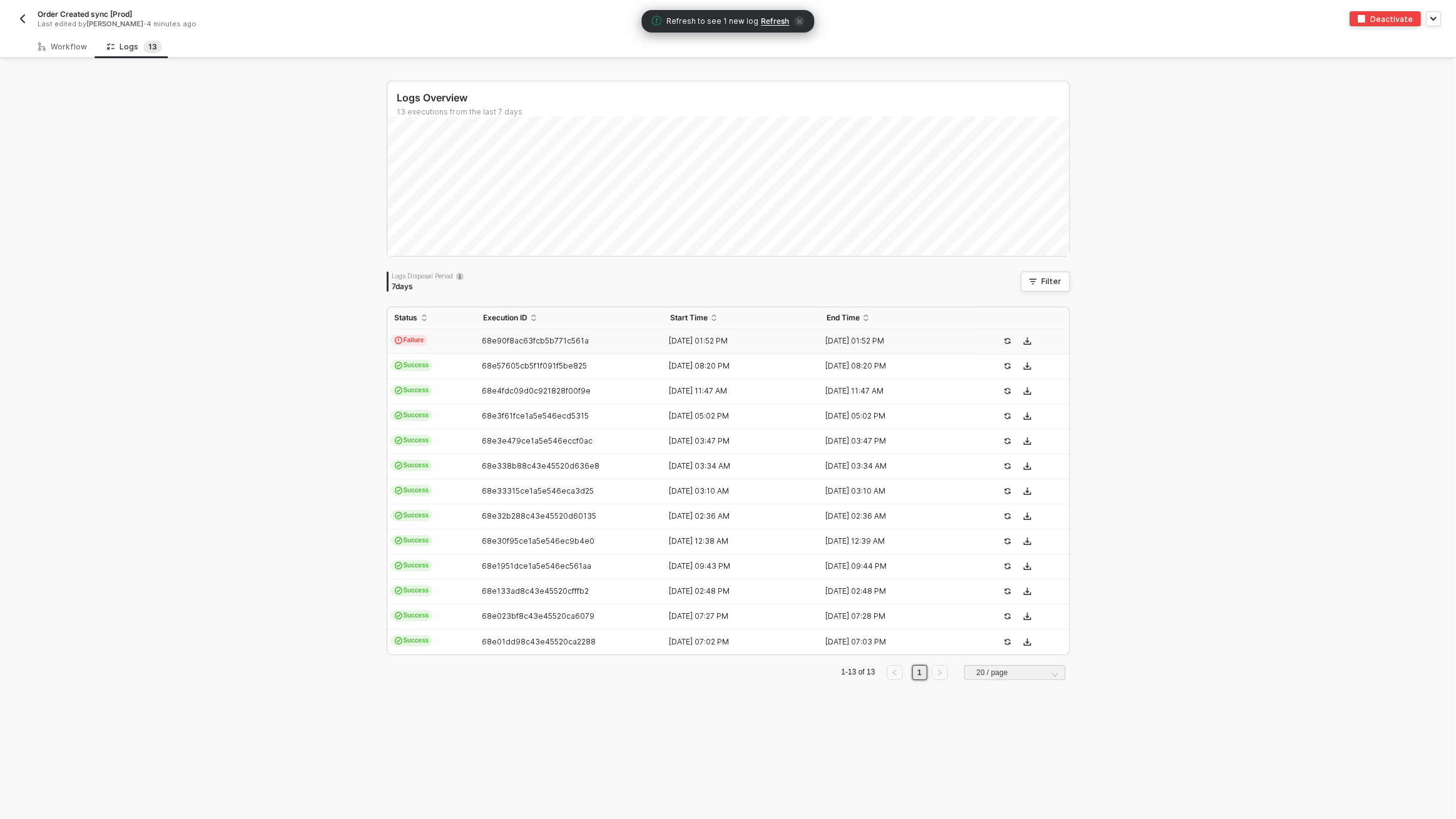
click at [772, 17] on span "Refresh" at bounding box center [776, 21] width 29 height 10
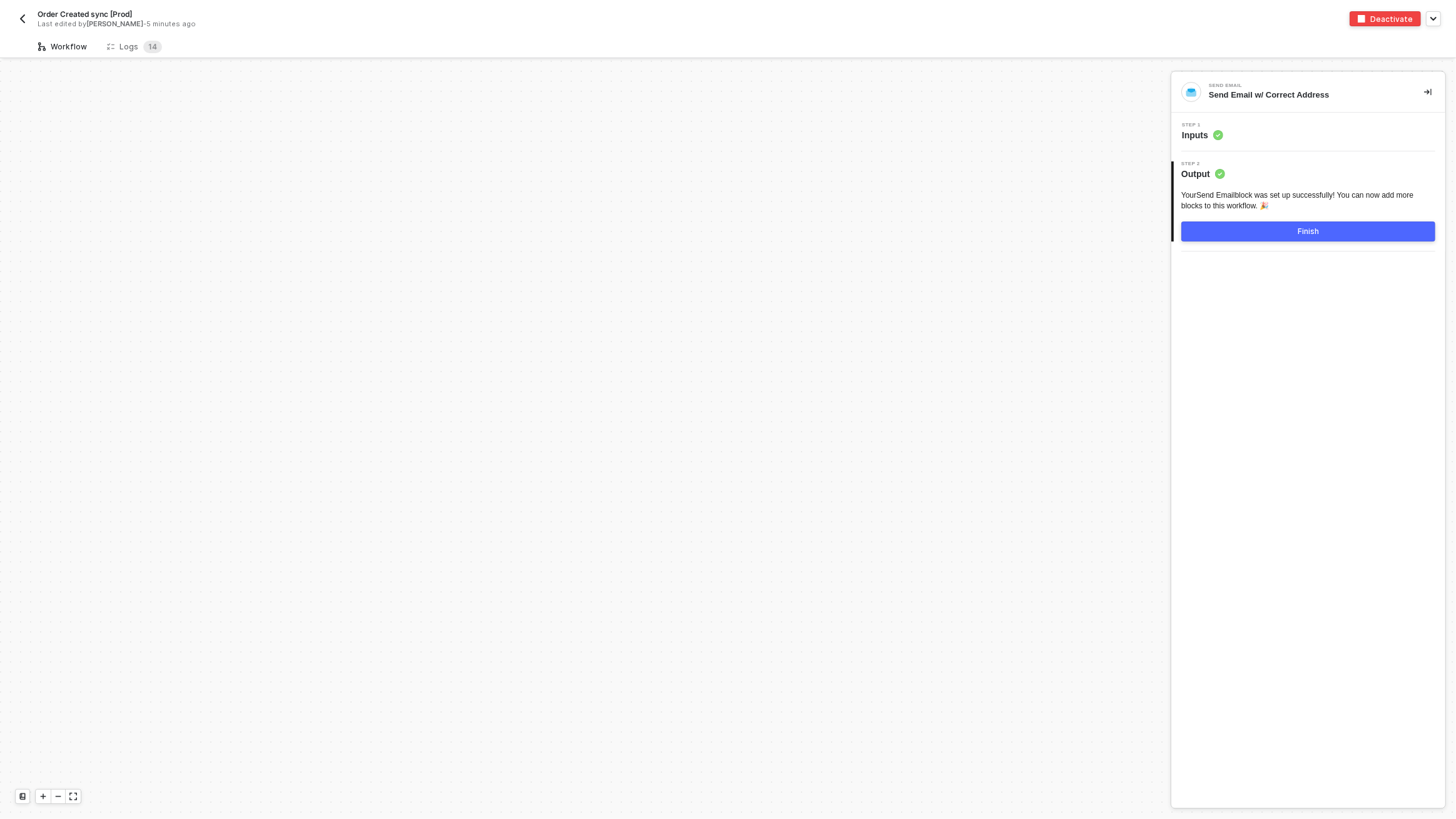
scroll to position [4332, 0]
click at [149, 50] on span "1" at bounding box center [150, 46] width 3 height 9
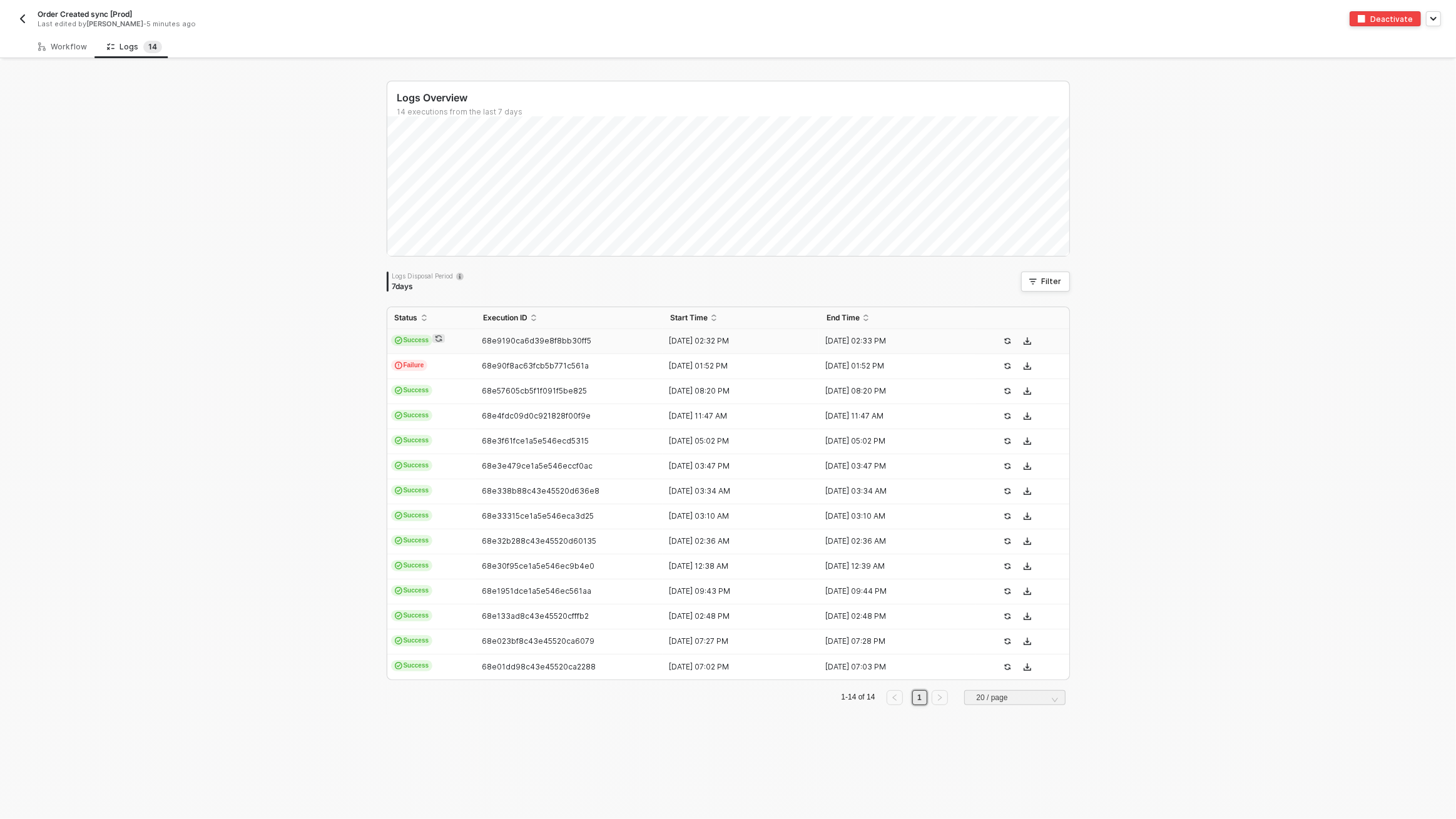
click at [565, 338] on span "68e9190ca6d39e8f8bb30ff5" at bounding box center [537, 340] width 109 height 9
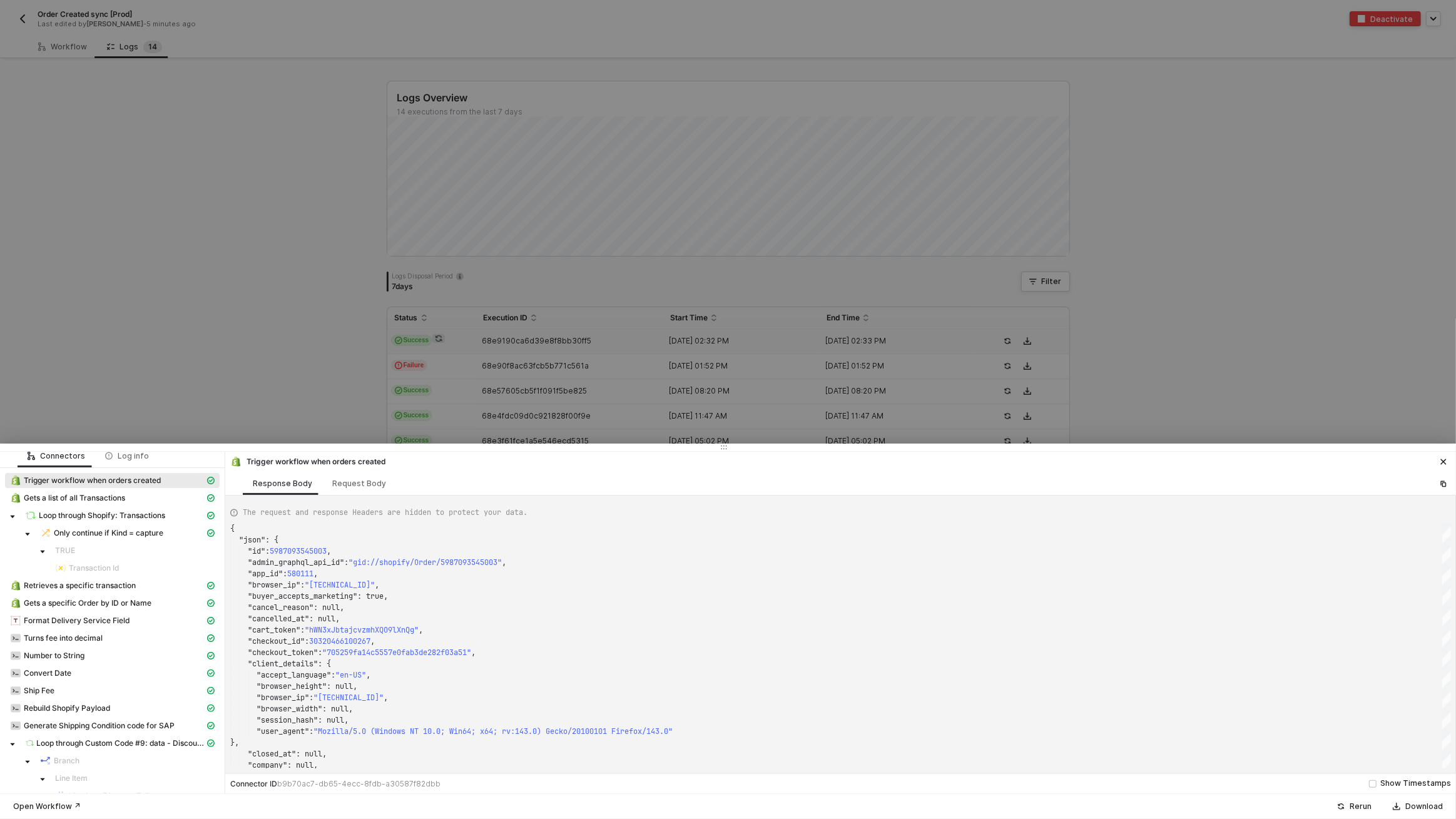
scroll to position [0, 0]
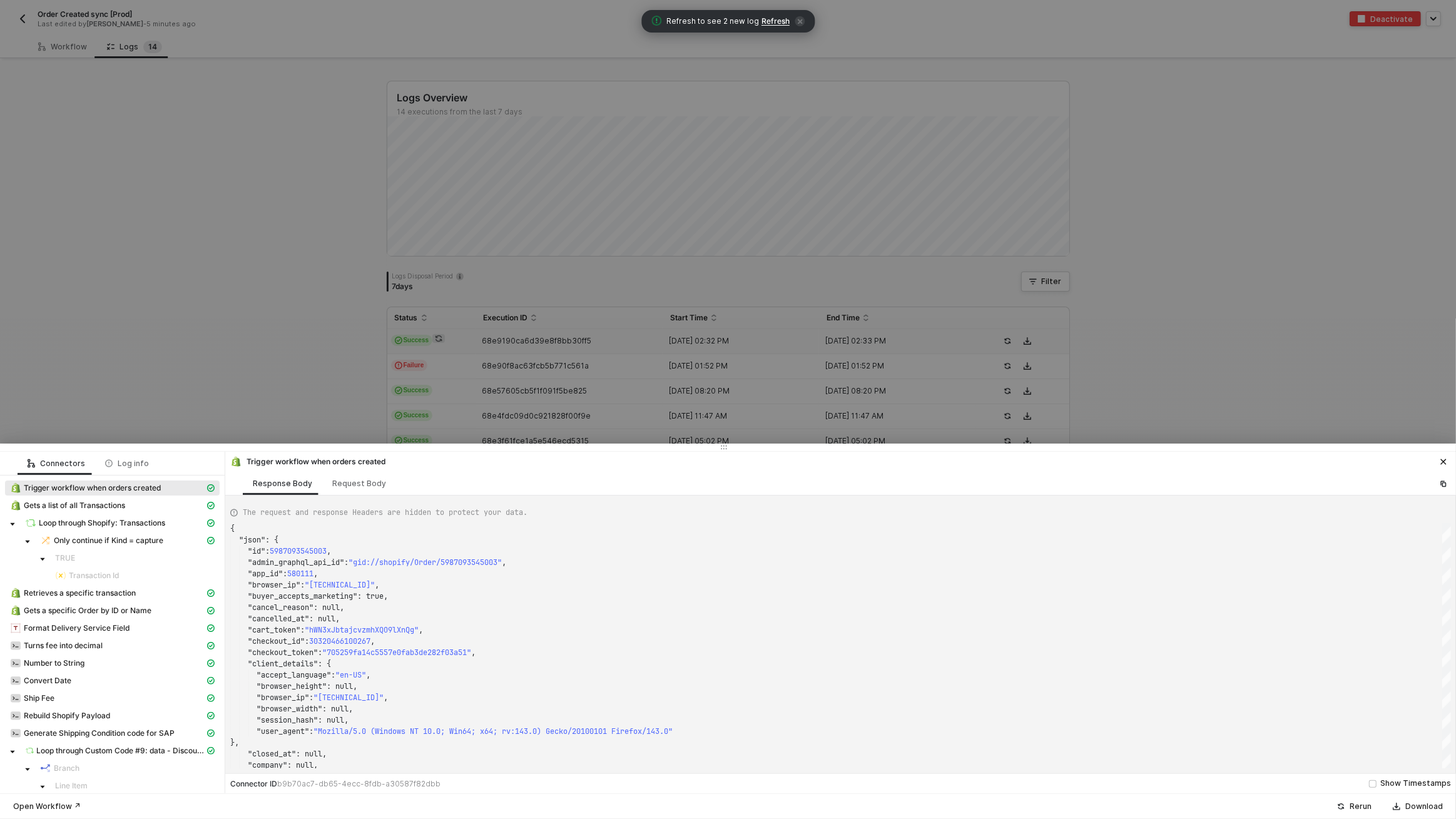
click at [726, 45] on div at bounding box center [728, 409] width 1456 height 819
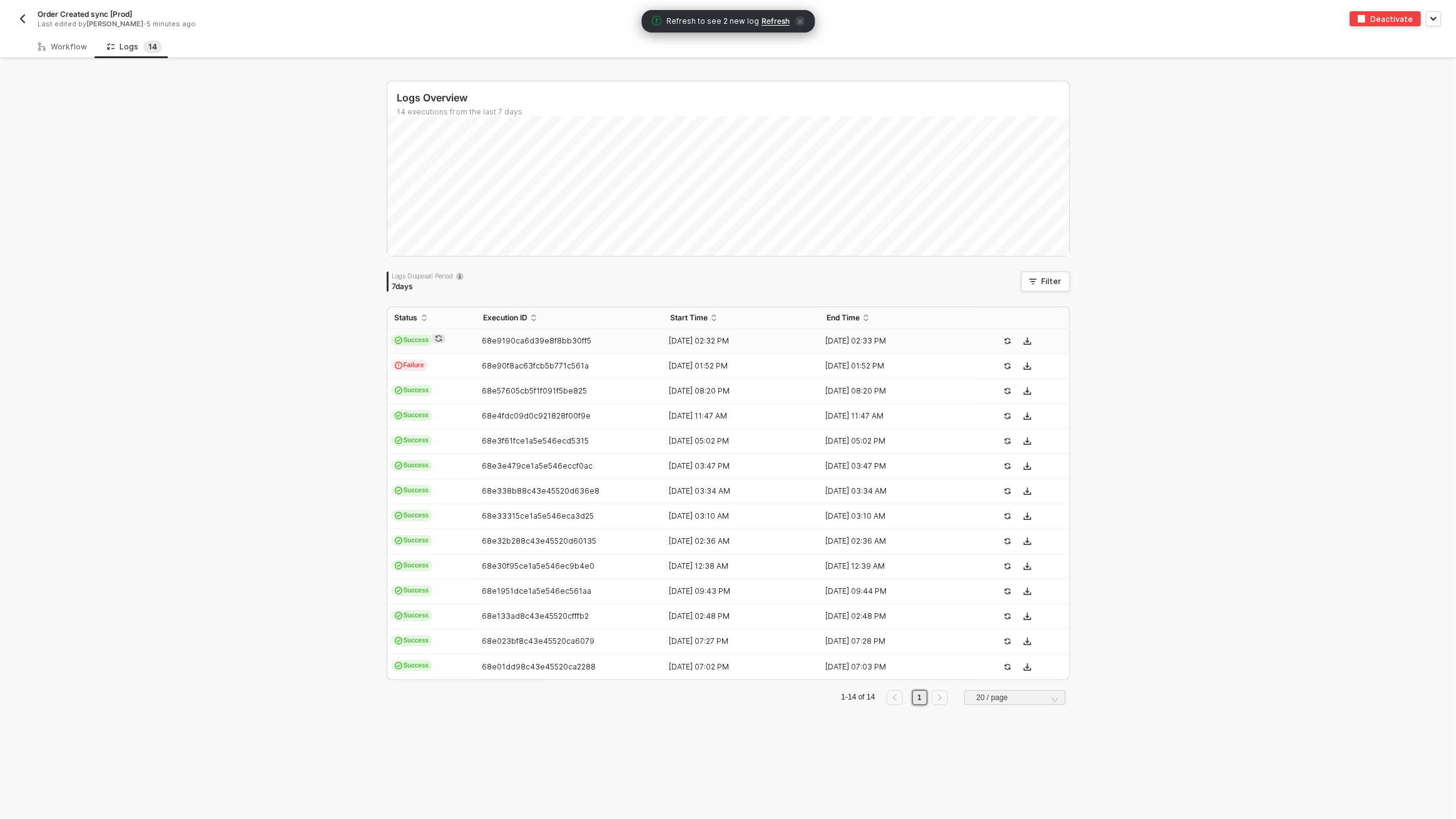
click at [778, 21] on span "Refresh" at bounding box center [776, 21] width 29 height 10
click at [779, 18] on span "Refresh" at bounding box center [776, 21] width 29 height 10
click at [780, 33] on div "Order Created sync [Prod] Last edited by Scott Cogswell - 5 minutes ago Deactiv…" at bounding box center [728, 18] width 1426 height 35
click at [776, 24] on span "Refresh" at bounding box center [776, 21] width 29 height 10
click at [26, 28] on div "Order Created sync [Prod] Last edited by Scott Cogswell - 5 minutes ago" at bounding box center [371, 18] width 713 height 20
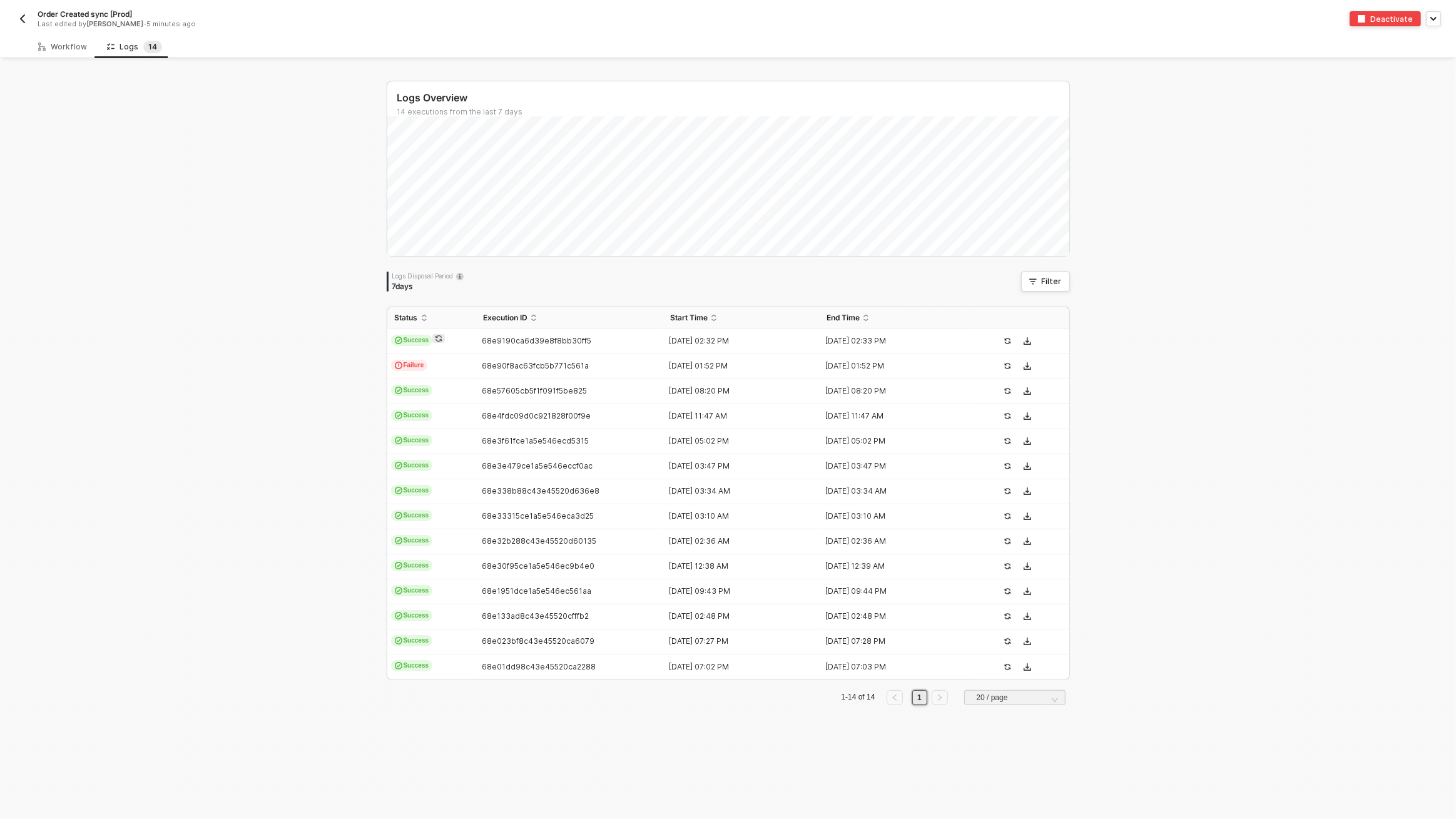
click at [24, 23] on img "button" at bounding box center [23, 18] width 10 height 10
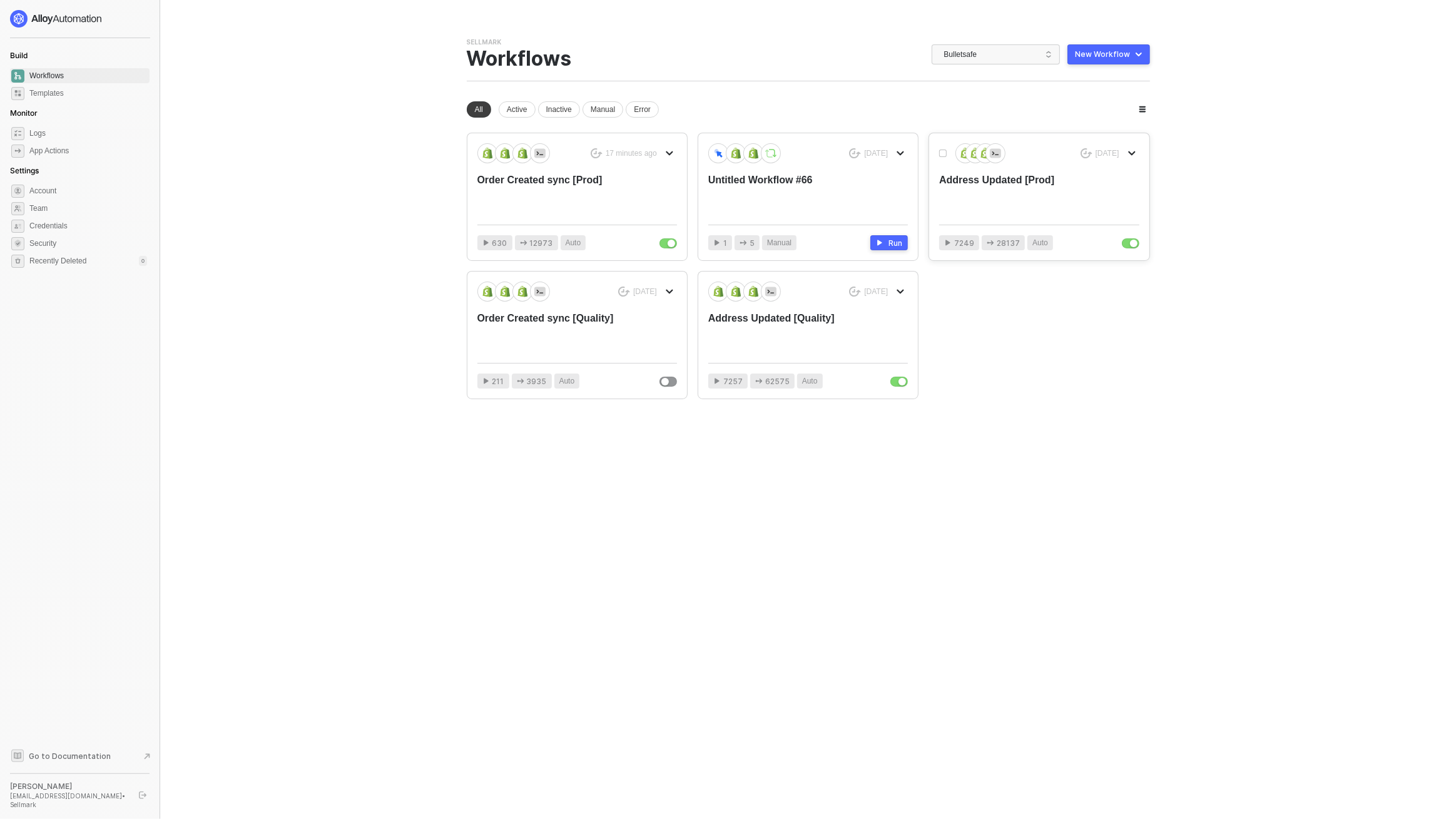
click at [979, 188] on div "Address Updated [Prod]" at bounding box center [1019, 193] width 160 height 41
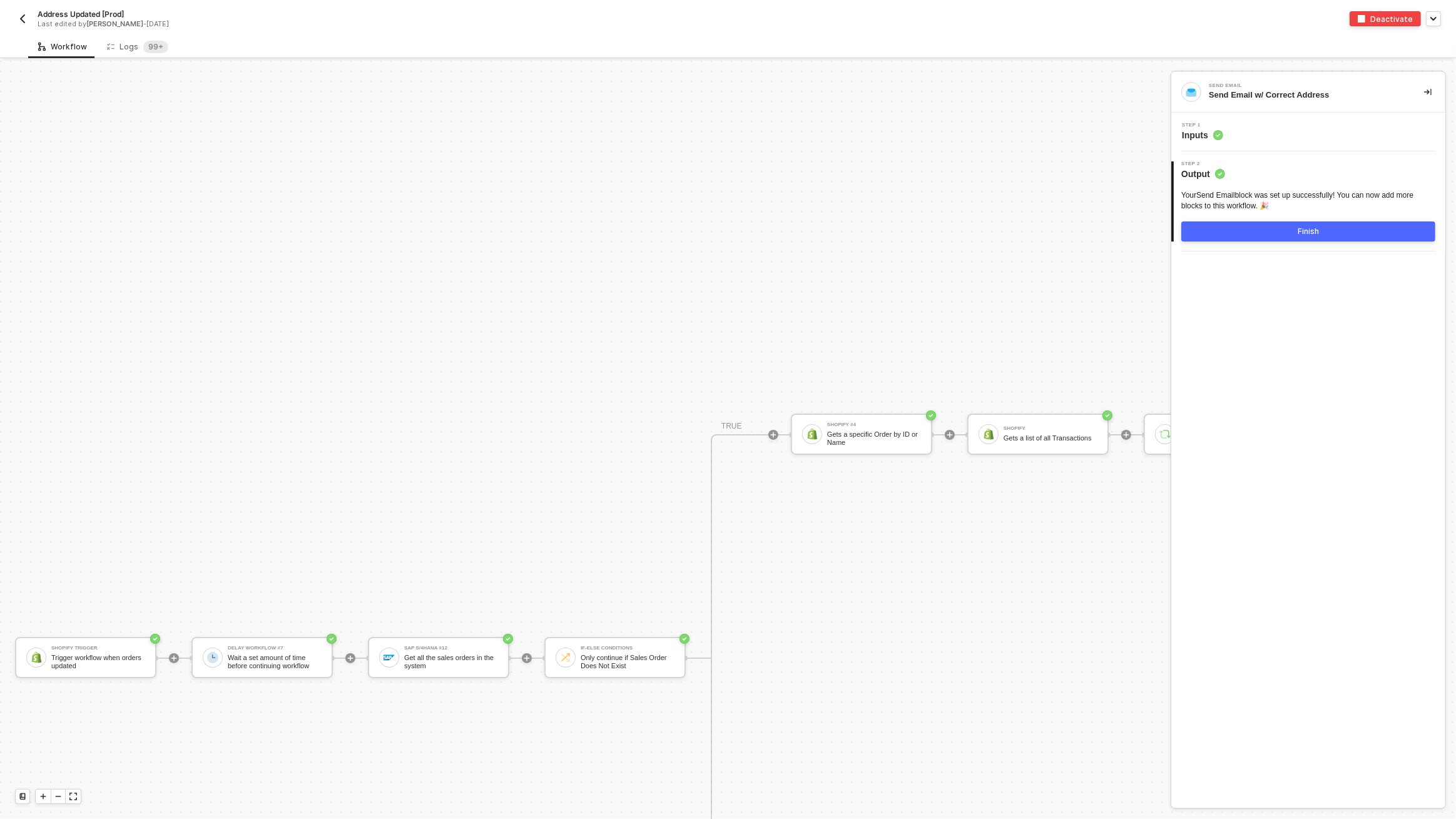
scroll to position [5247, 0]
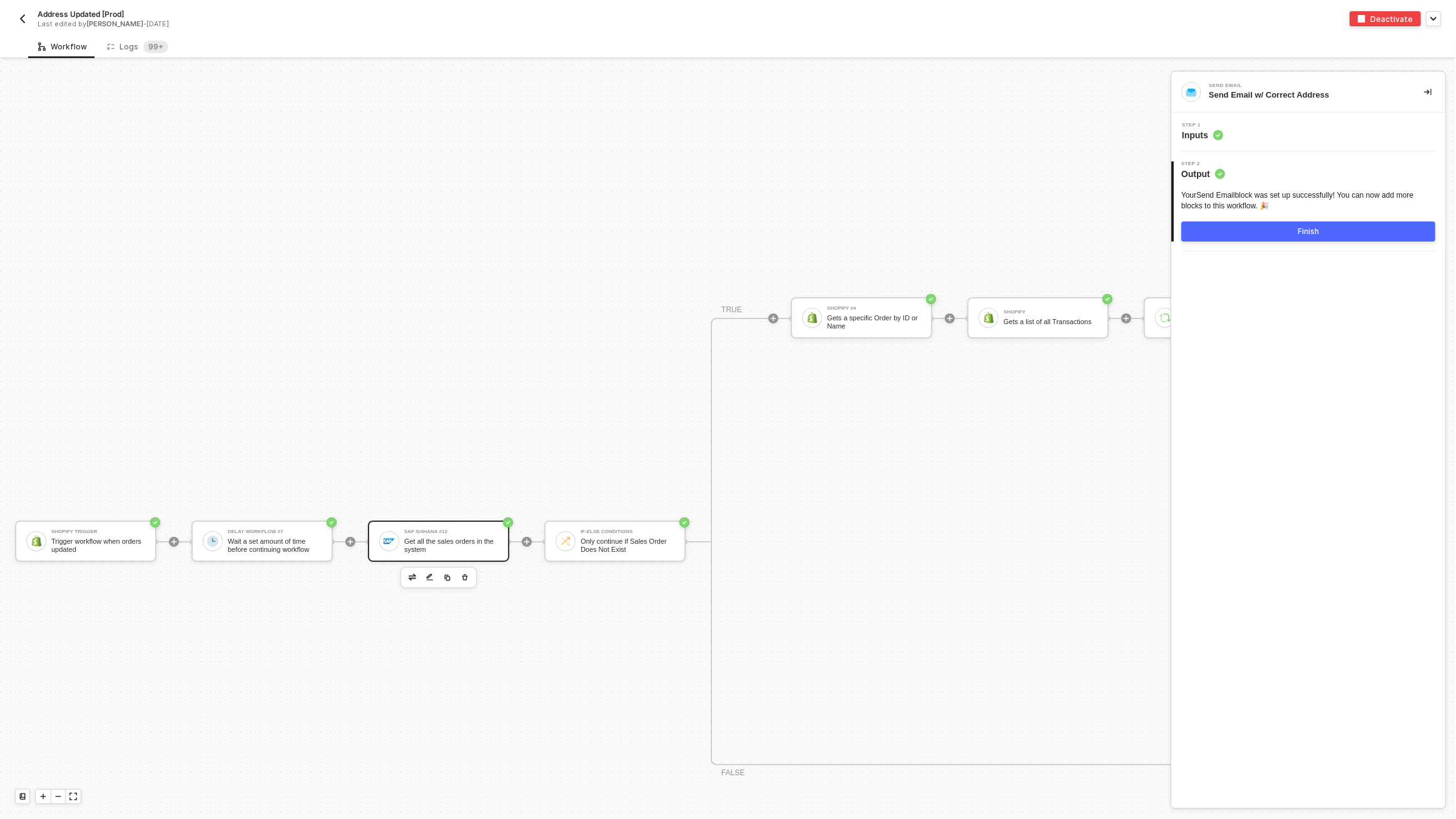
click at [478, 531] on div "SAP S/4HANA #12" at bounding box center [451, 532] width 94 height 5
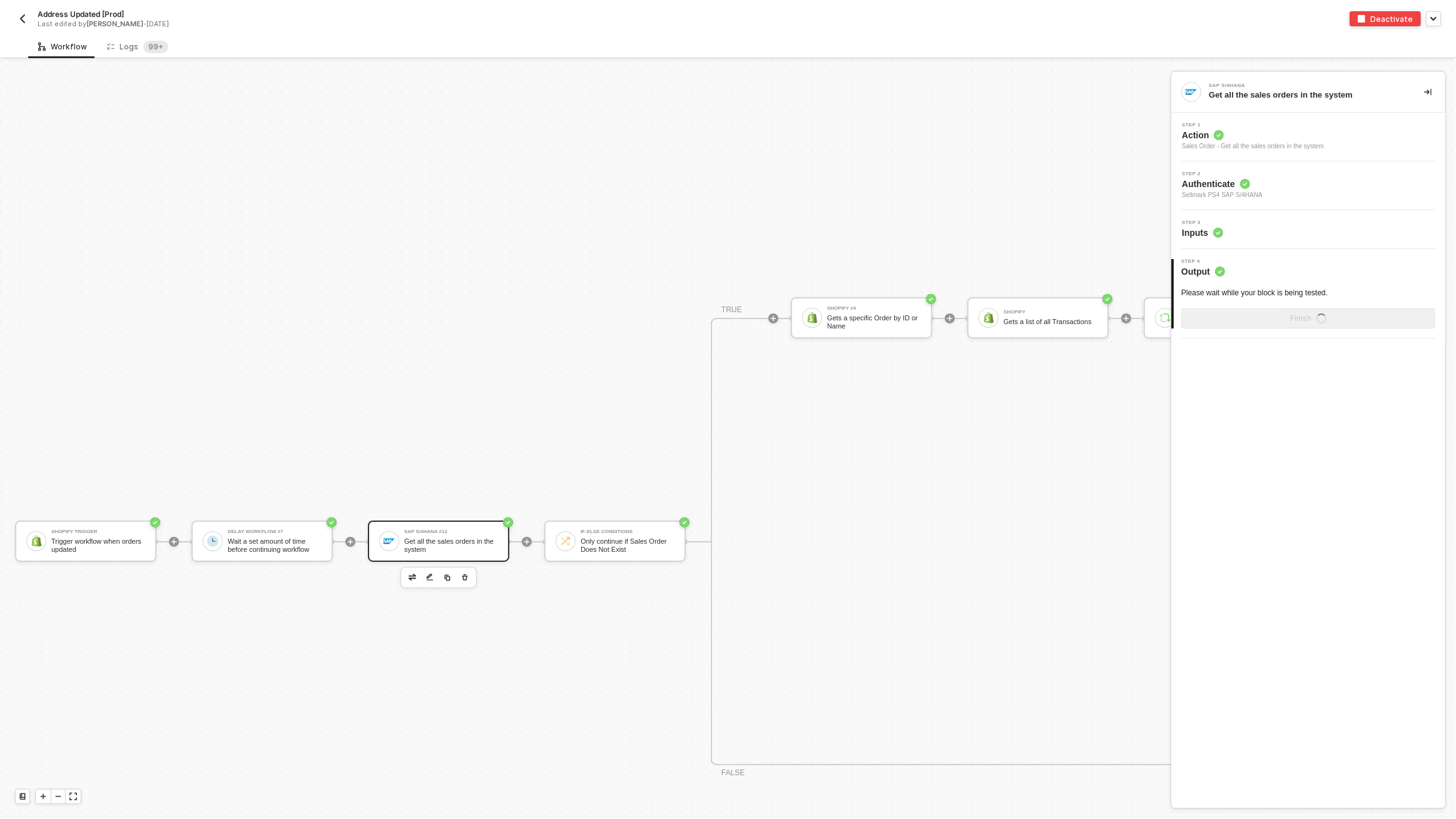
click at [1265, 229] on div "Step 3 Inputs" at bounding box center [1309, 229] width 271 height 18
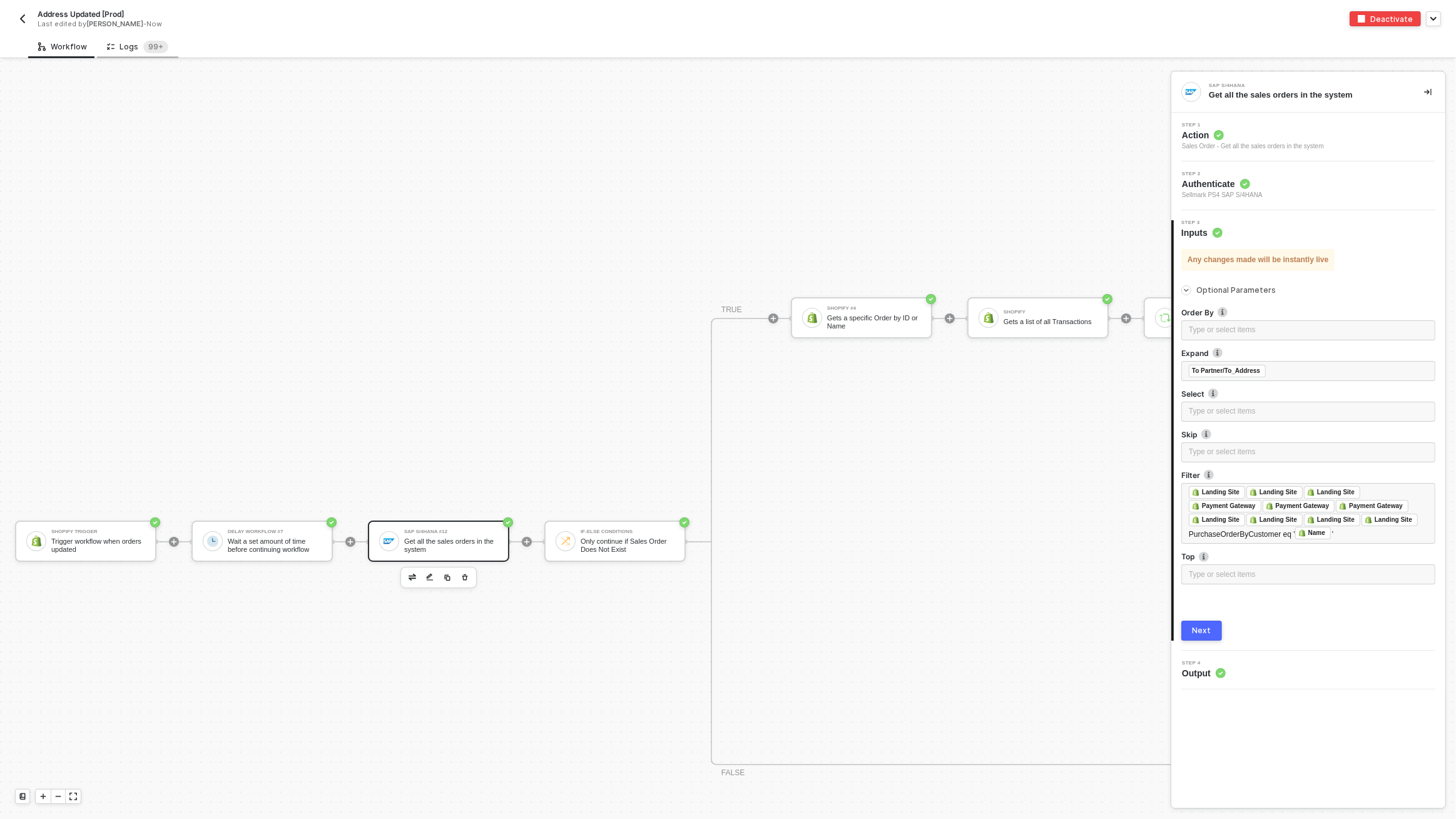
click at [121, 43] on div "Logs 99+" at bounding box center [137, 46] width 61 height 13
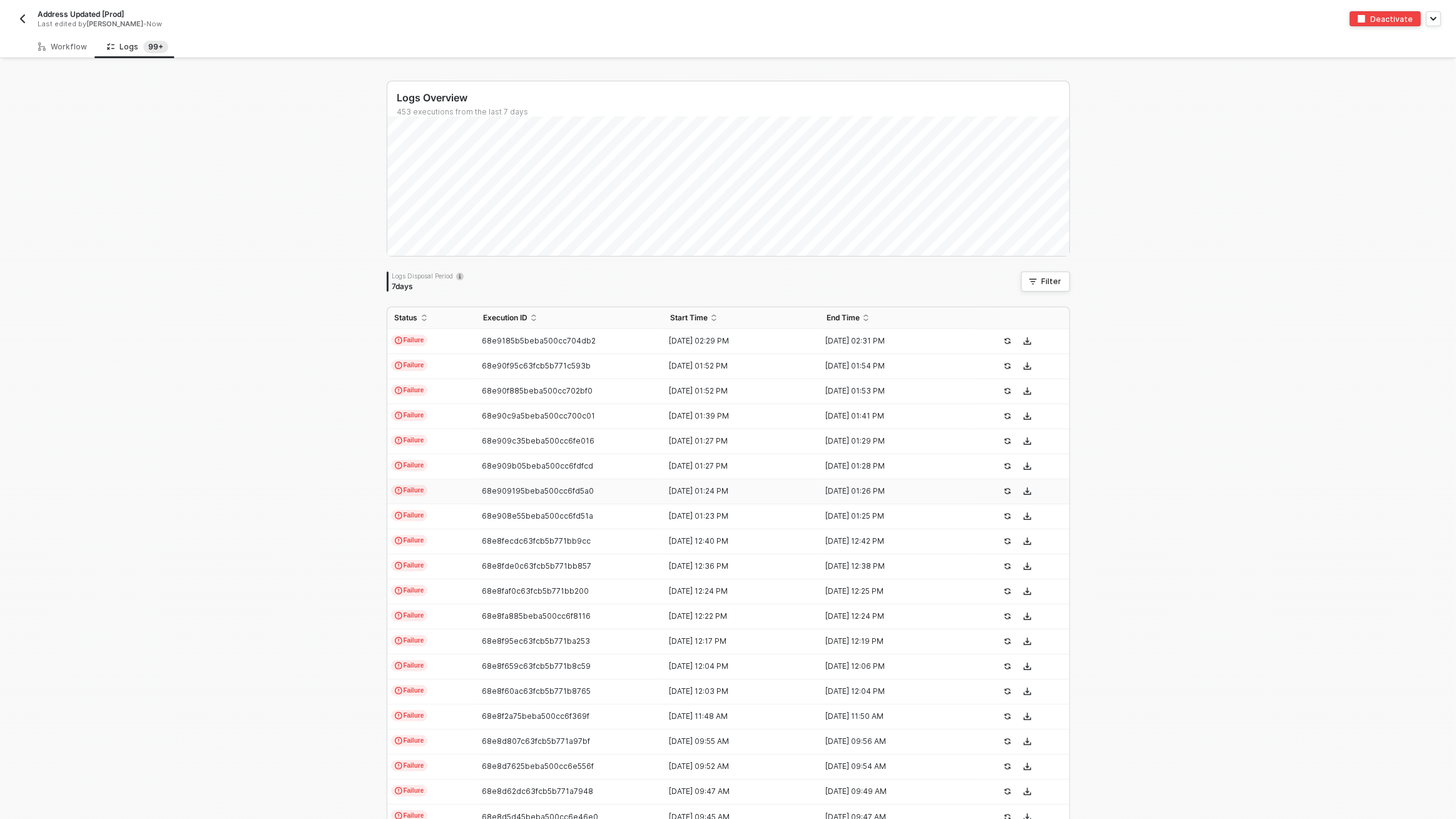
scroll to position [66, 0]
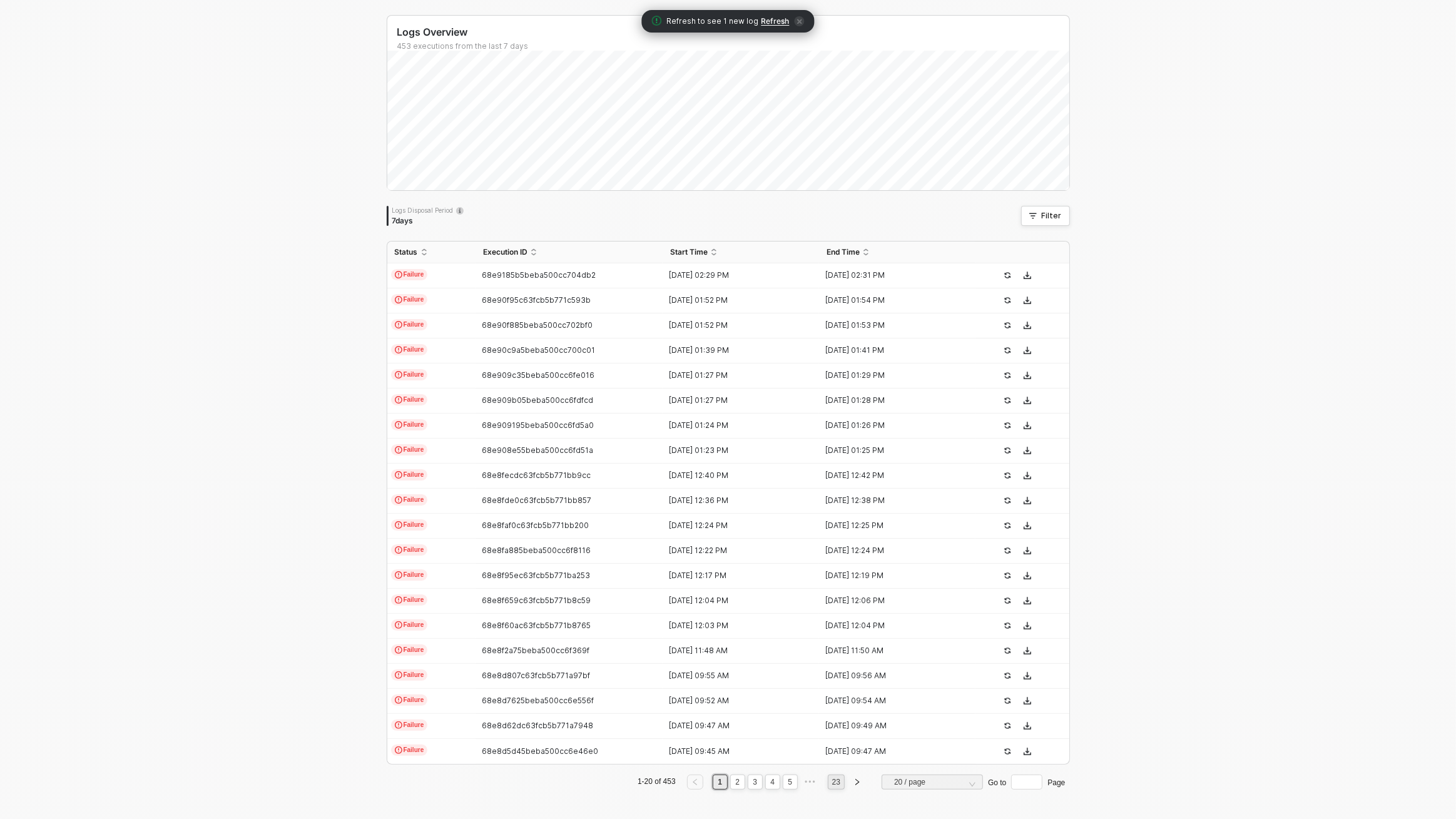
click at [830, 788] on link "23" at bounding box center [835, 782] width 16 height 13
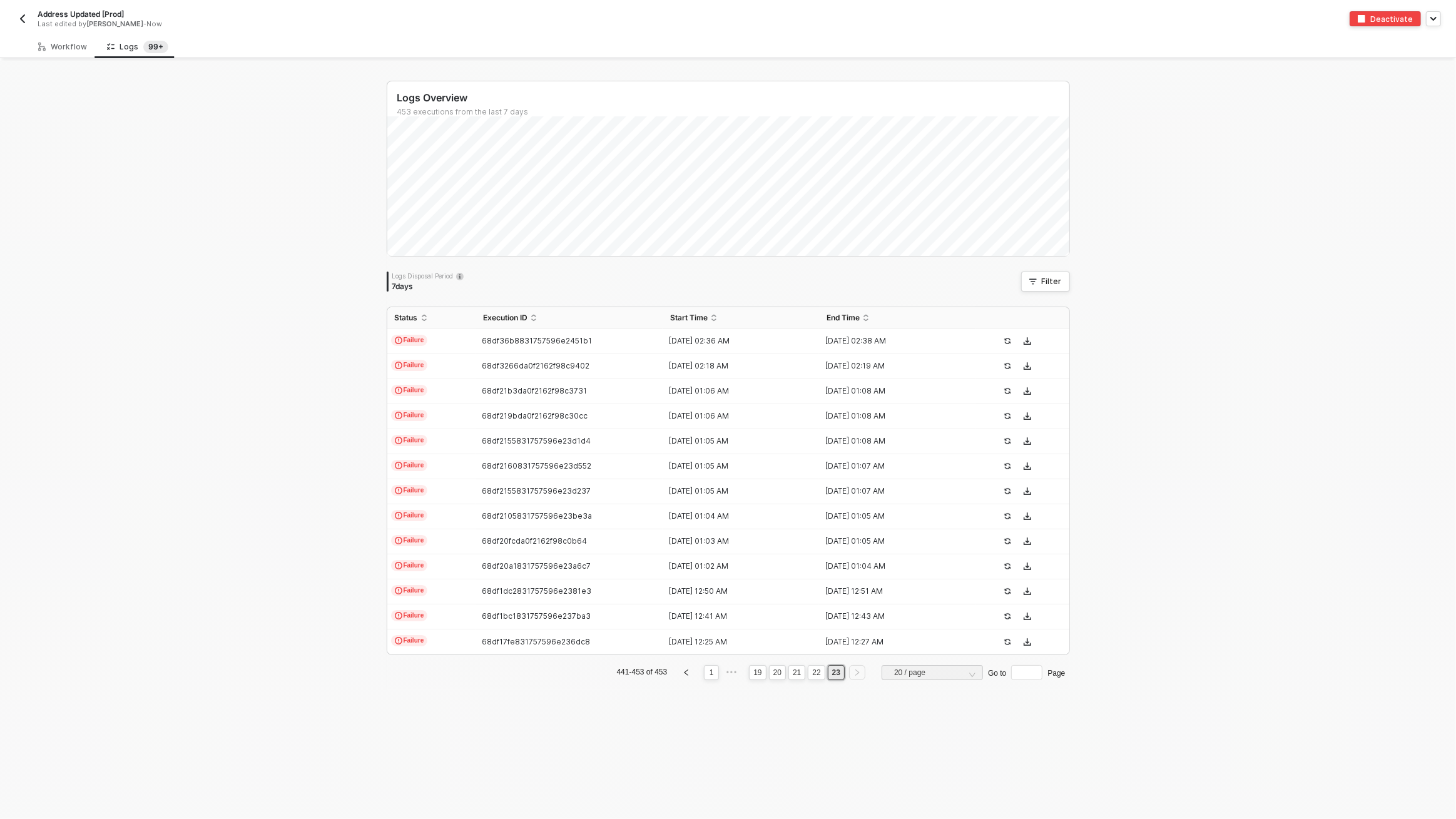
scroll to position [0, 0]
click at [577, 642] on span "68df17fe831757596e236dc8" at bounding box center [536, 641] width 108 height 9
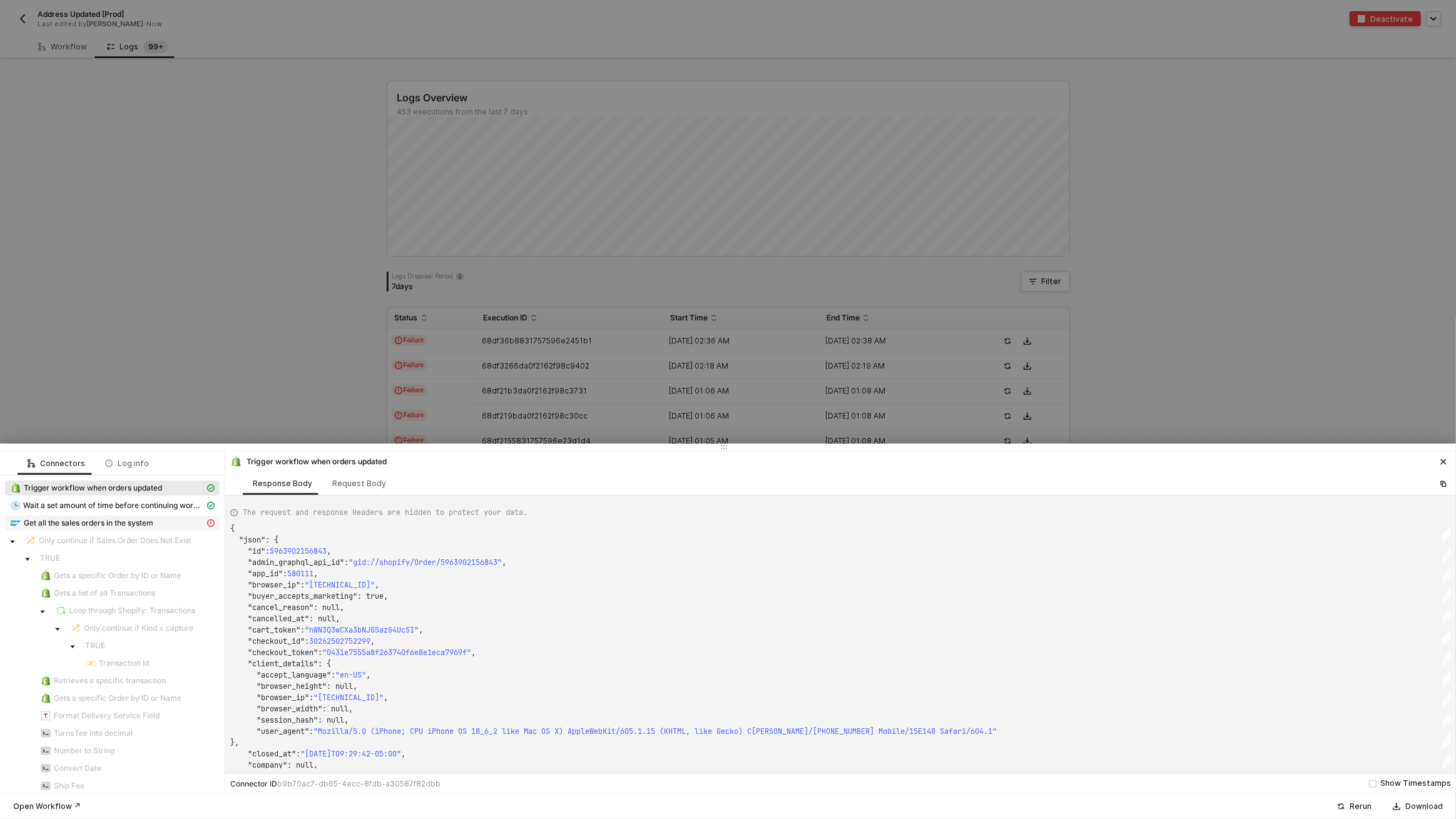
click at [113, 522] on span "Get all the sales orders in the system" at bounding box center [88, 523] width 129 height 10
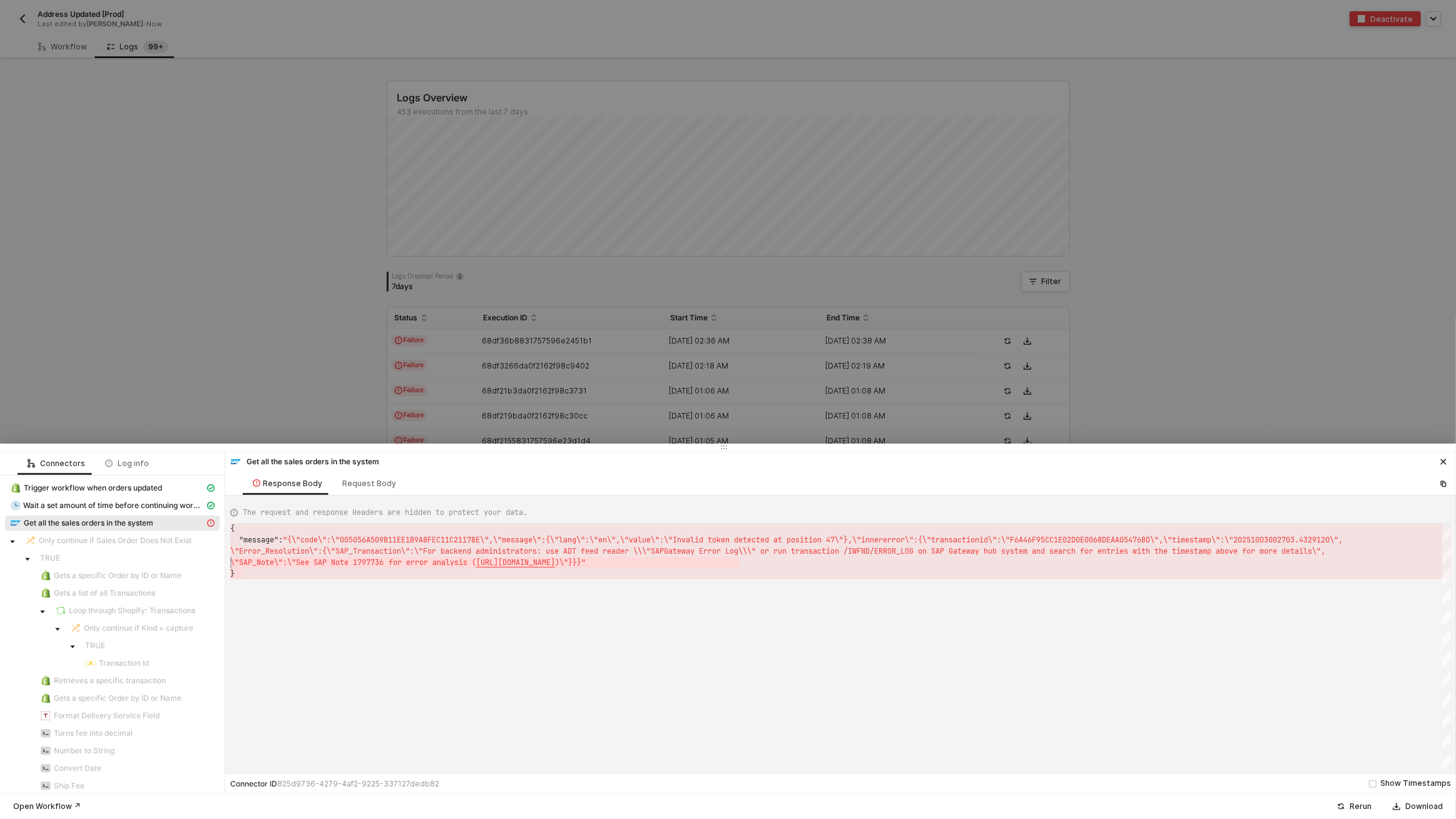
type textarea "{ "message": "{\"code\":\"005056A509B11EE1B9A8FEC11C21178E\",\"message\":{\"lan…"
drag, startPoint x: 254, startPoint y: 570, endPoint x: 212, endPoint y: 528, distance: 59.4
click at [211, 327] on div at bounding box center [728, 409] width 1456 height 819
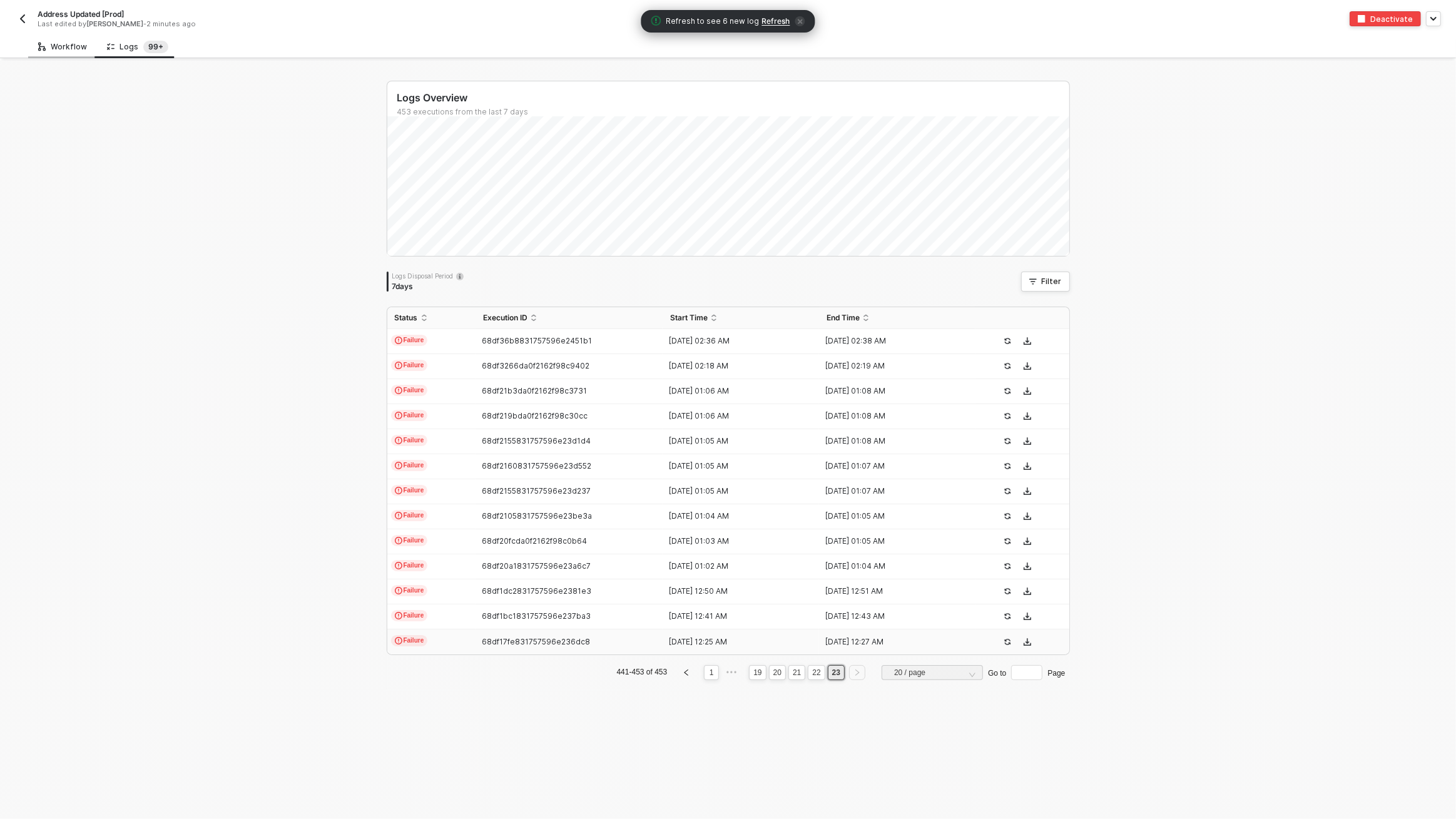
click at [42, 37] on div "Workflow" at bounding box center [63, 47] width 69 height 24
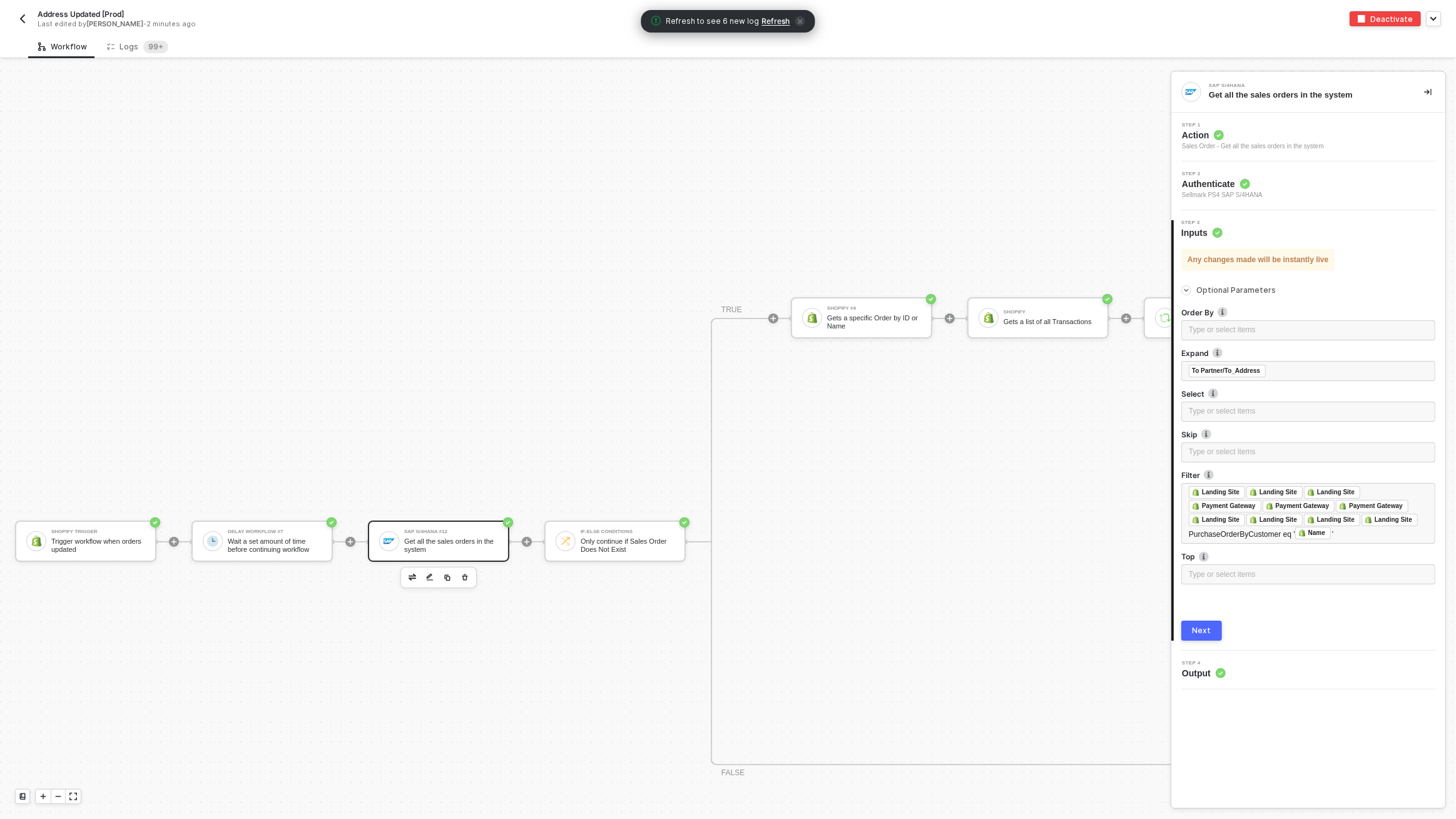
click at [410, 539] on div "Get all the sales orders in the system" at bounding box center [451, 545] width 94 height 16
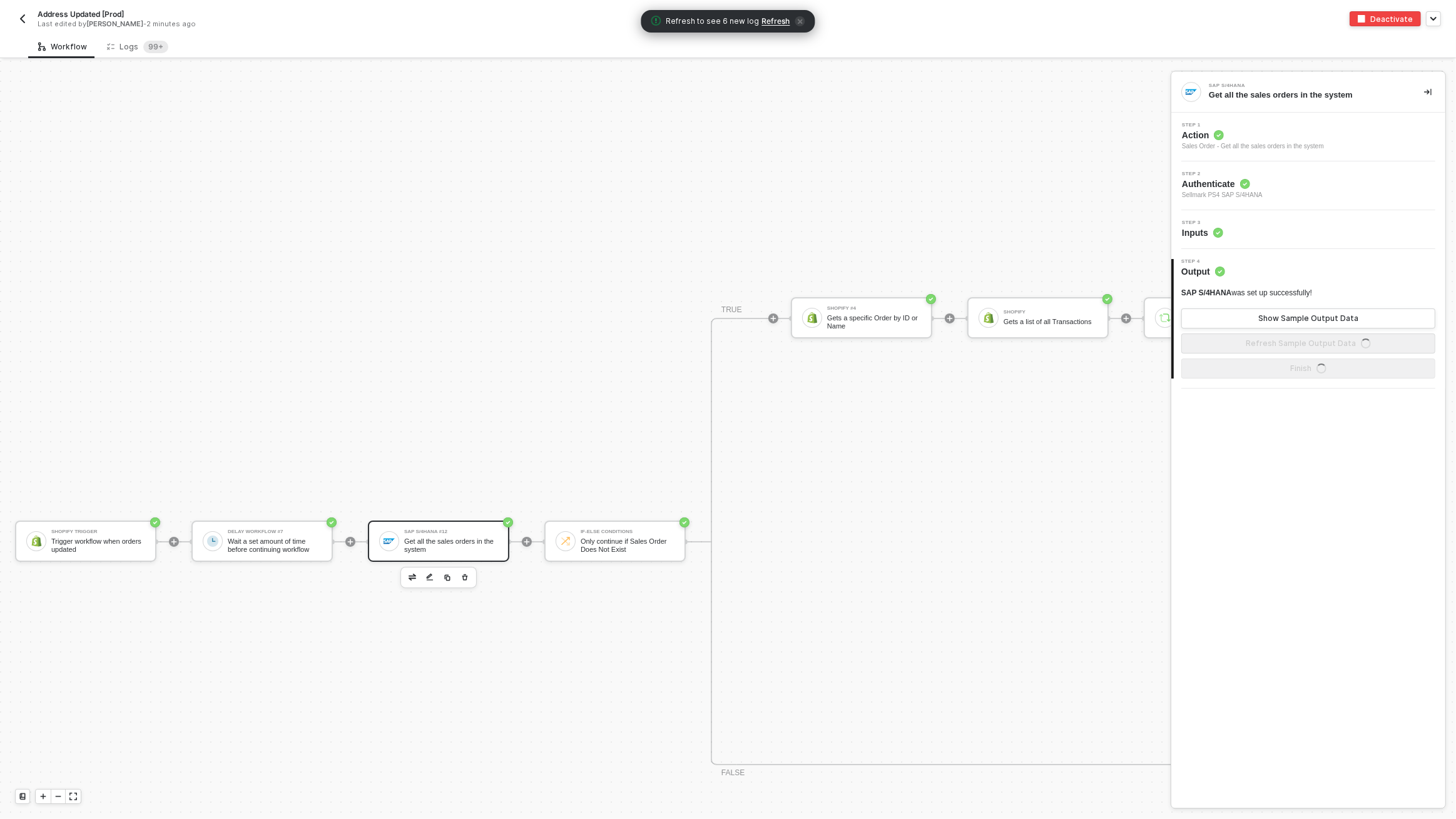
click at [1265, 241] on div "Step 3 Inputs" at bounding box center [1308, 229] width 274 height 39
click at [1262, 232] on div "Step 3 Inputs" at bounding box center [1309, 229] width 271 height 18
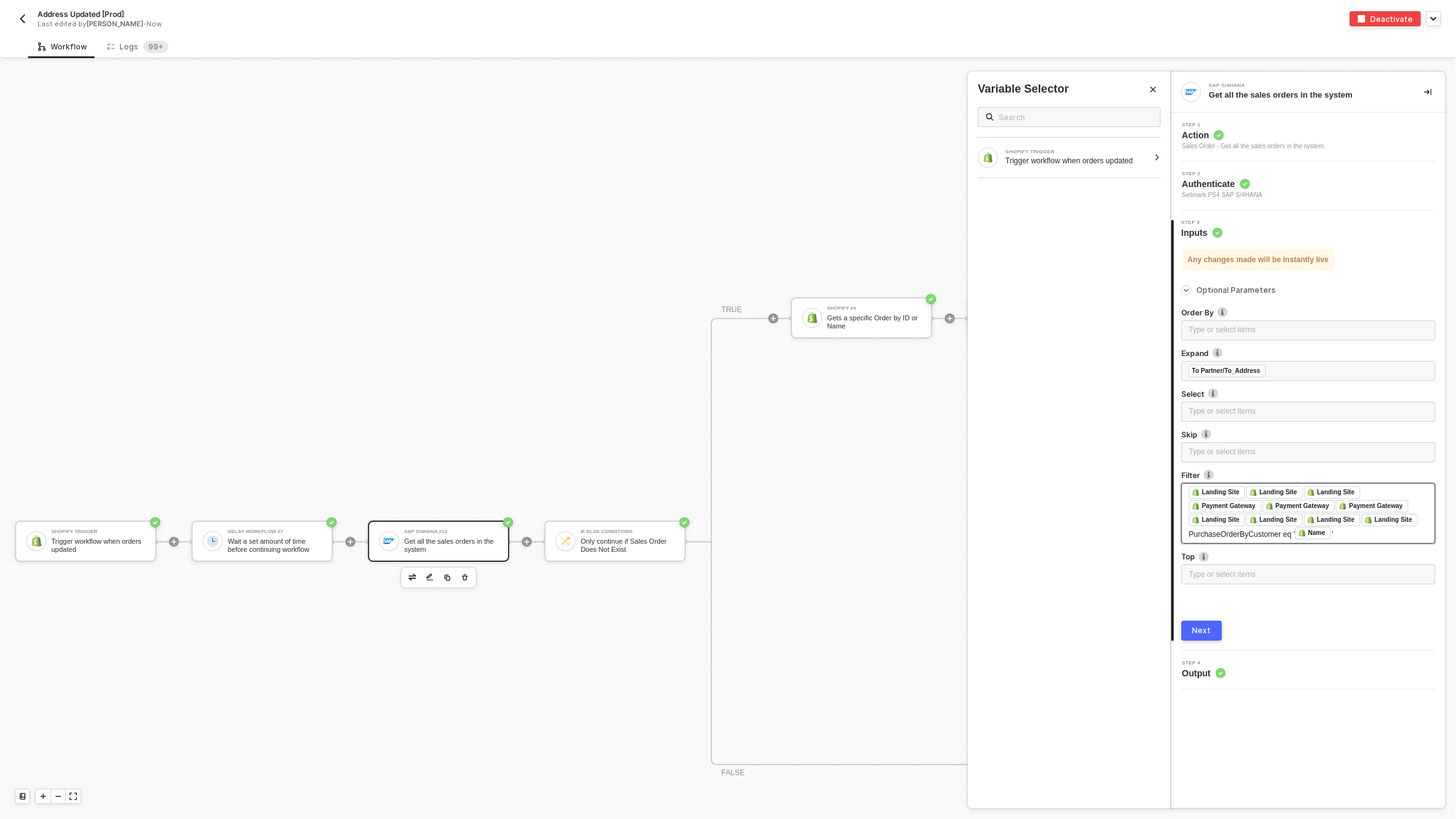
click at [1188, 533] on span "PurchaseOrderByCustomer eq '" at bounding box center [1241, 534] width 107 height 8
click at [1187, 533] on div "﻿ ﻿ Landing Site ﻿ ﻿ Landing Site ﻿ ﻿ Landing Site ﻿ ﻿ Payment Gateway ﻿ ﻿ Paym…" at bounding box center [1307, 513] width 254 height 60
click at [1254, 560] on div "Any changes made will be instantly live Optional Parameters Order By Type or se…" at bounding box center [1307, 420] width 254 height 361
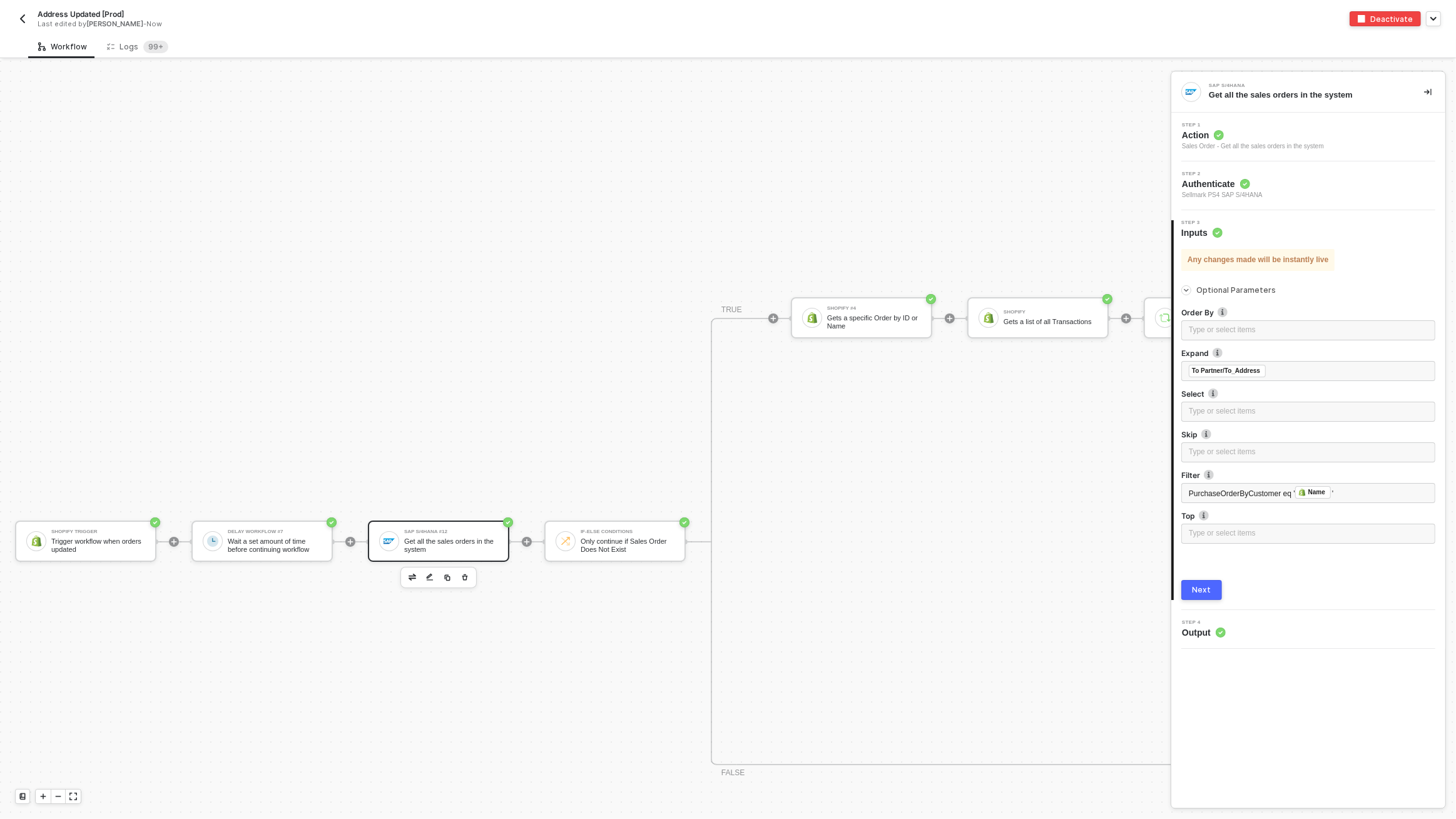
click at [1212, 591] on button "Next" at bounding box center [1201, 591] width 40 height 20
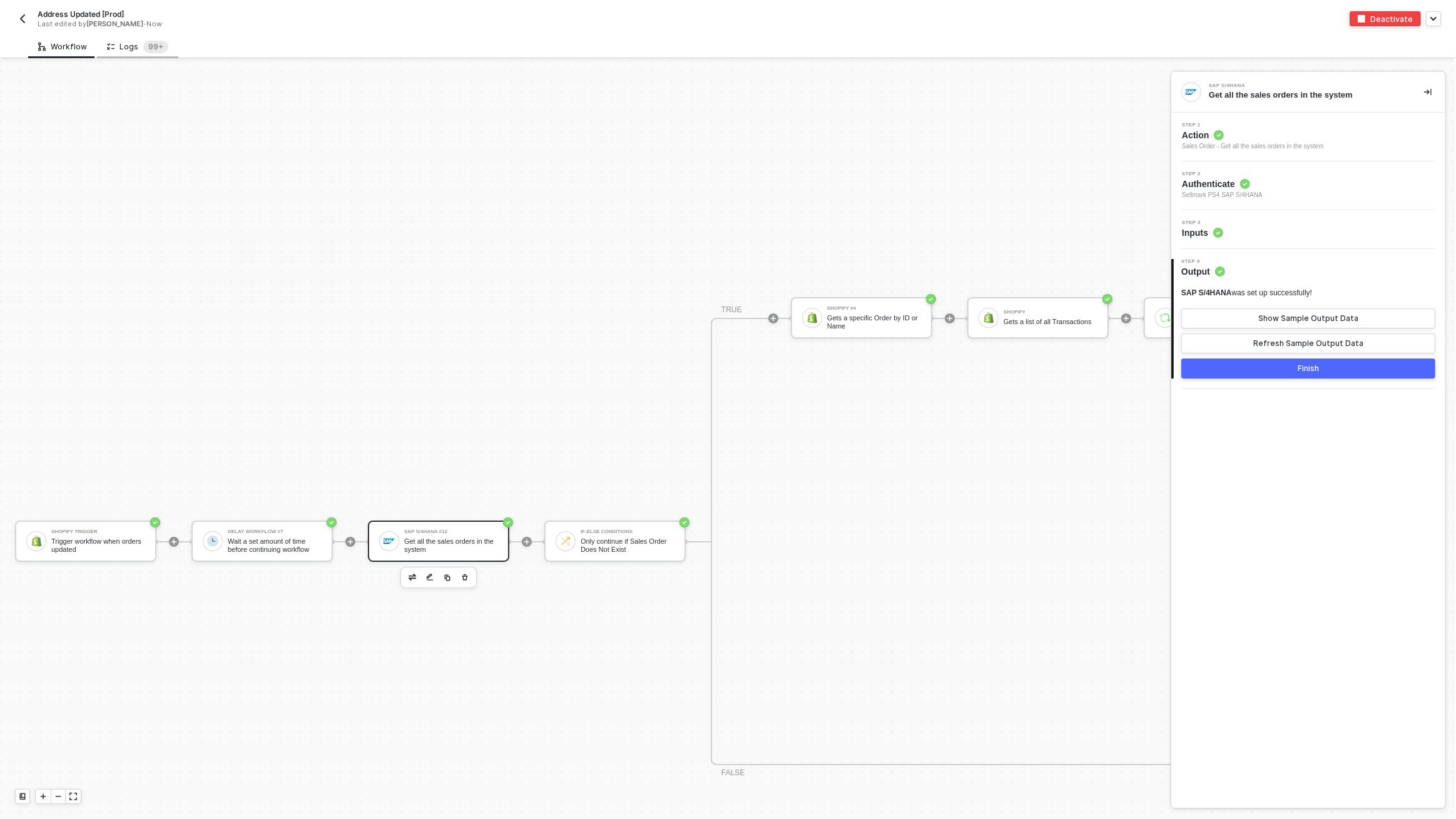
click at [136, 47] on div "Logs 99+" at bounding box center [137, 46] width 61 height 13
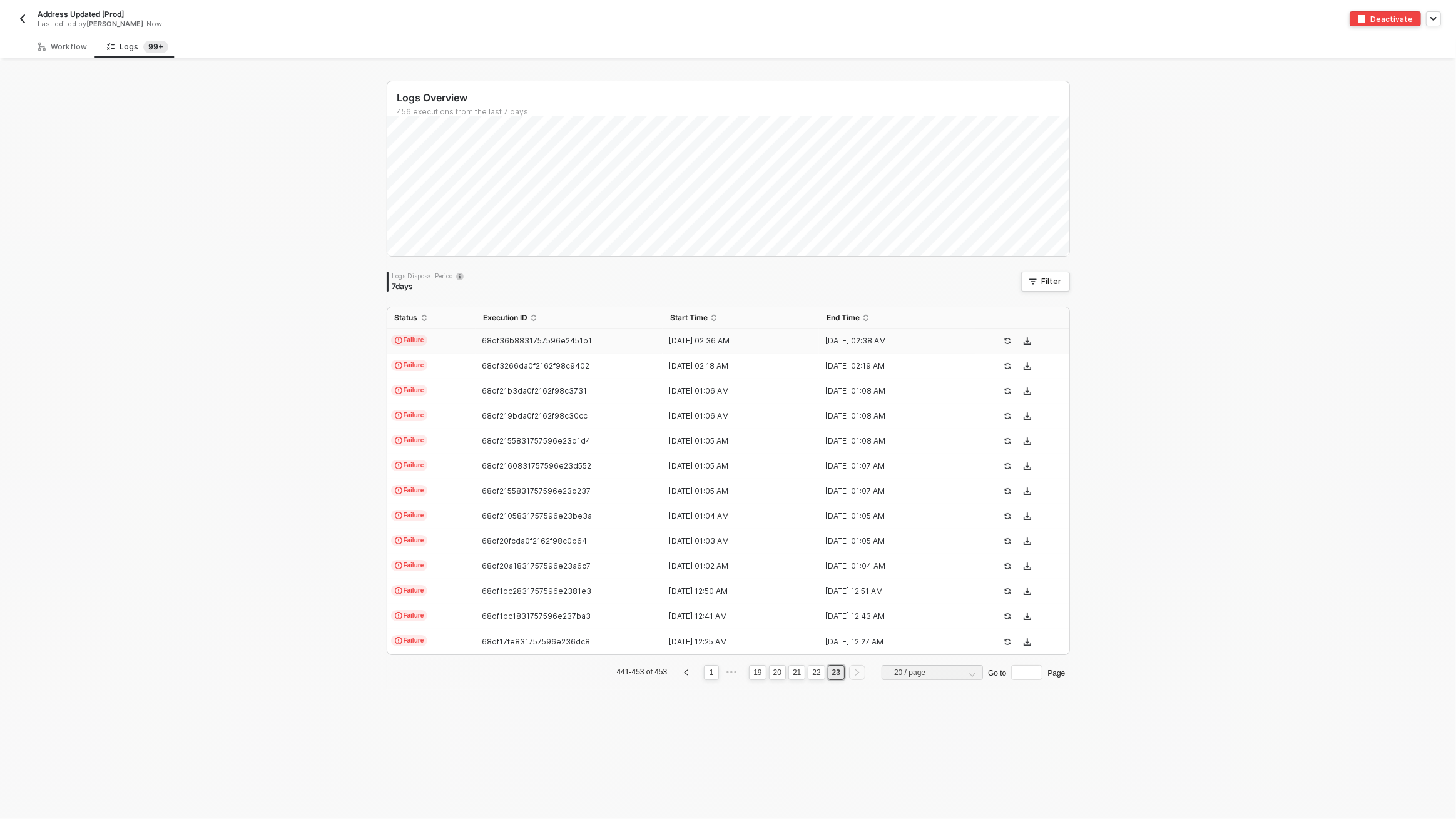
click at [975, 339] on div at bounding box center [1017, 341] width 84 height 15
click at [64, 49] on div "Workflow" at bounding box center [62, 47] width 49 height 10
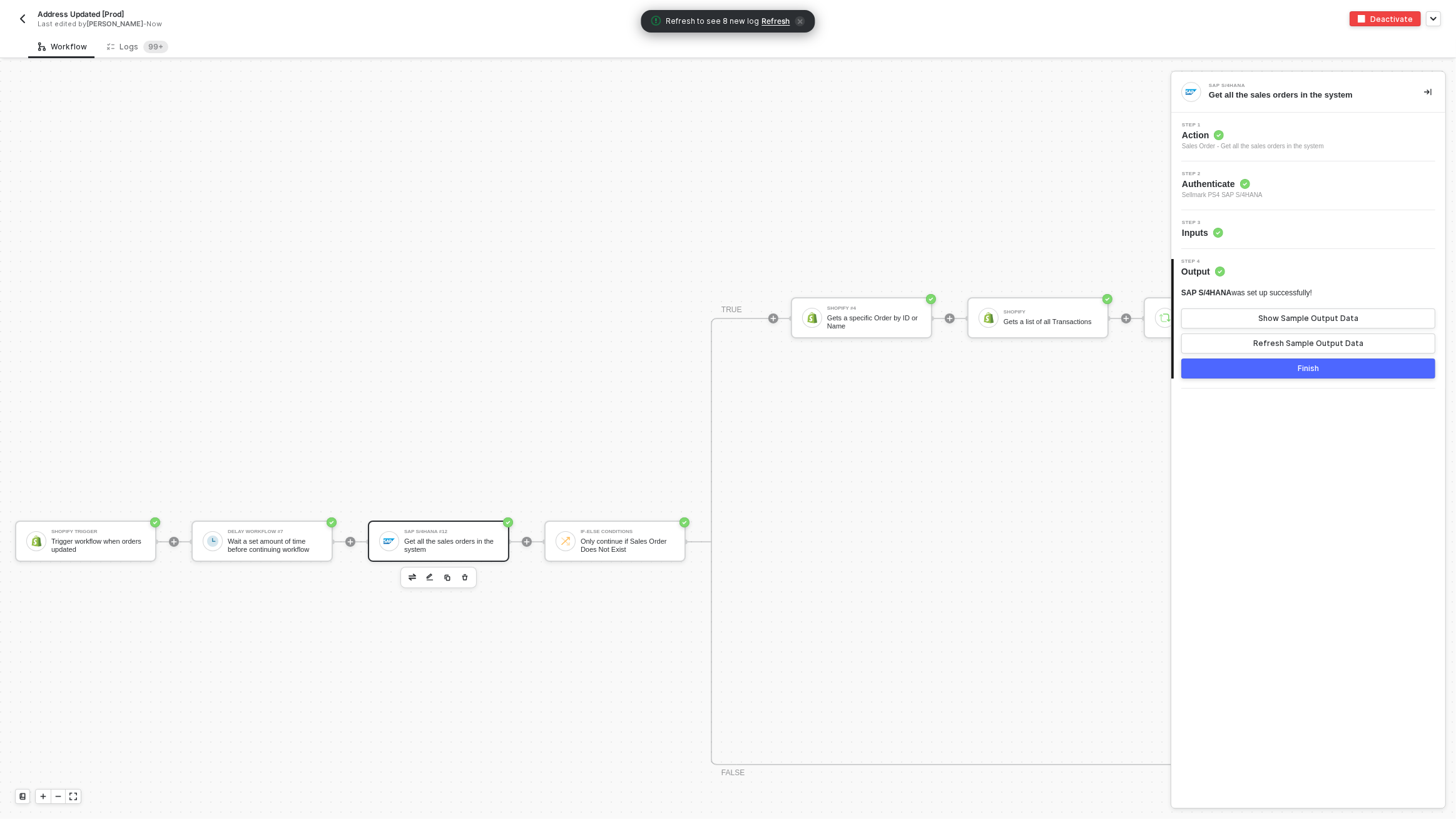
click at [777, 22] on span "Refresh" at bounding box center [776, 21] width 29 height 10
click at [134, 42] on div "Logs 99+" at bounding box center [137, 46] width 61 height 13
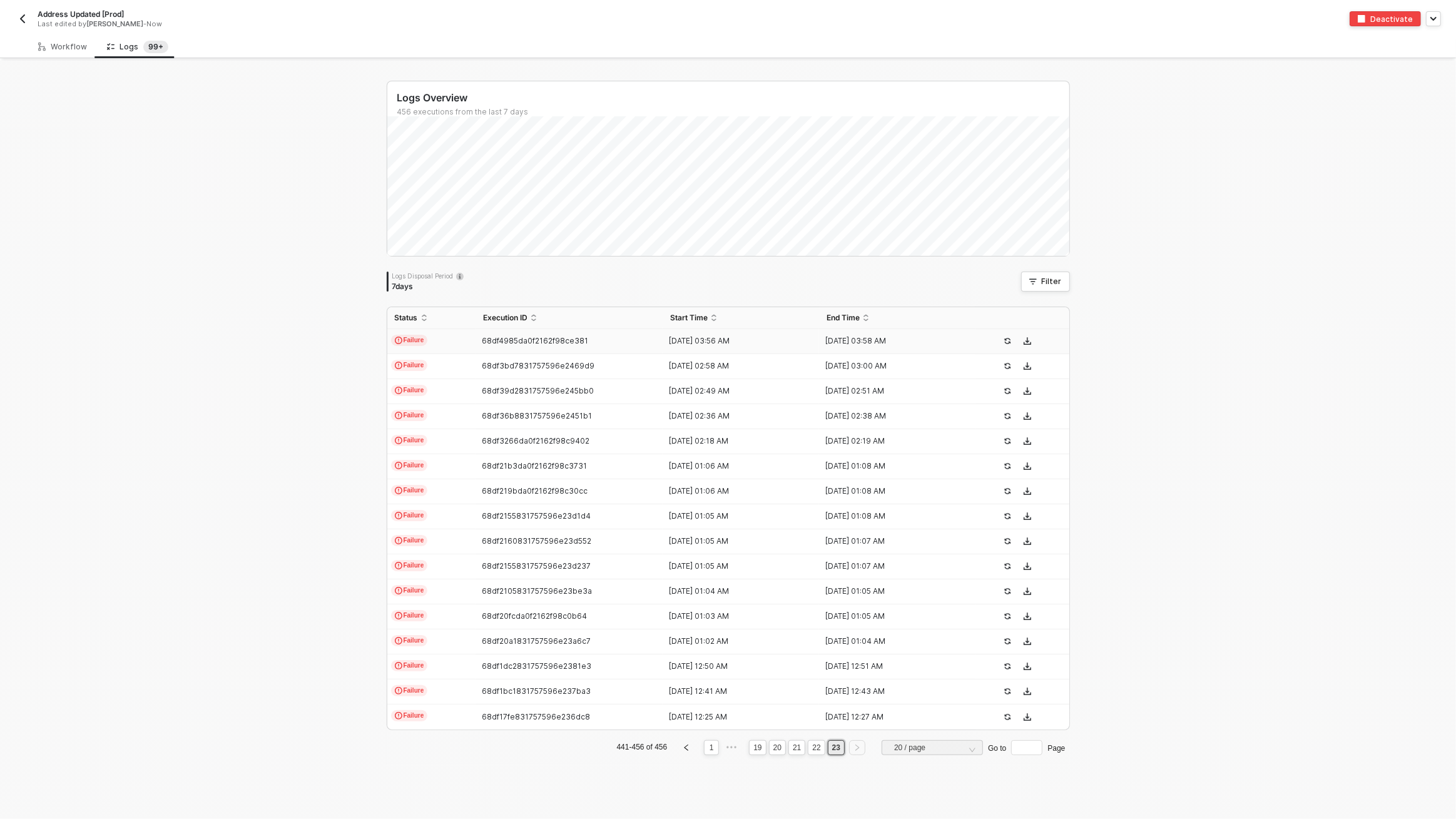
click at [600, 345] on div "68df4985da0f2162f98ce381" at bounding box center [564, 341] width 178 height 10
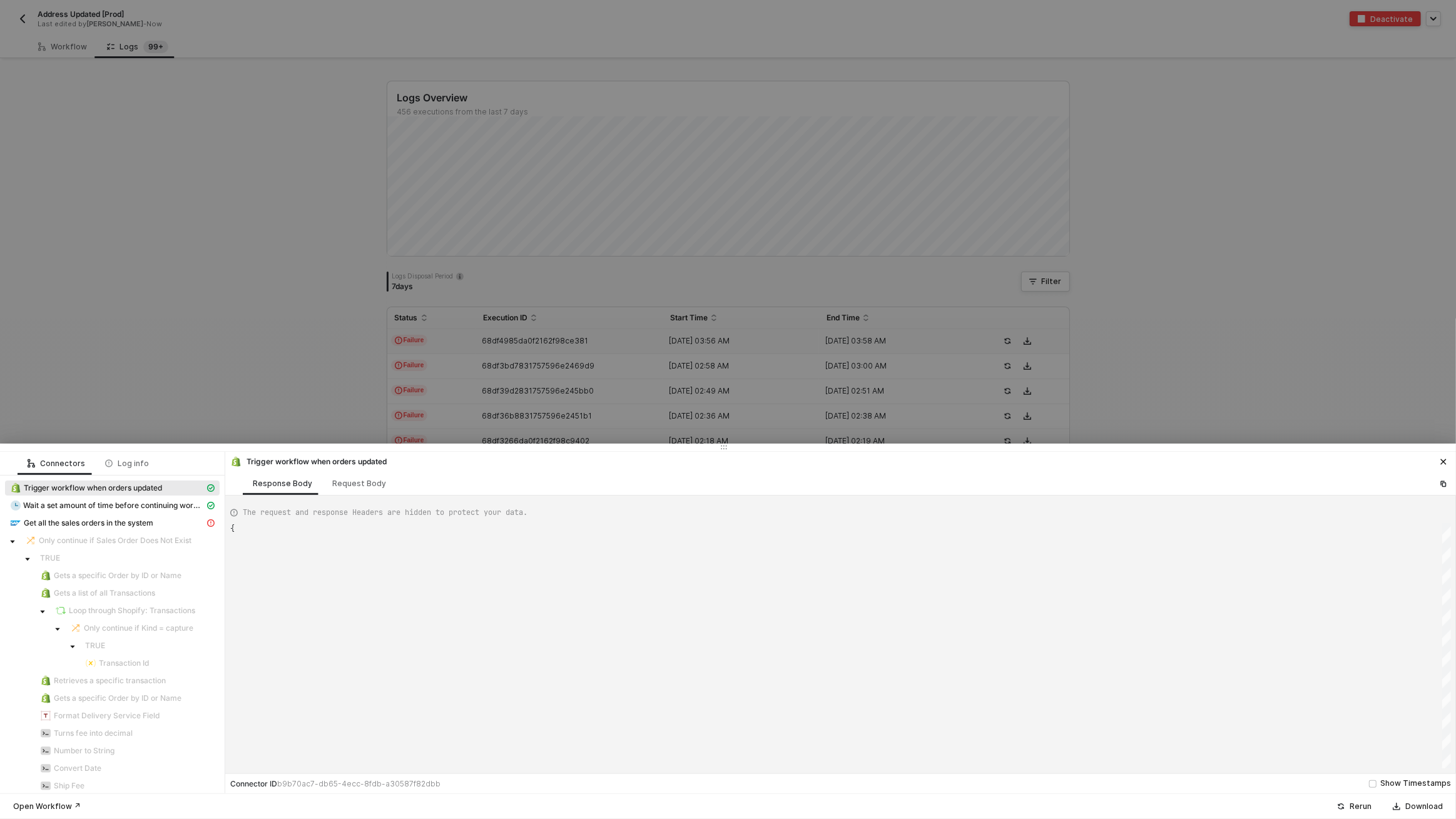
scroll to position [113, 0]
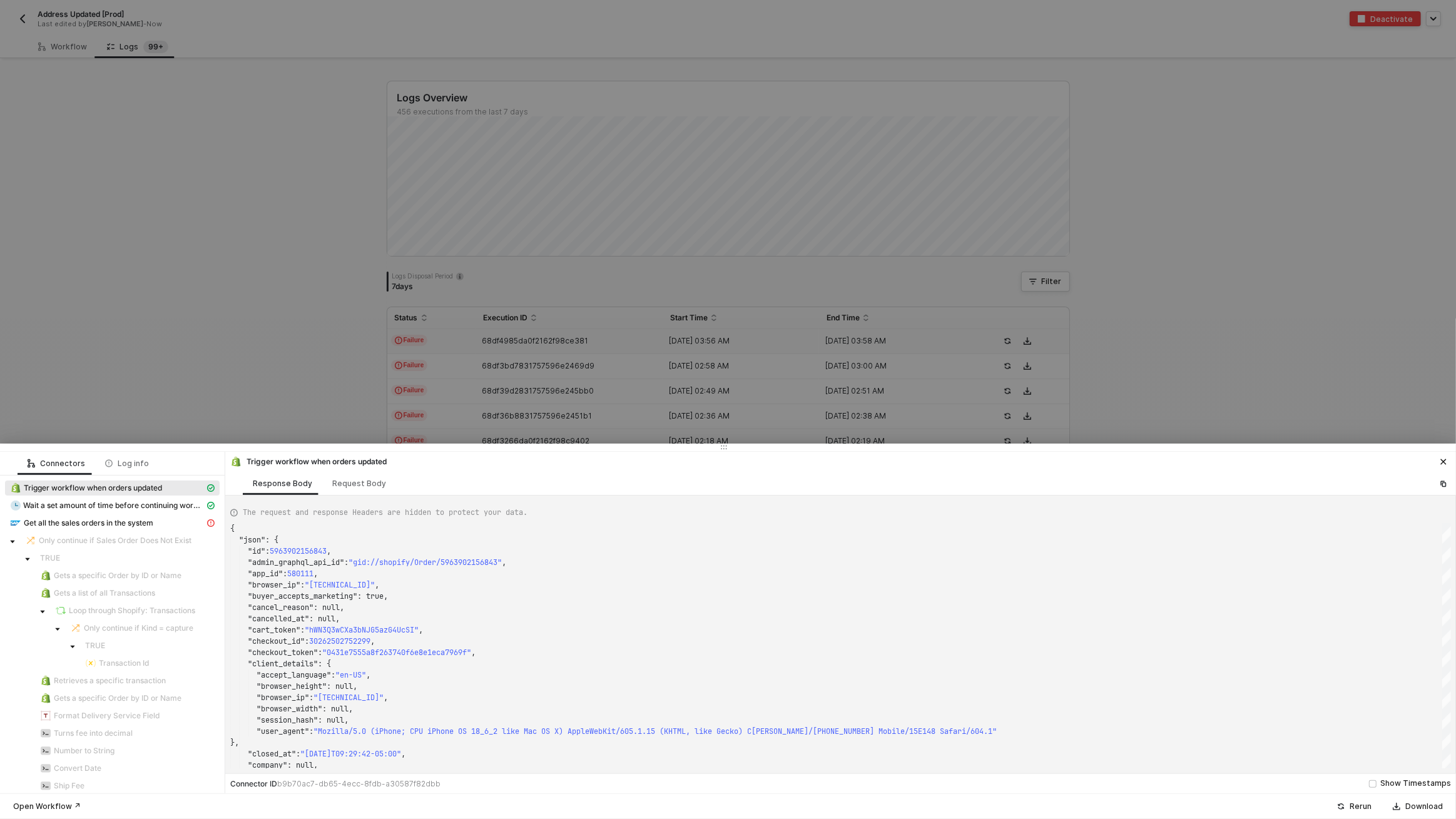
type textarea "{ "json": { "id": 5965461389355, "admin_graphql_api_id": "gid://shopify/Order/5…"
click at [580, 312] on div at bounding box center [728, 409] width 1456 height 819
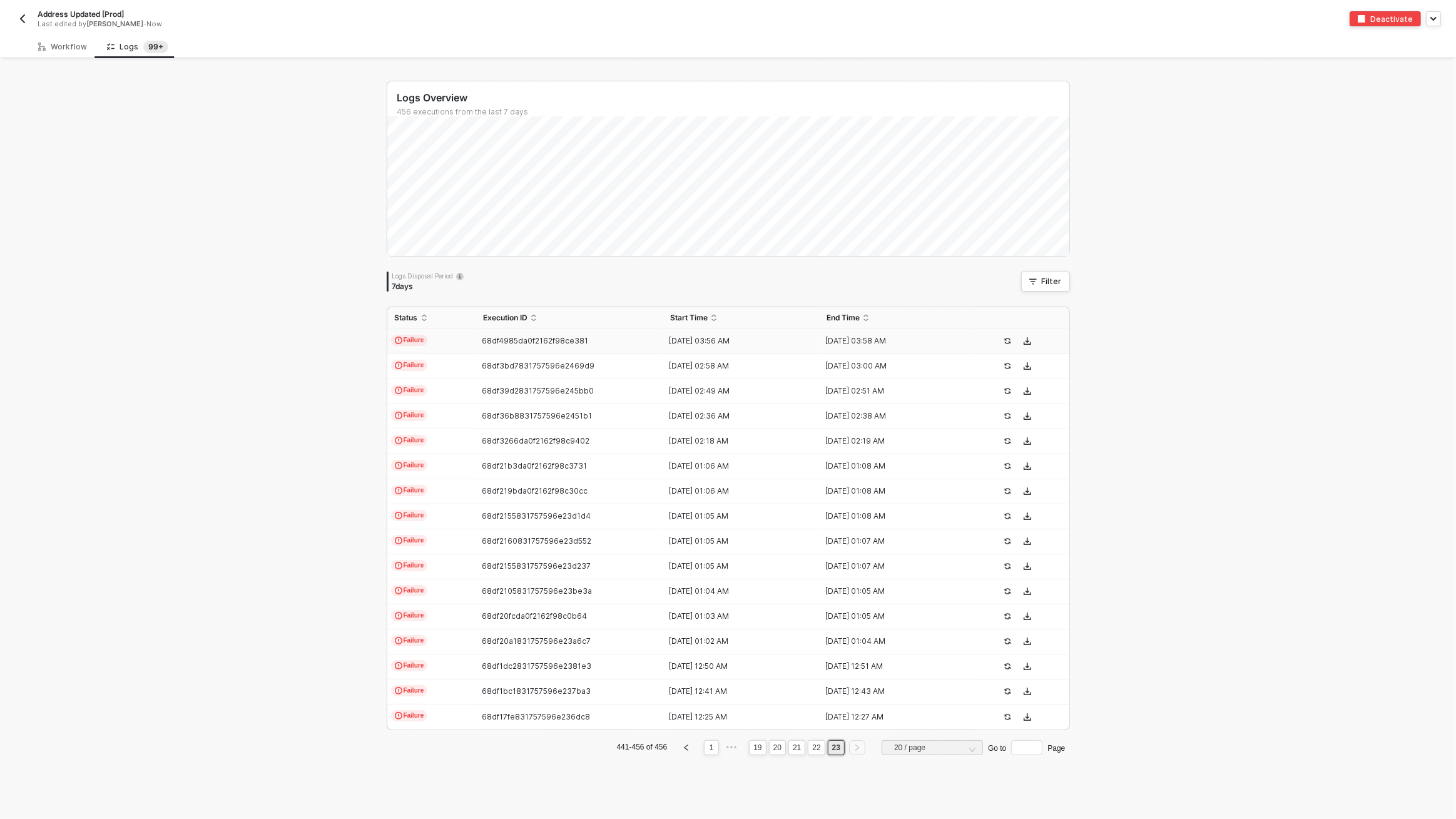
click at [455, 344] on td "Failure" at bounding box center [431, 342] width 88 height 25
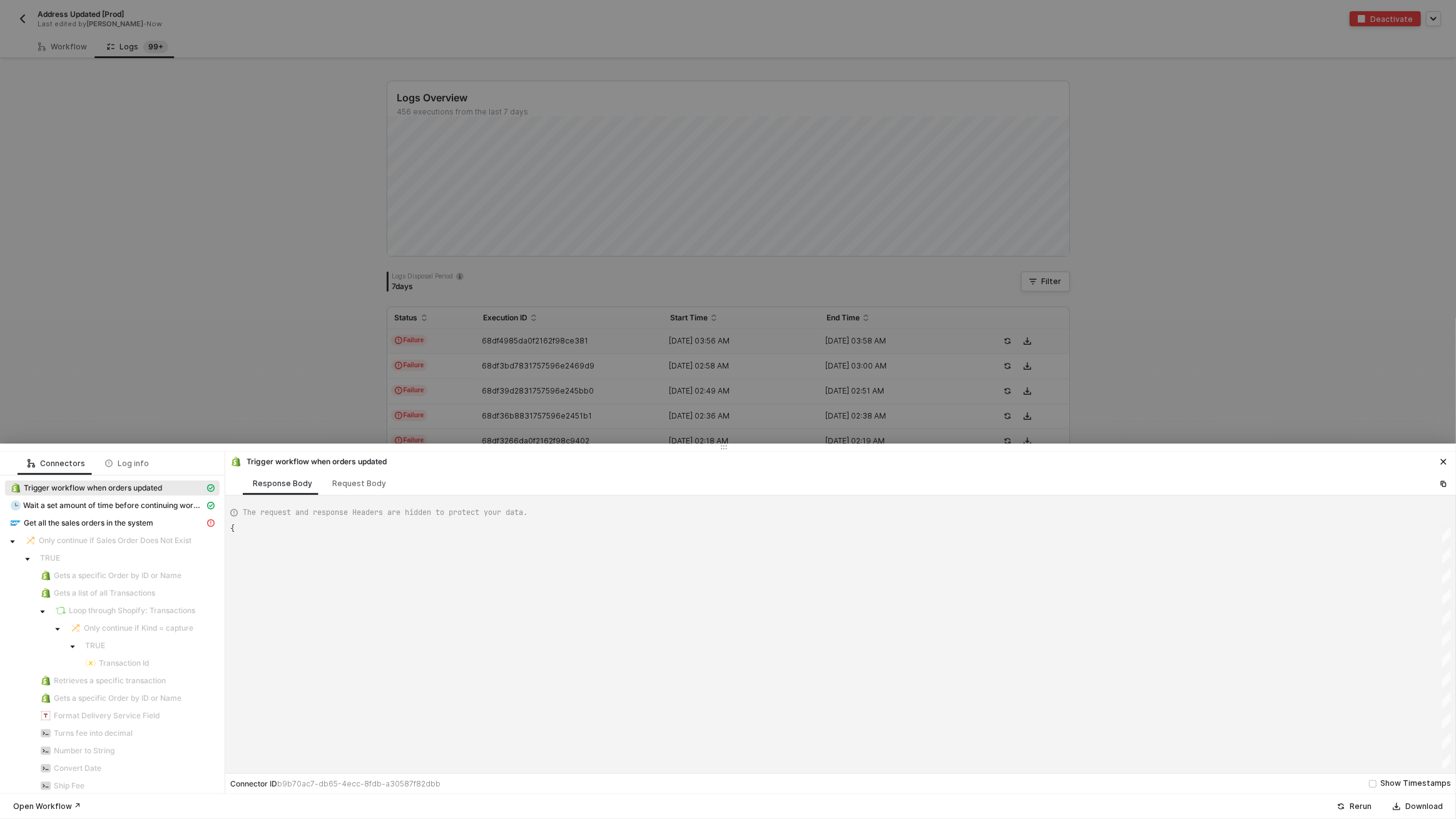
type textarea "{ "json": { "id": 5965461389355, "admin_graphql_api_id": "gid://shopify/Order/5…"
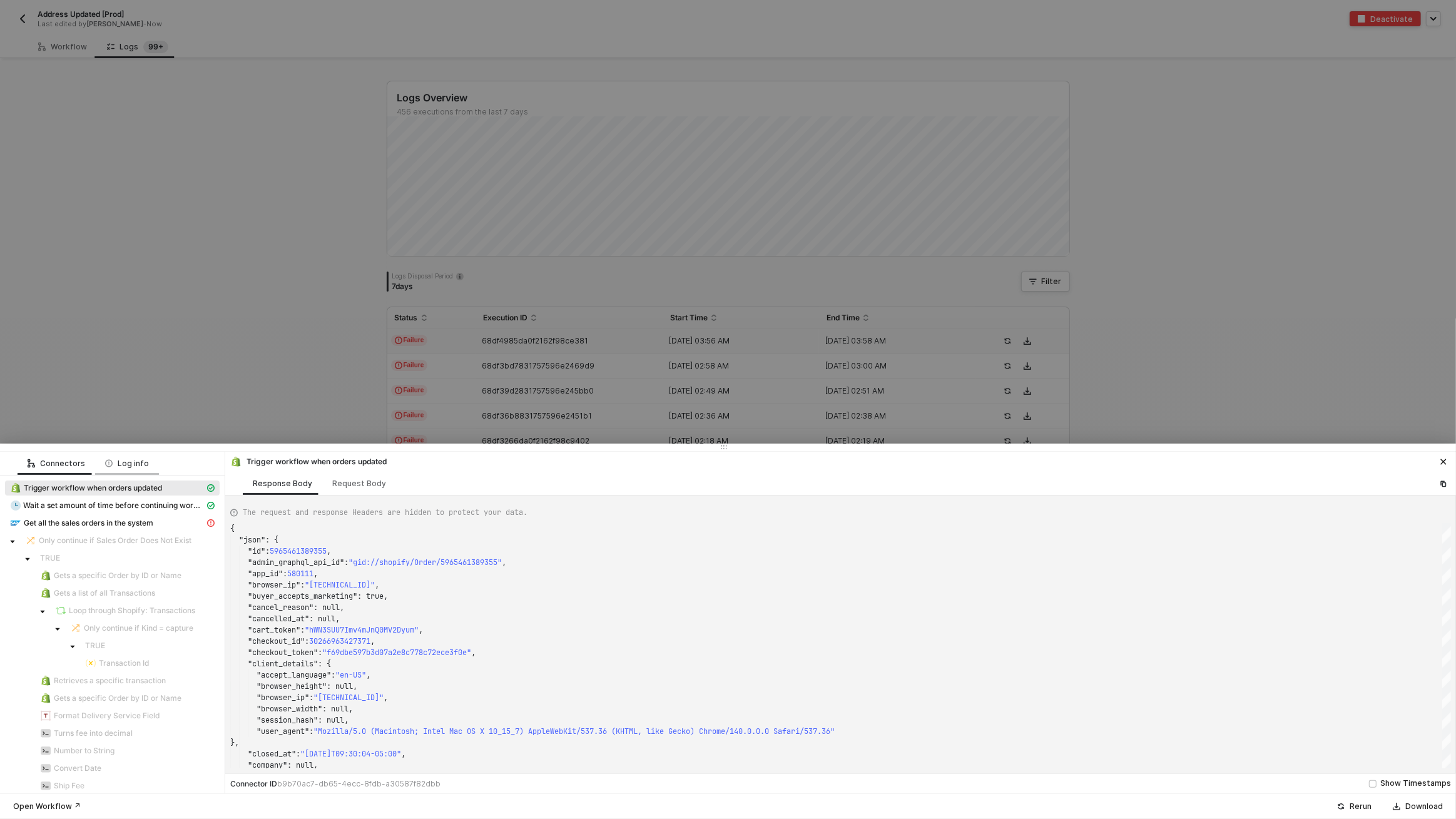
click at [119, 470] on div "Log info" at bounding box center [127, 464] width 64 height 24
click at [99, 500] on div "68df4985da0f2162f98ce381" at bounding box center [139, 502] width 156 height 10
copy div "68df4985da0f2162f98ce381"
click at [1003, 260] on div at bounding box center [728, 409] width 1456 height 819
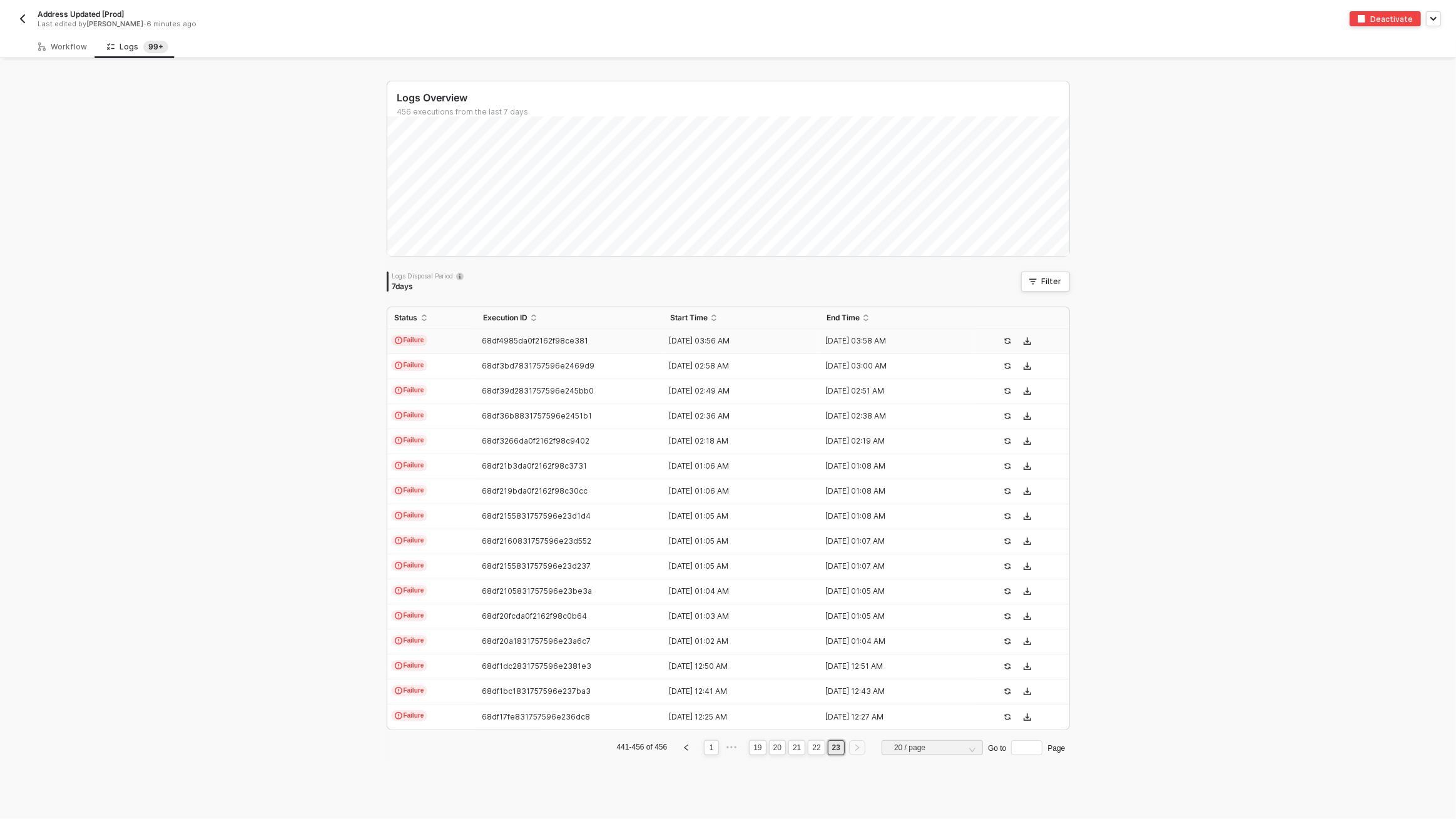
click at [215, 291] on div "Logs Overview 456 executions from the last 7 days Fri 3 Success 0 Failure 123 L…" at bounding box center [728, 439] width 1456 height 759
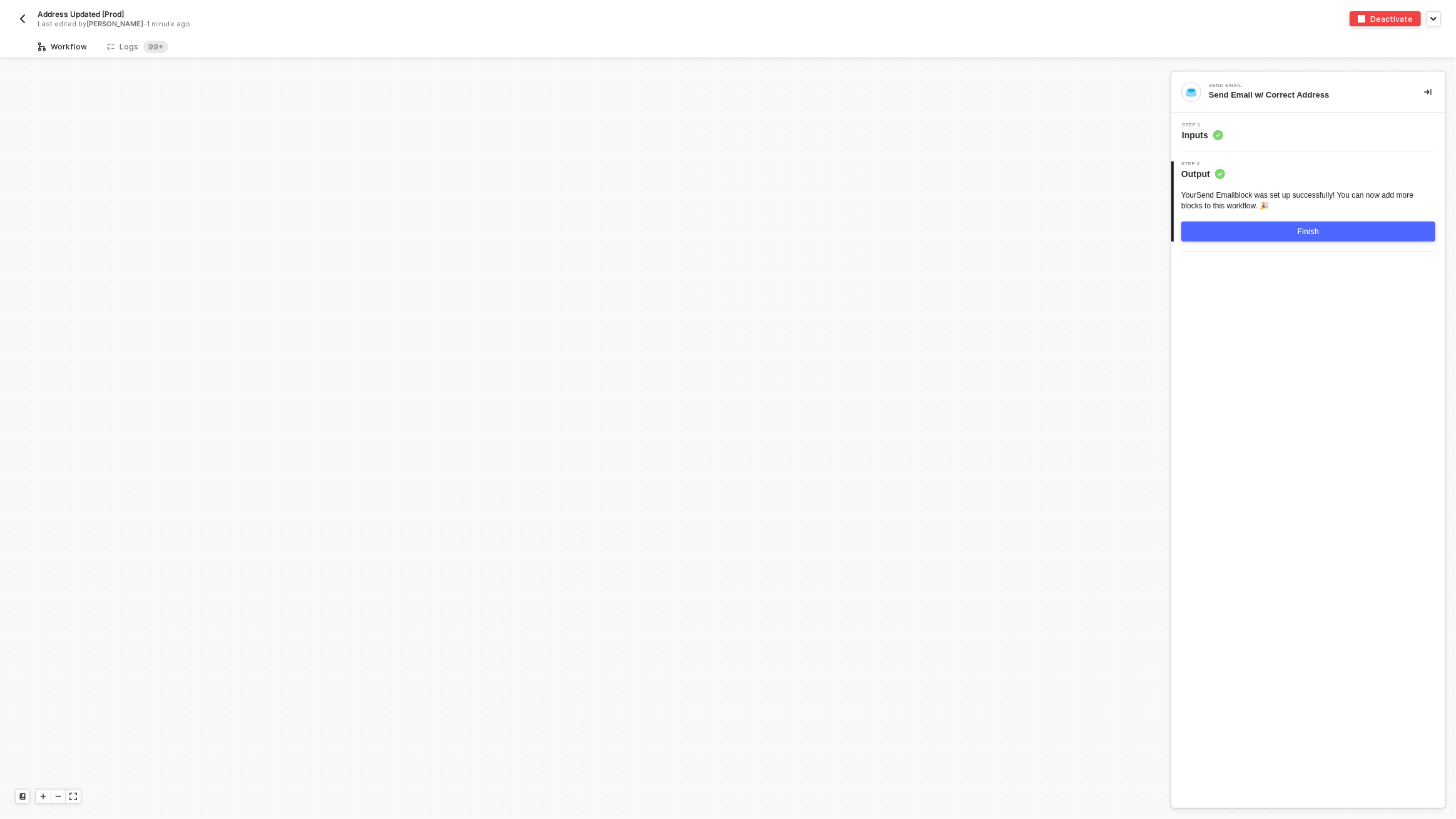
scroll to position [4582, 0]
click at [18, 21] on img "button" at bounding box center [23, 18] width 10 height 10
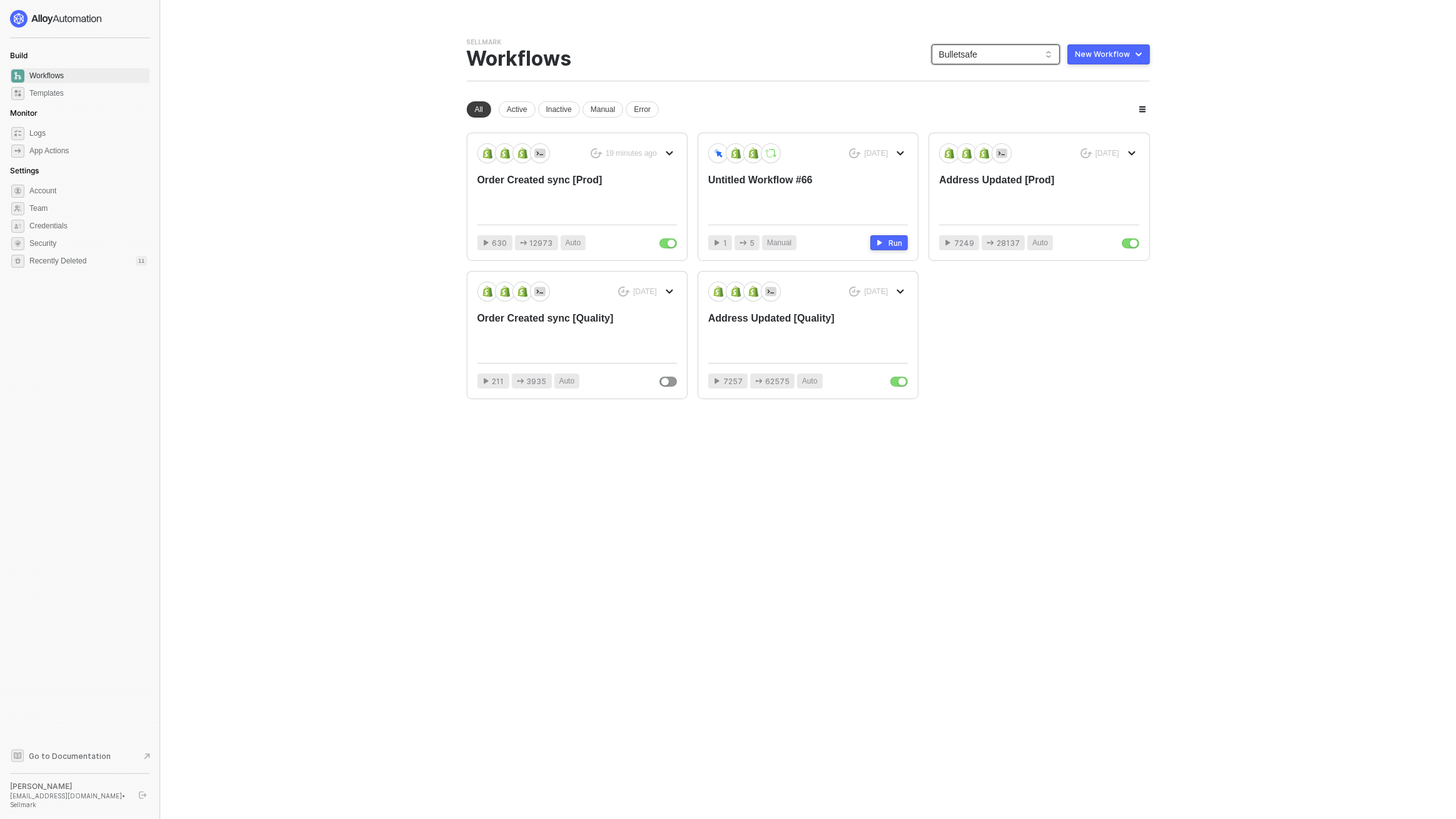
click at [982, 60] on span "Bulletsafe" at bounding box center [995, 55] width 113 height 18
click at [986, 140] on div "Sightmark" at bounding box center [1009, 141] width 92 height 15
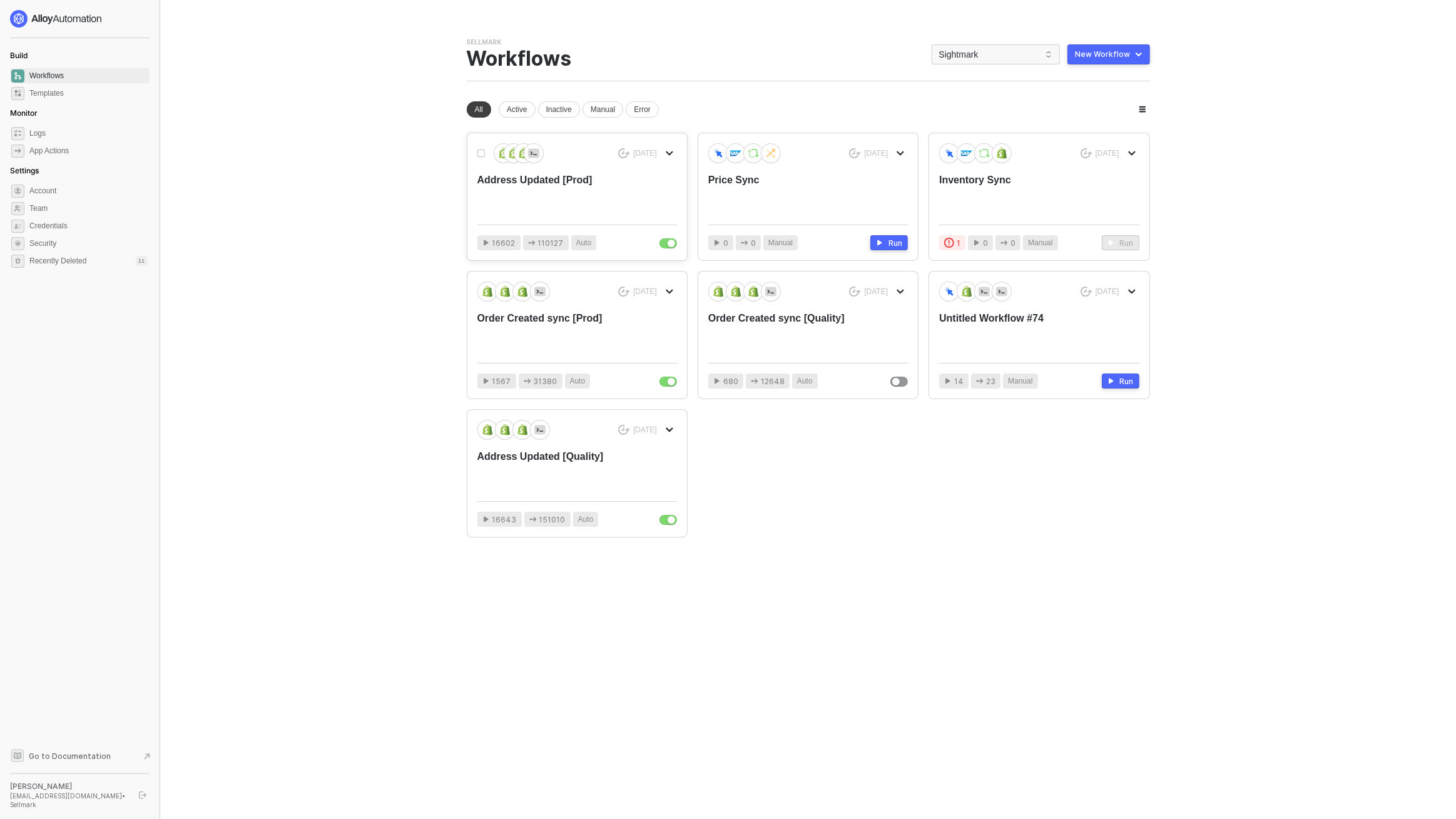
click at [638, 202] on div "[DATE] Address Updated [Prod]" at bounding box center [577, 179] width 200 height 71
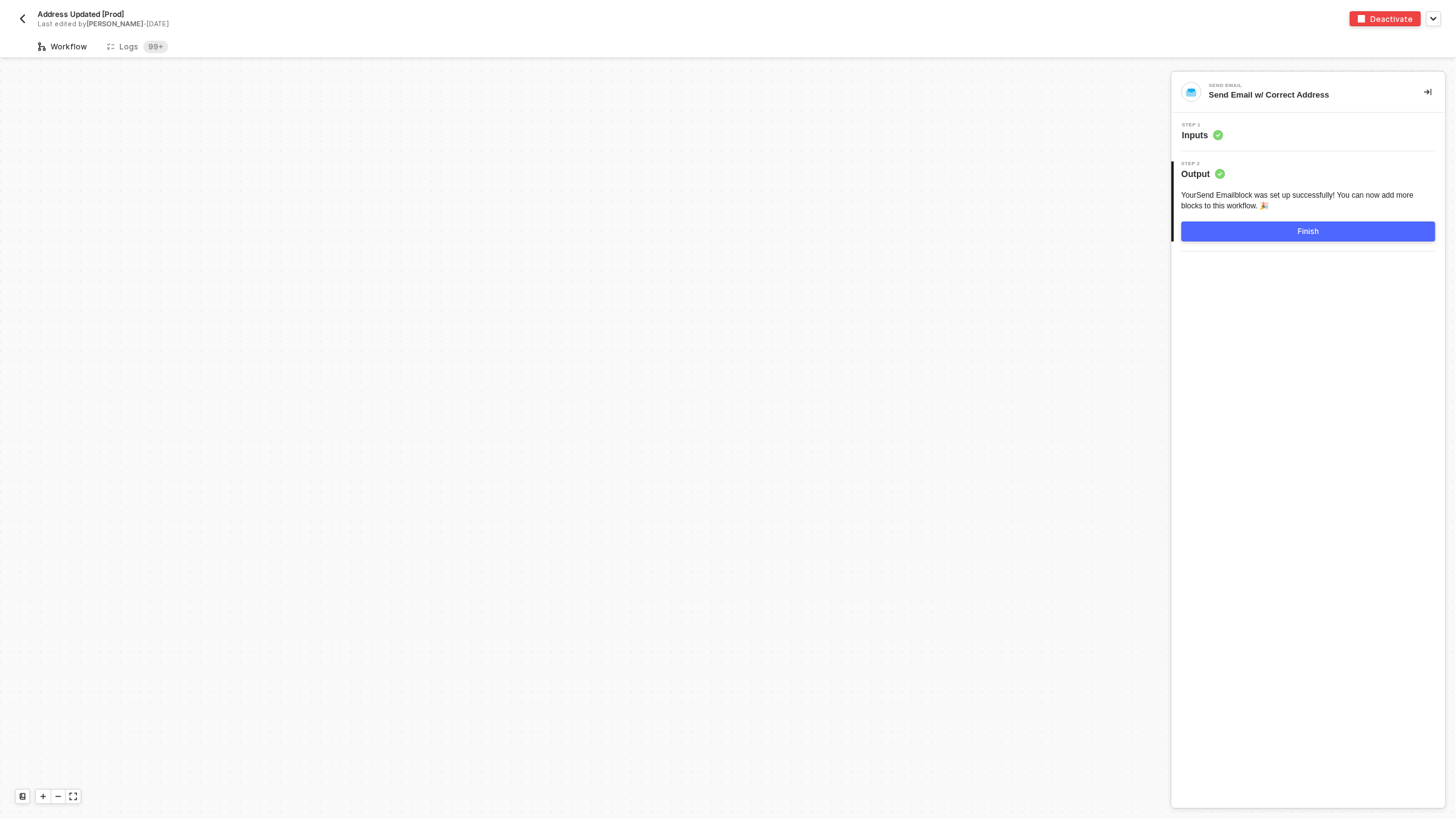
scroll to position [4582, 0]
click at [138, 47] on div "Logs 99+" at bounding box center [137, 46] width 61 height 13
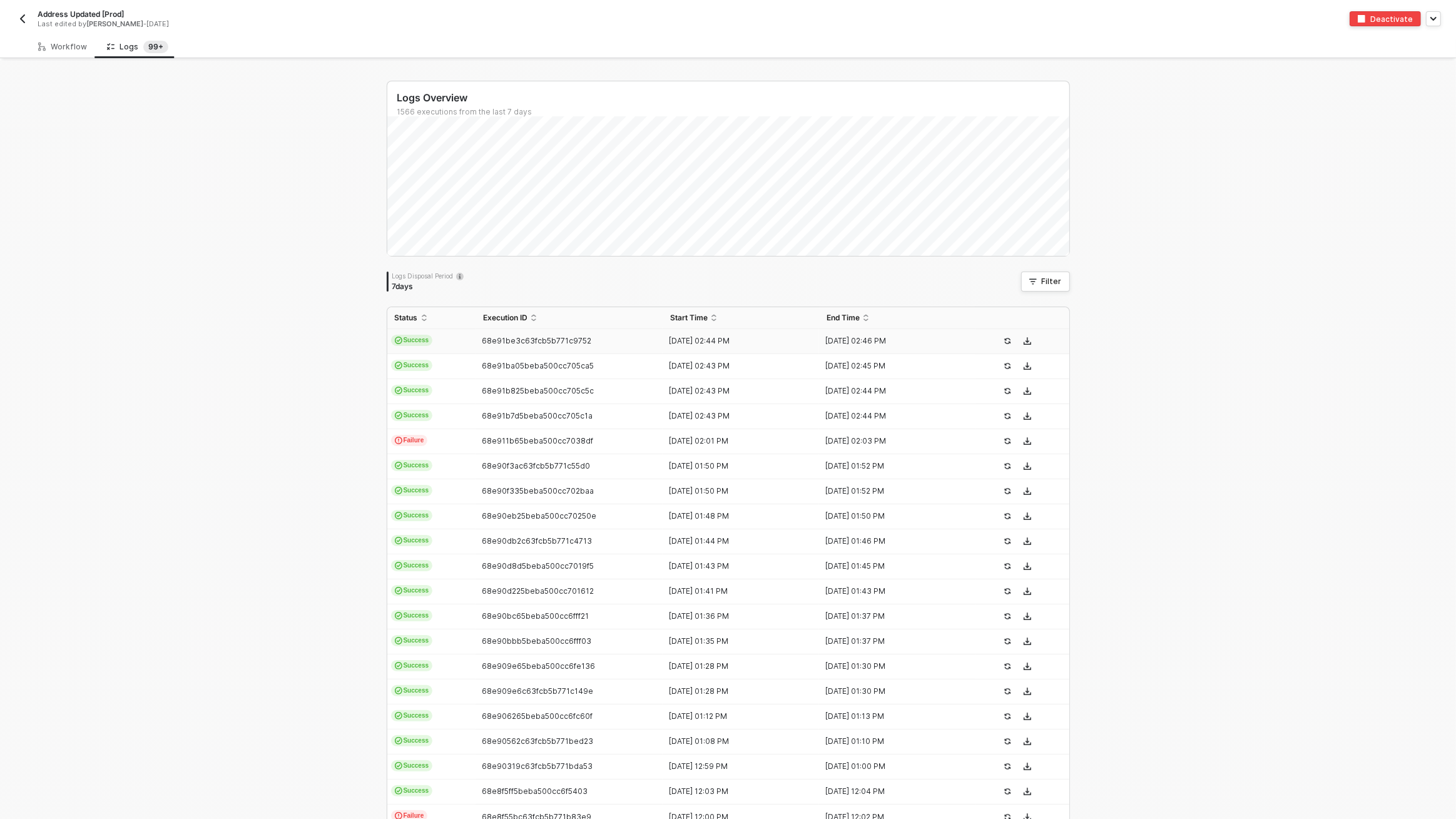
click at [468, 344] on td "Success" at bounding box center [431, 342] width 88 height 25
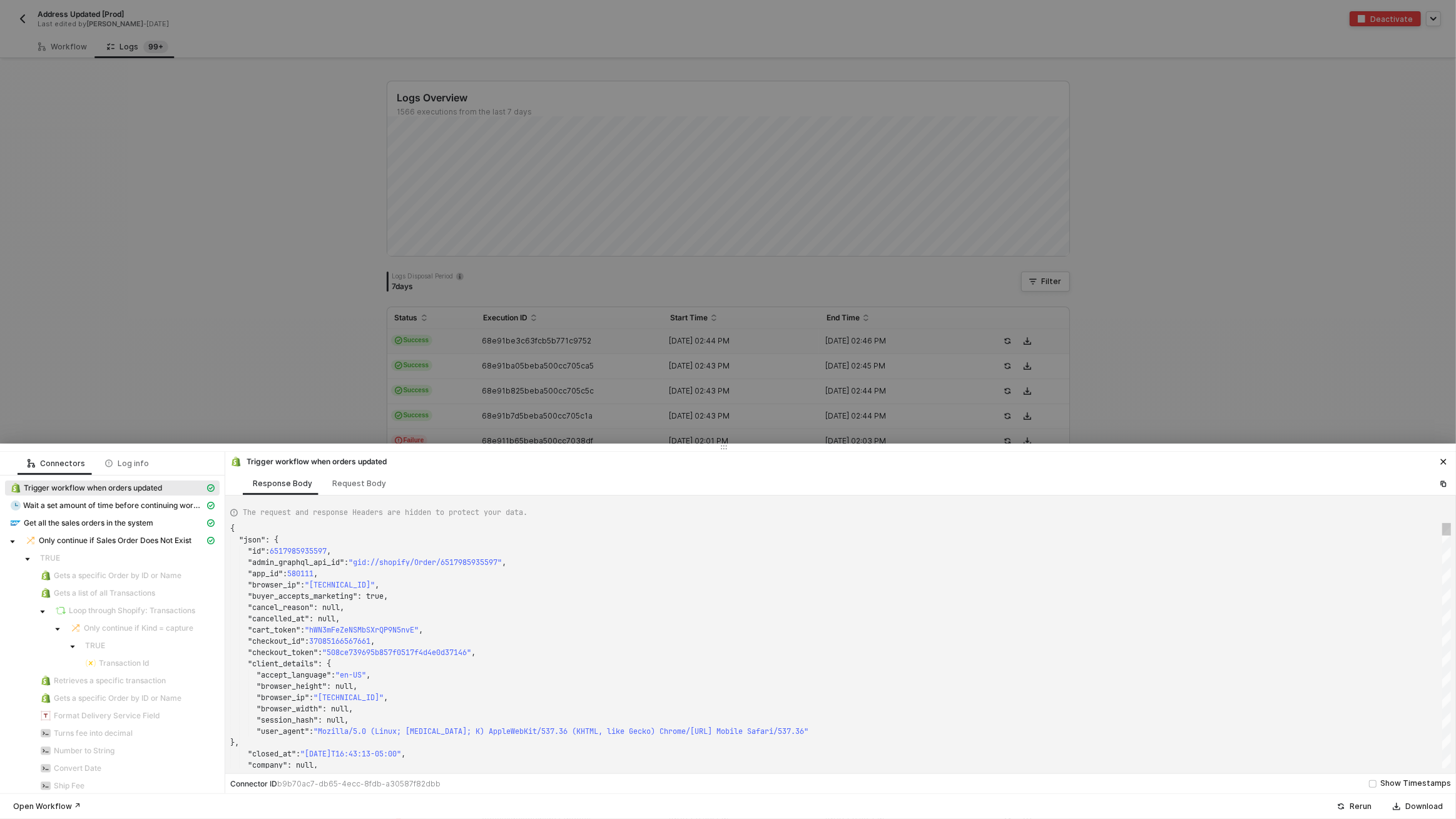
scroll to position [113, 0]
click at [196, 281] on div at bounding box center [728, 409] width 1456 height 819
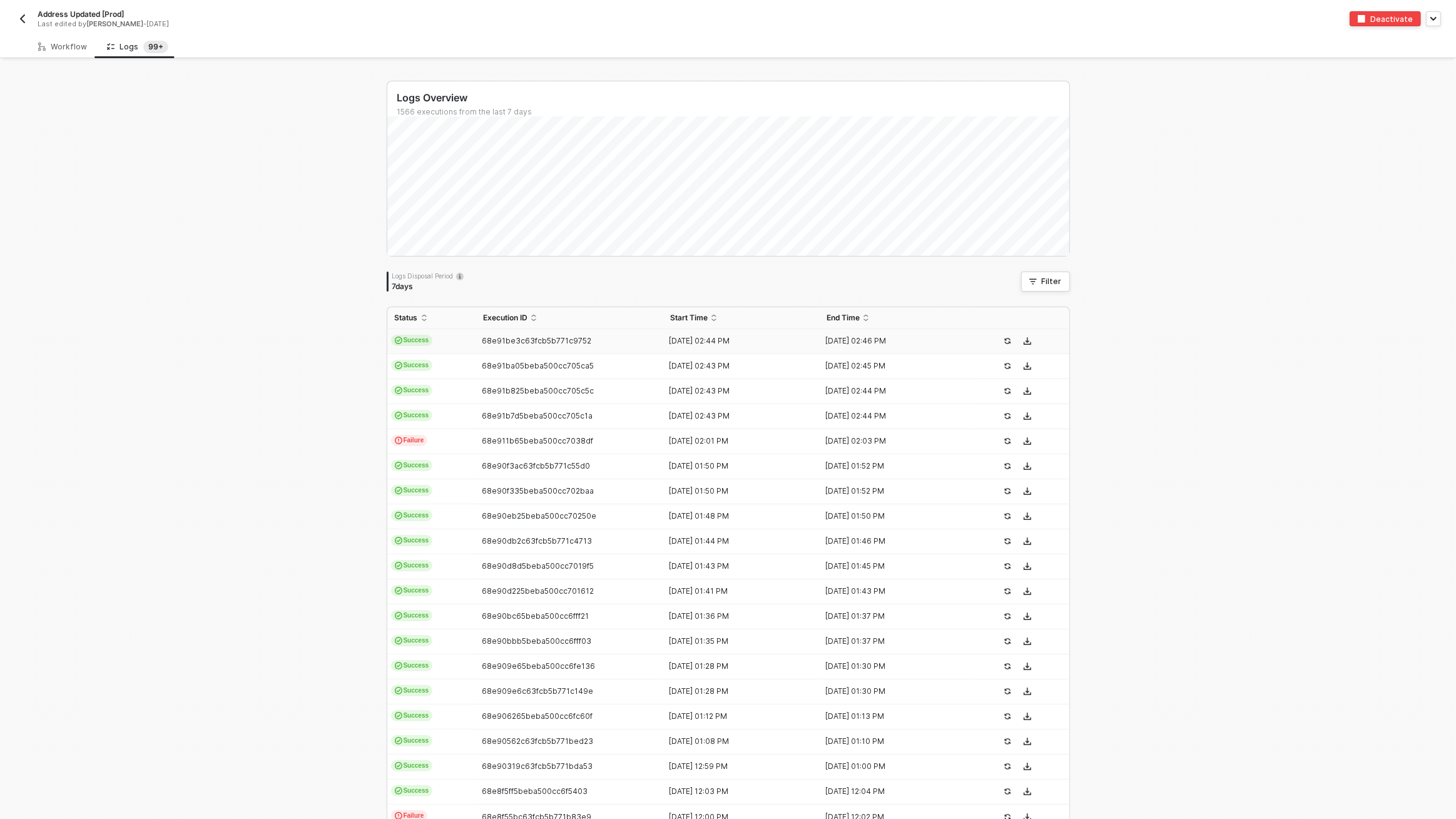
click at [62, 28] on div "Last edited by Scott Cogswell - 1 day ago" at bounding box center [369, 24] width 662 height 9
click at [63, 43] on div "Workflow" at bounding box center [62, 47] width 49 height 10
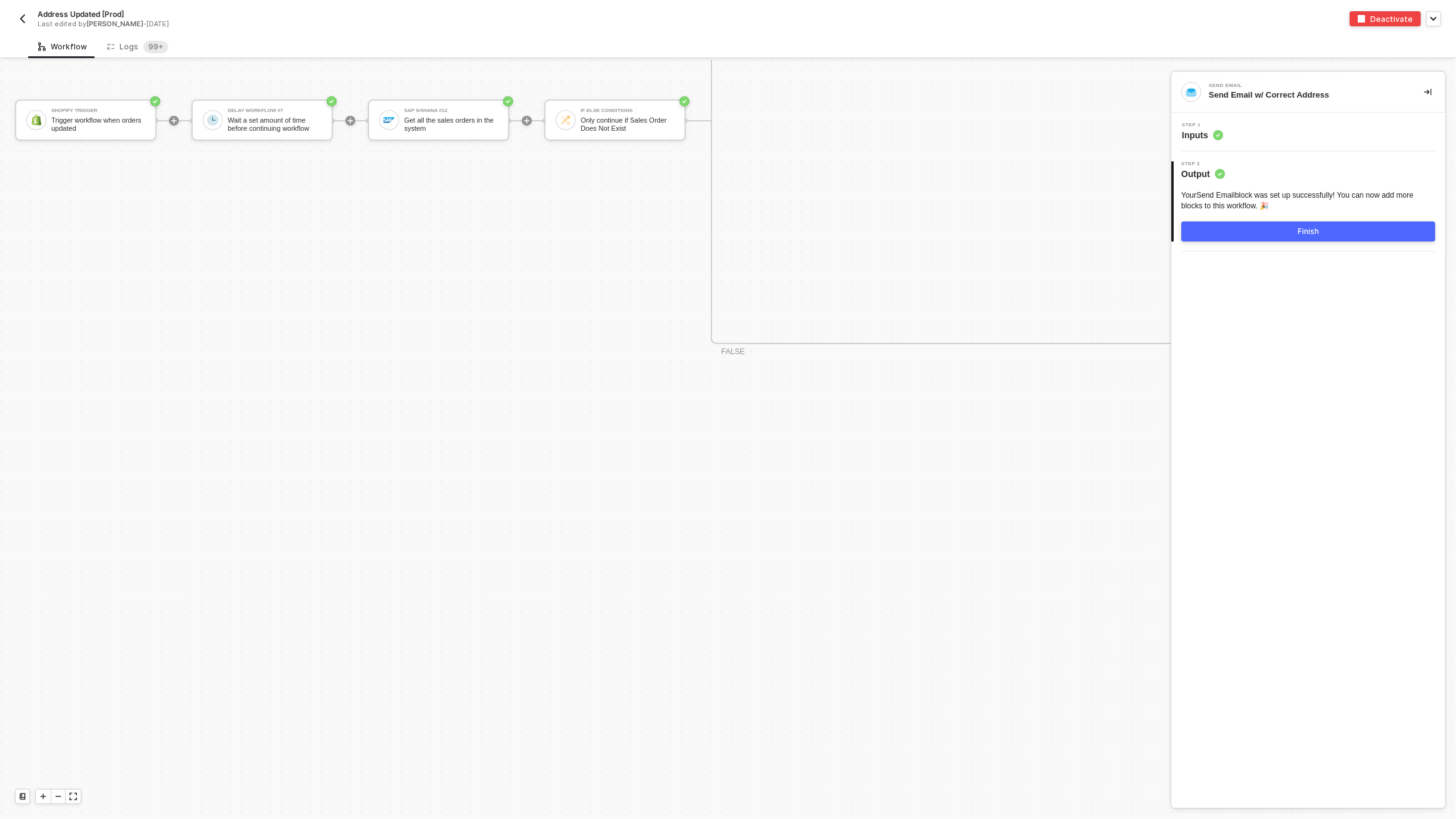
scroll to position [5630, 0]
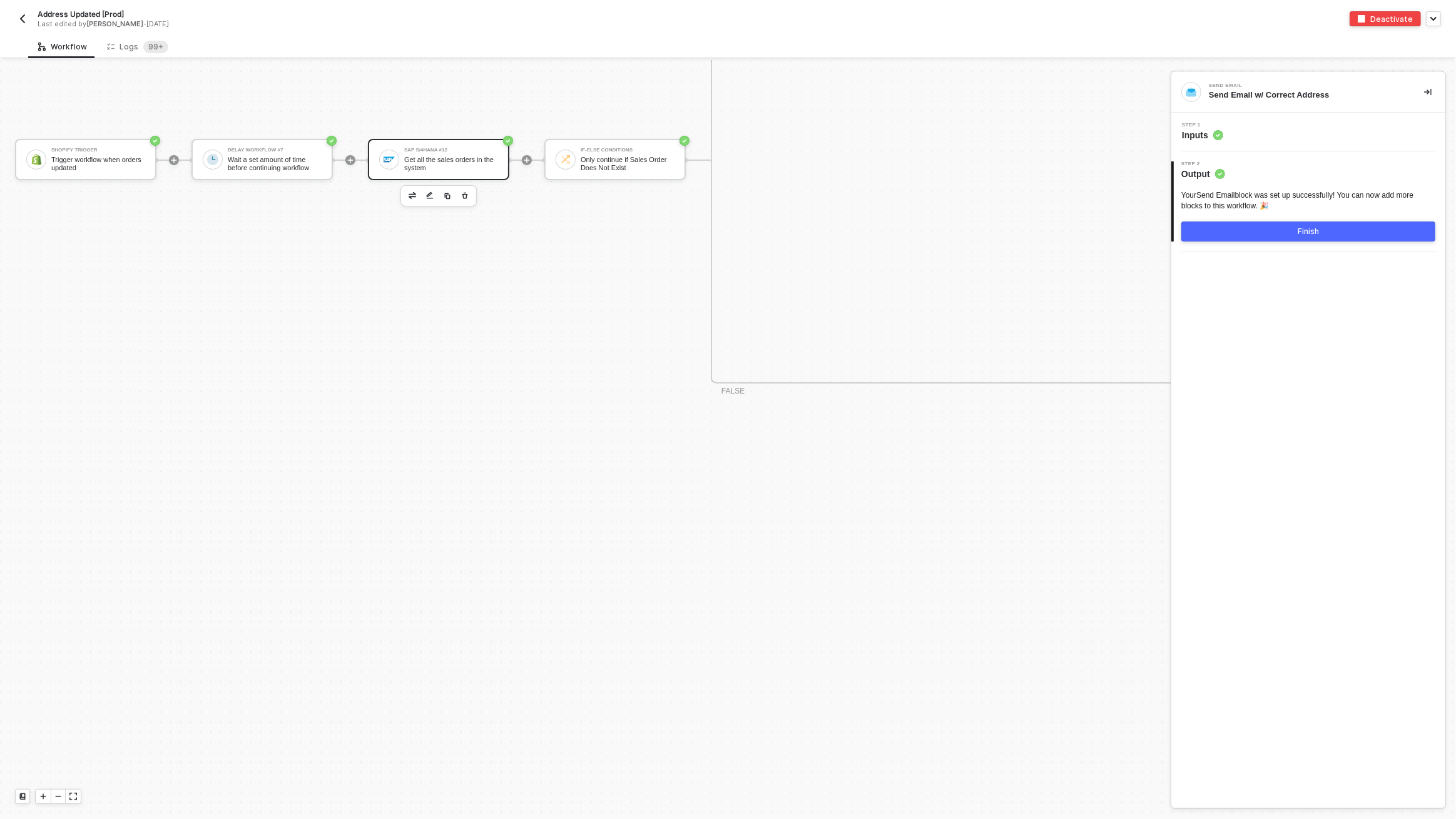
click at [447, 150] on div "SAP S/4HANA #12" at bounding box center [451, 150] width 94 height 5
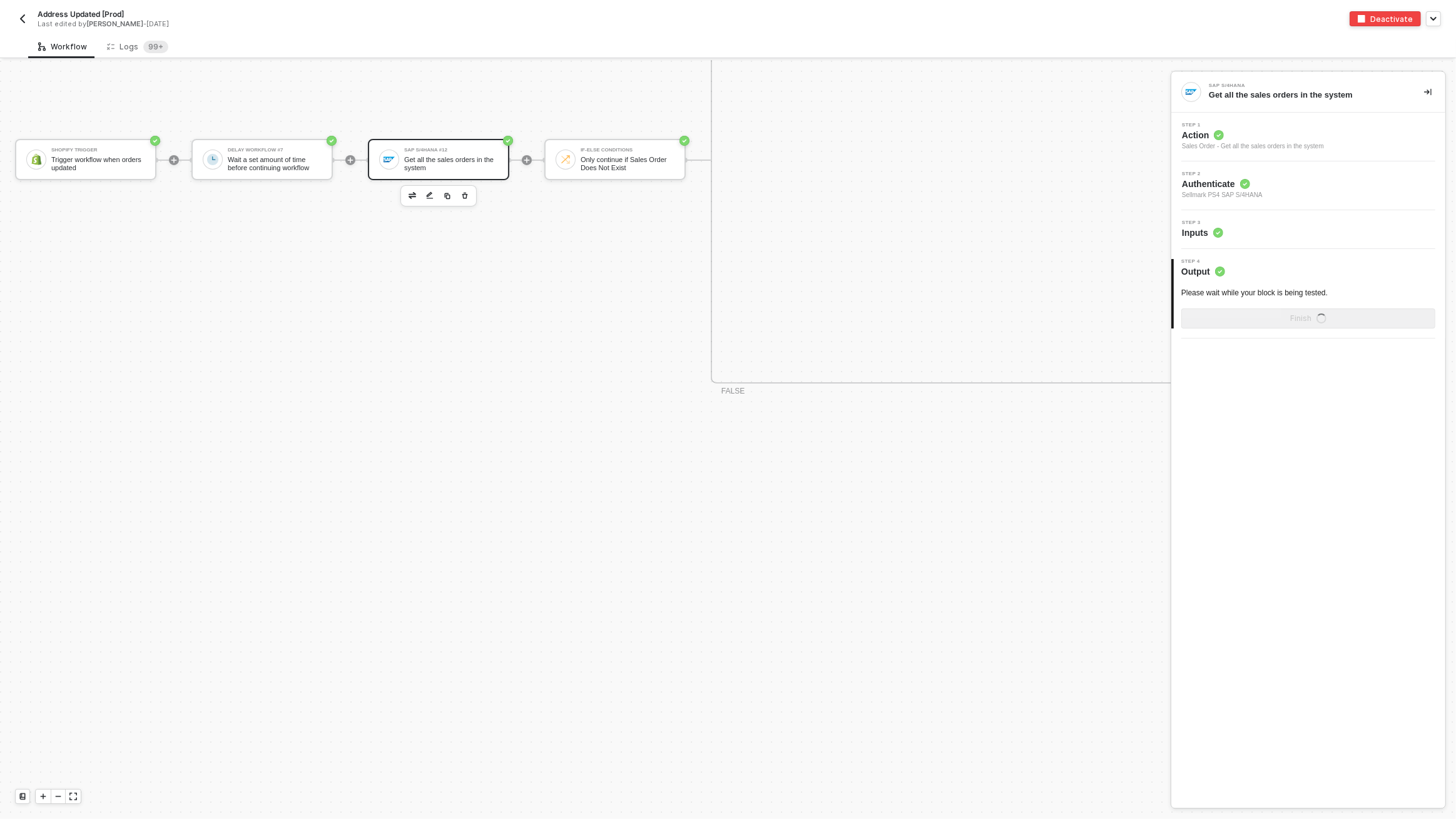
click at [1228, 239] on div "Step 3 Inputs" at bounding box center [1309, 229] width 271 height 18
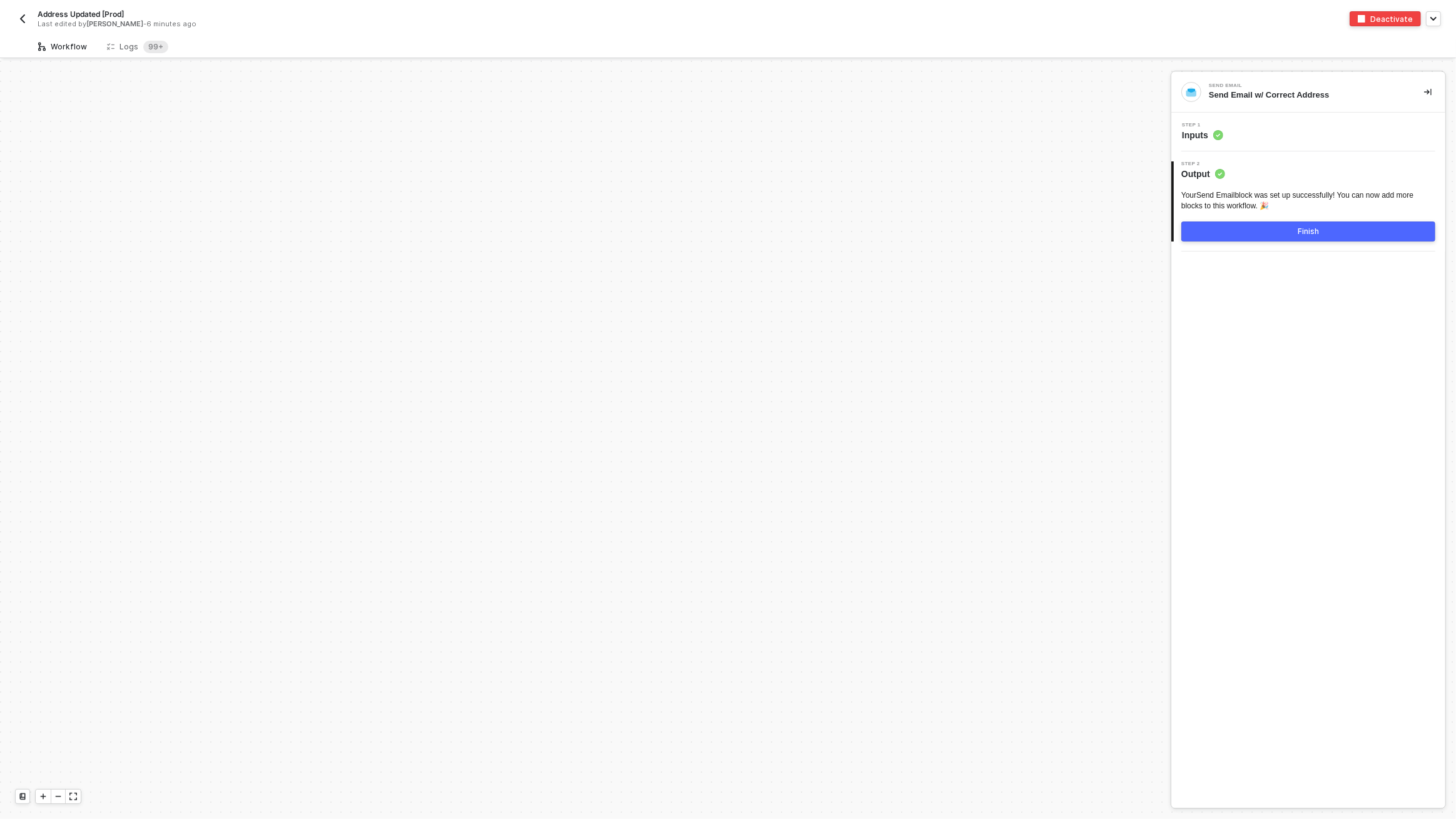
scroll to position [4582, 0]
click at [151, 43] on sup "99+" at bounding box center [156, 46] width 25 height 13
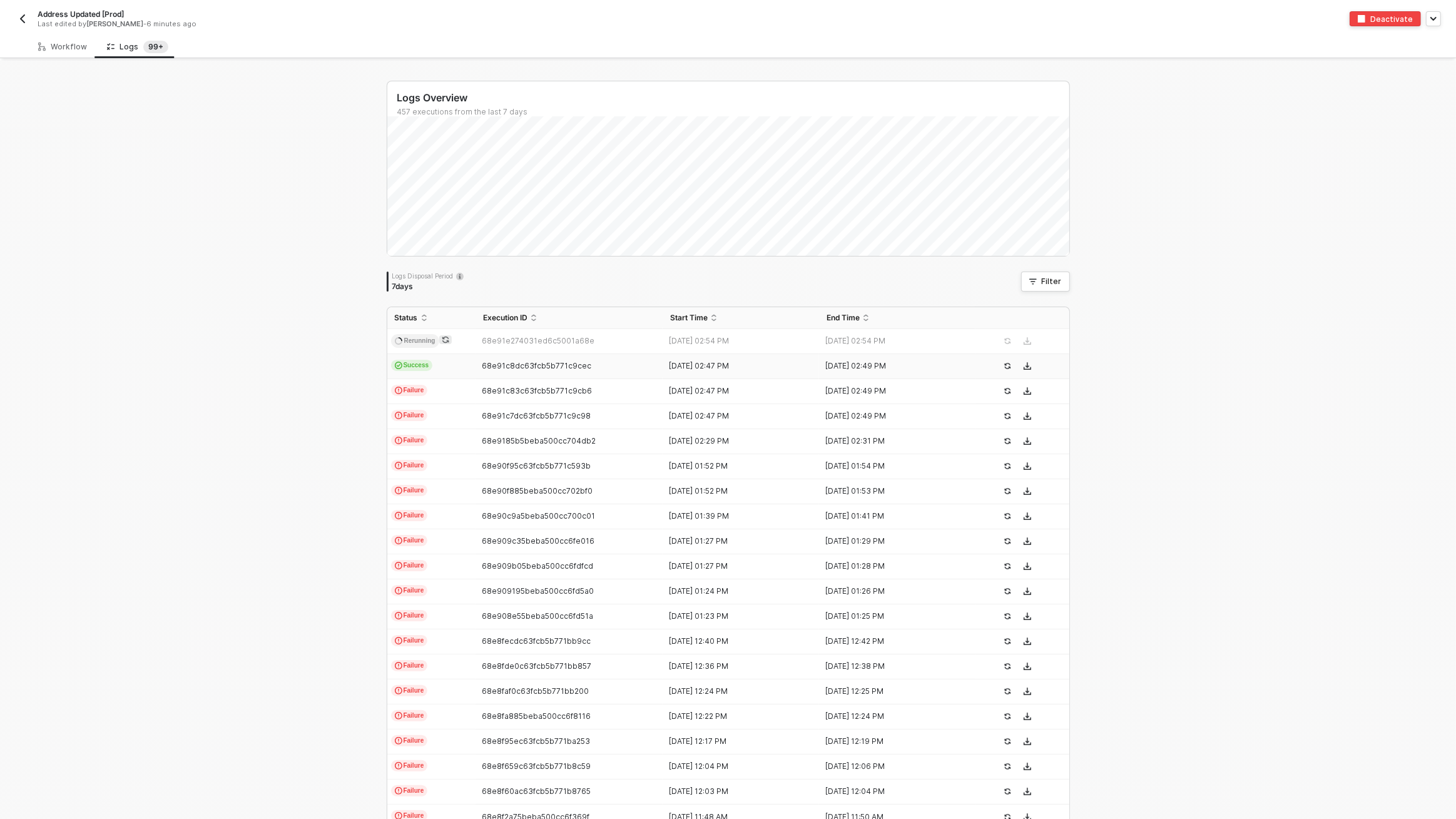
click at [445, 374] on td "Success" at bounding box center [431, 367] width 88 height 25
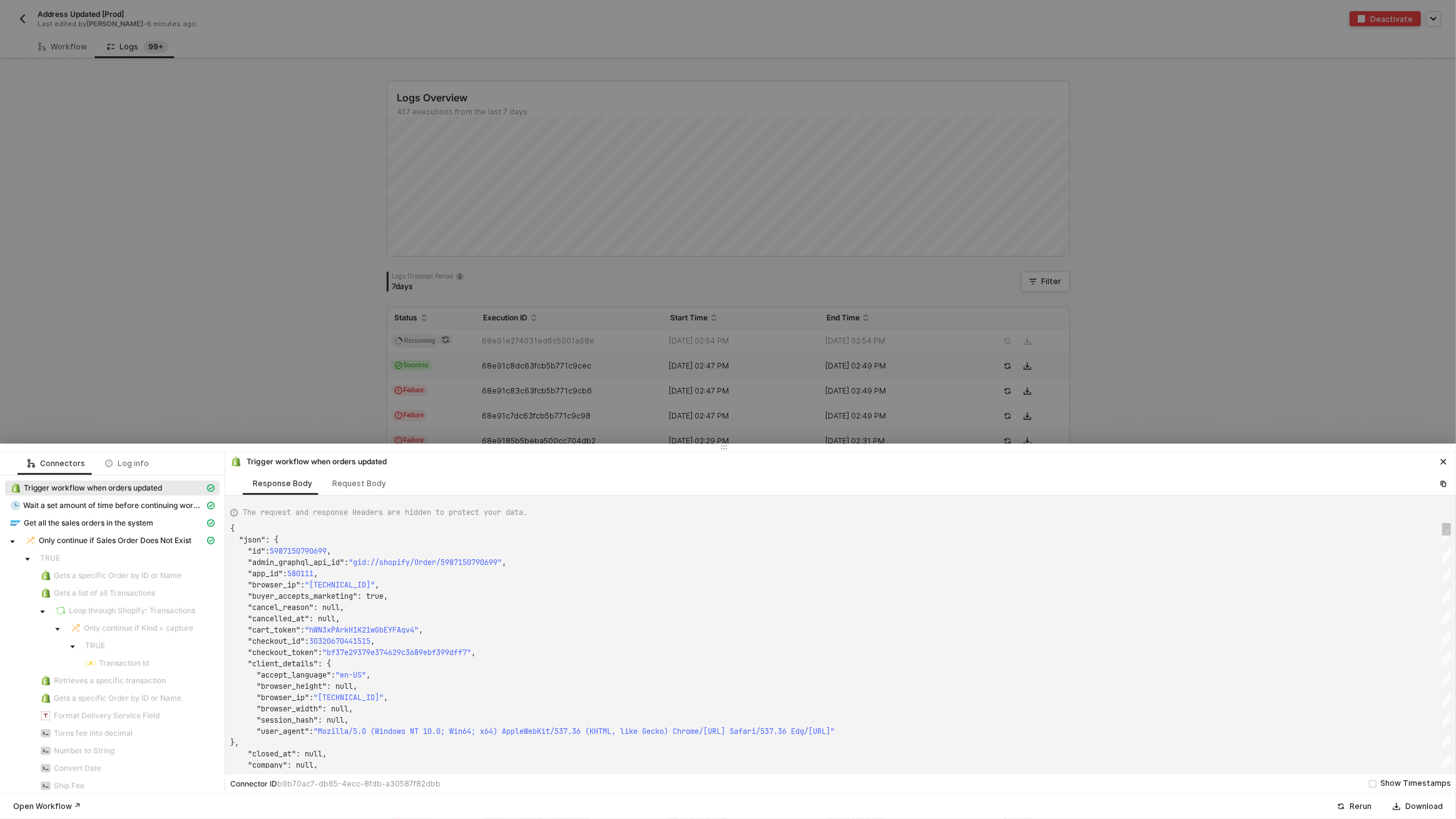
scroll to position [113, 0]
click at [508, 346] on div at bounding box center [728, 409] width 1456 height 819
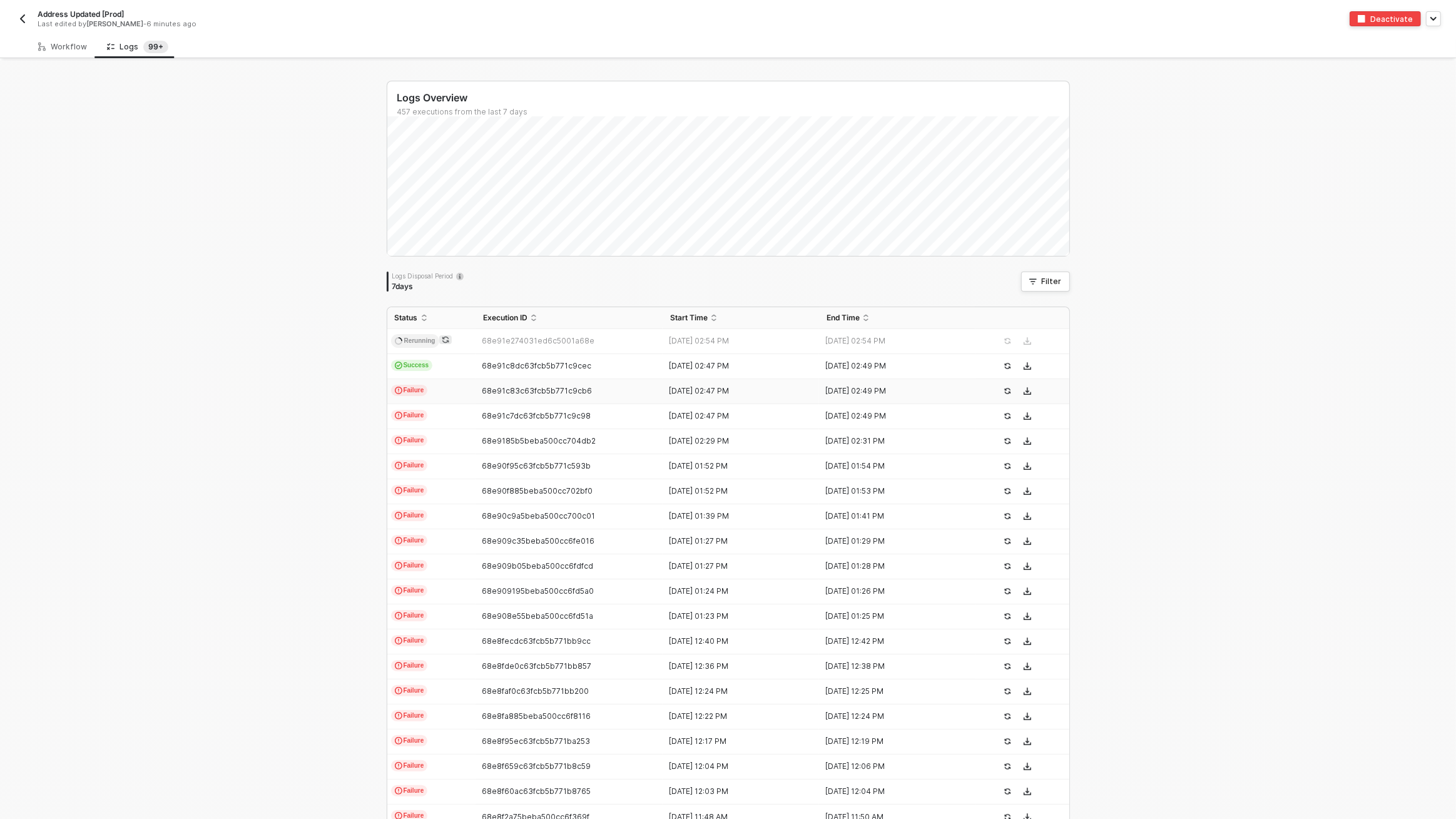
click at [503, 389] on span "68e91c83c63fcb5b771c9cb6" at bounding box center [537, 391] width 110 height 9
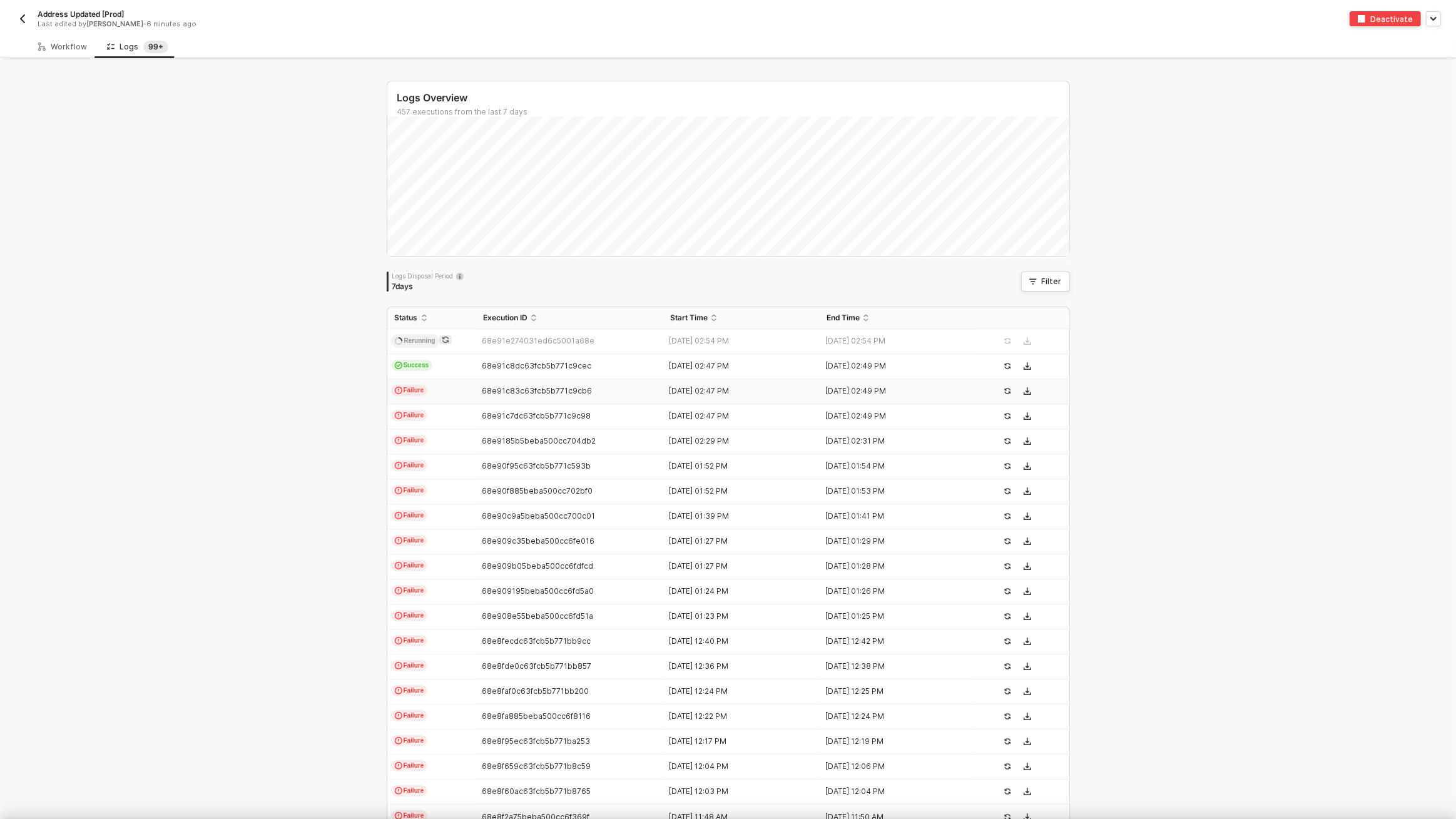
type textarea "{ "json": { "id": 5987150790699, "admin_graphql_api_id": "gid://shopify/Order/5…"
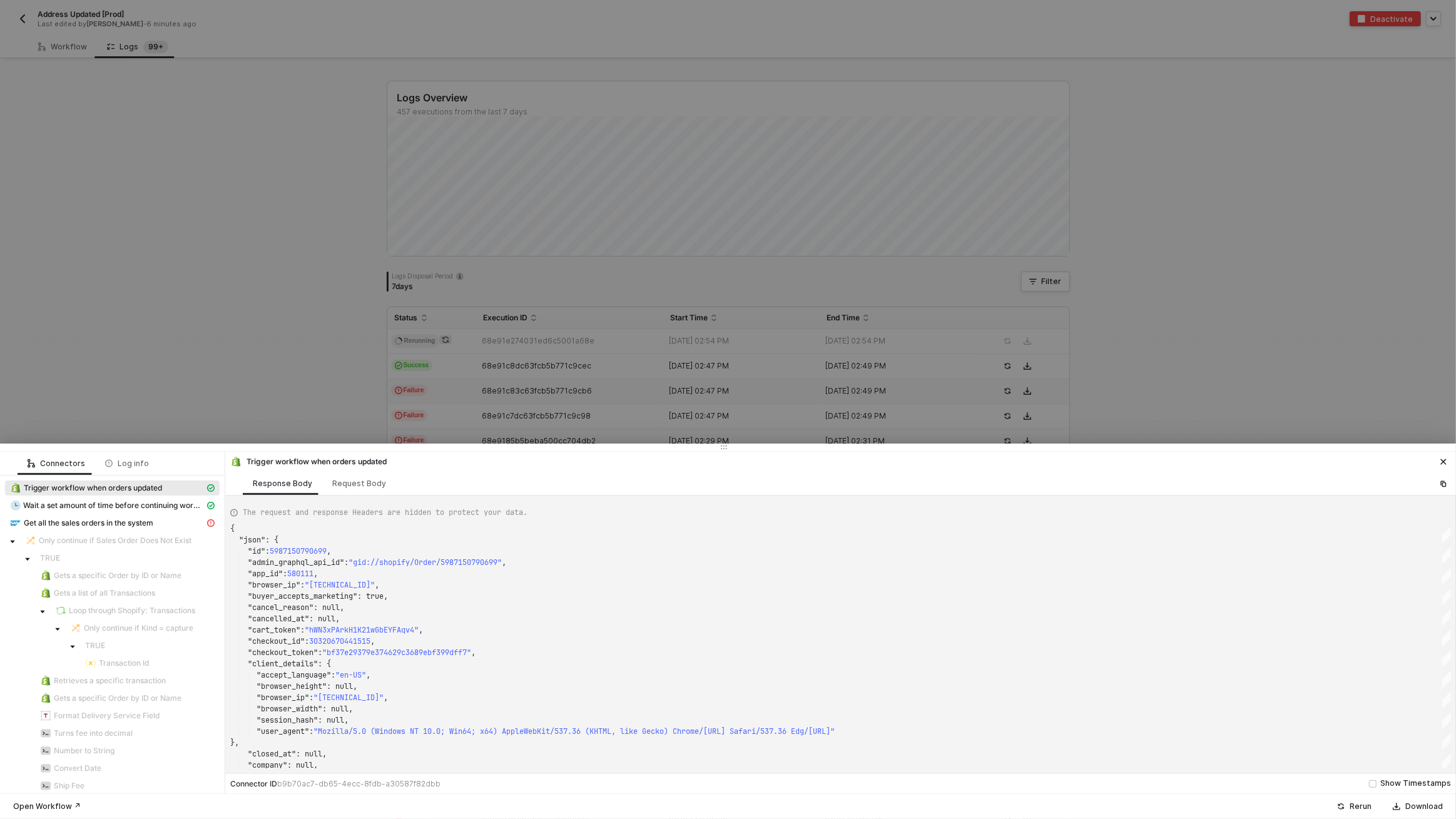
click at [578, 374] on div at bounding box center [728, 409] width 1456 height 819
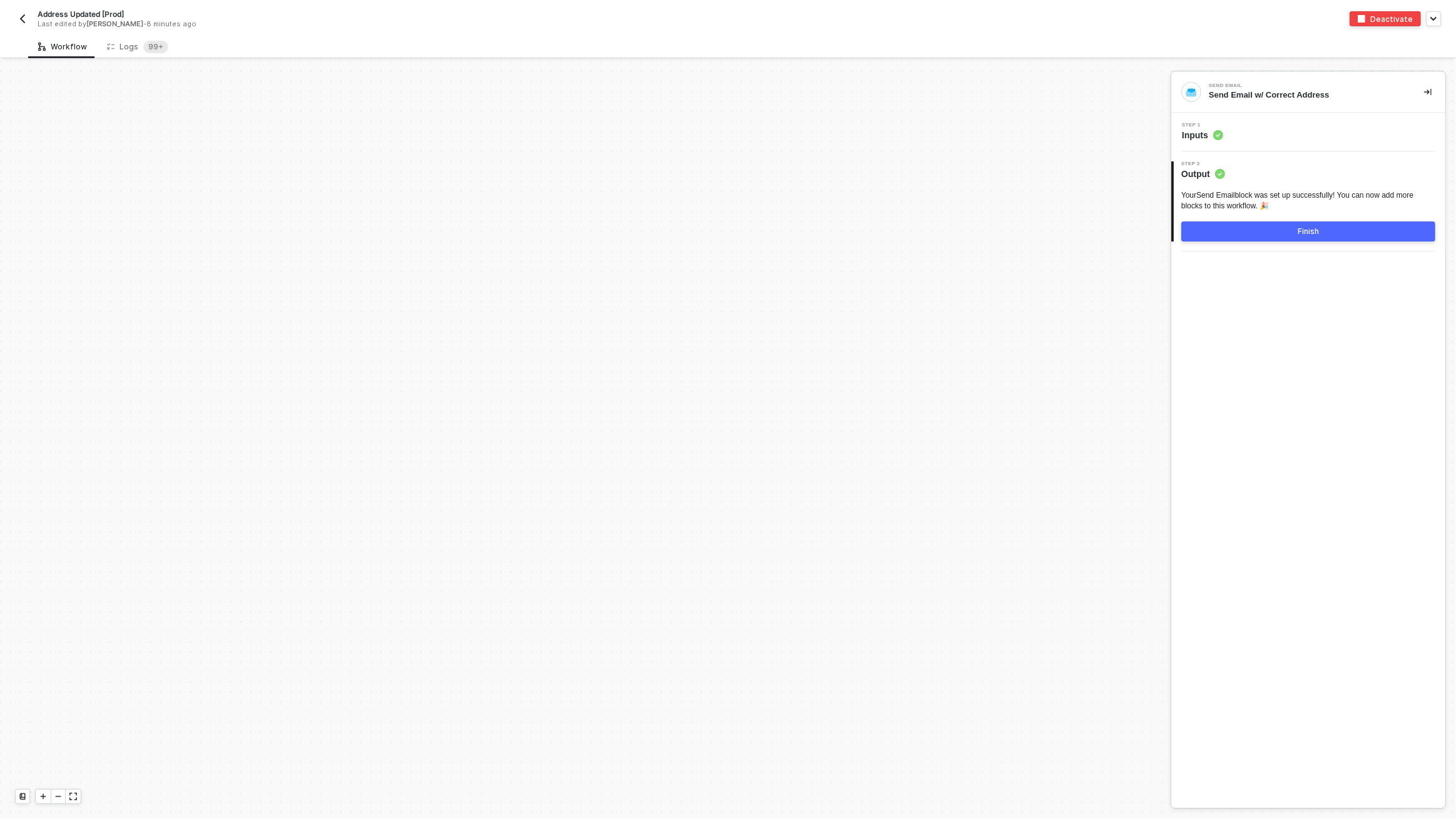
scroll to position [4582, 0]
click at [121, 49] on div "Logs 99+" at bounding box center [137, 46] width 61 height 13
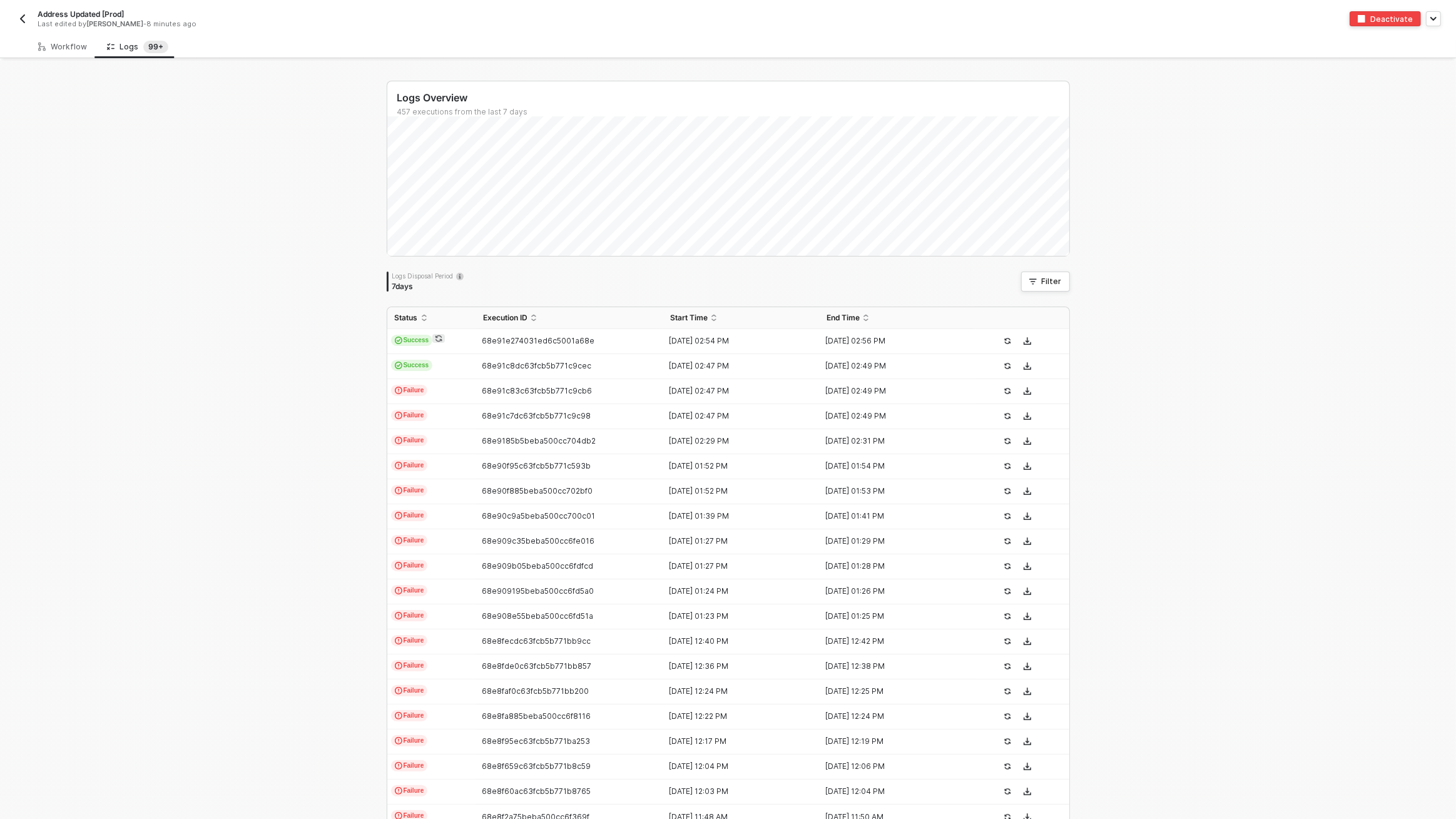
click at [250, 192] on div "Logs Overview 457 executions from the last 7 days Tue 7 Success 0 Failure 40 Lo…" at bounding box center [728, 473] width 1456 height 825
